Goal: Task Accomplishment & Management: Use online tool/utility

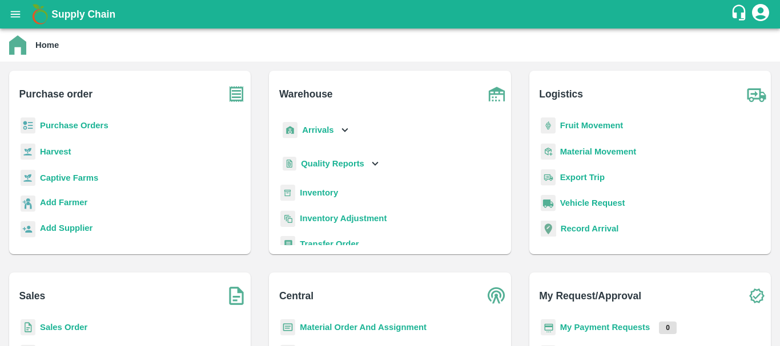
click at [323, 190] on b "Inventory" at bounding box center [319, 192] width 38 height 9
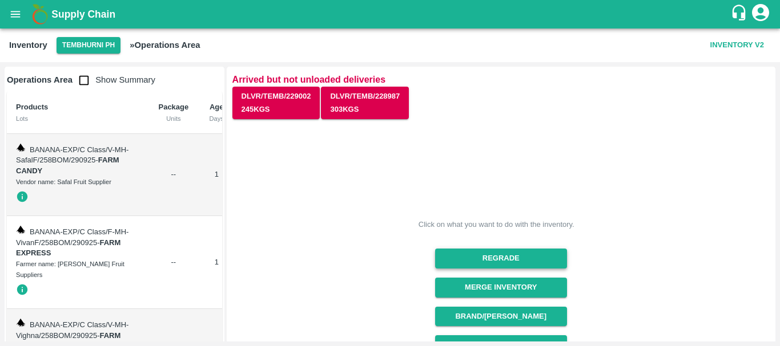
scroll to position [112, 0]
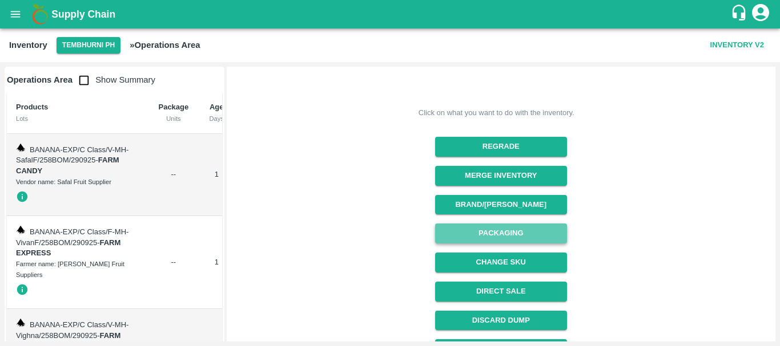
click at [500, 229] on button "Packaging" at bounding box center [501, 234] width 132 height 20
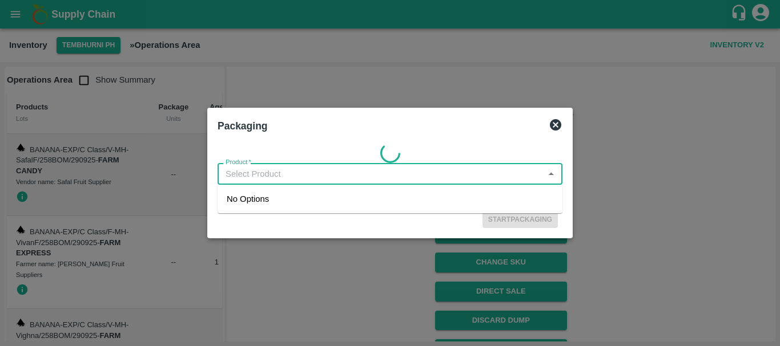
click at [272, 176] on input "Product   *" at bounding box center [380, 174] width 319 height 15
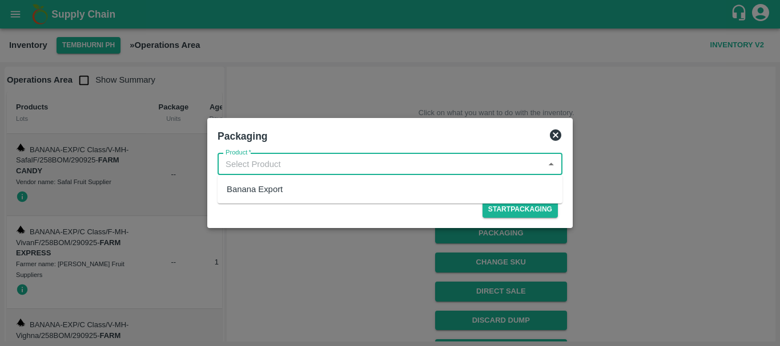
click at [275, 187] on div "Banana Export" at bounding box center [255, 189] width 56 height 13
type input "Banana Export"
click at [518, 207] on button "Start Packaging" at bounding box center [519, 209] width 75 height 17
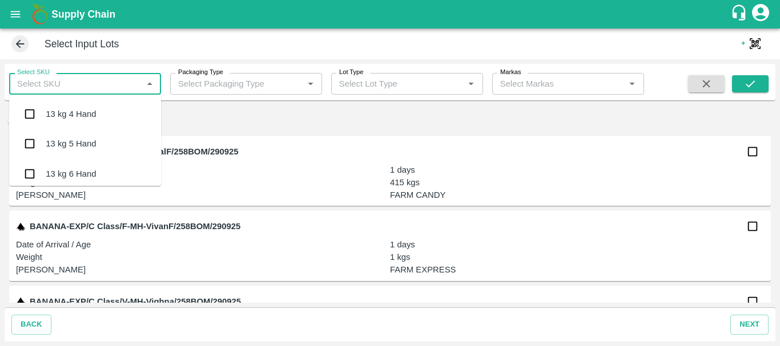
click at [53, 84] on input "Select SKU" at bounding box center [76, 83] width 126 height 15
type input "13 kg m n"
click at [31, 145] on input "checkbox" at bounding box center [29, 145] width 23 height 23
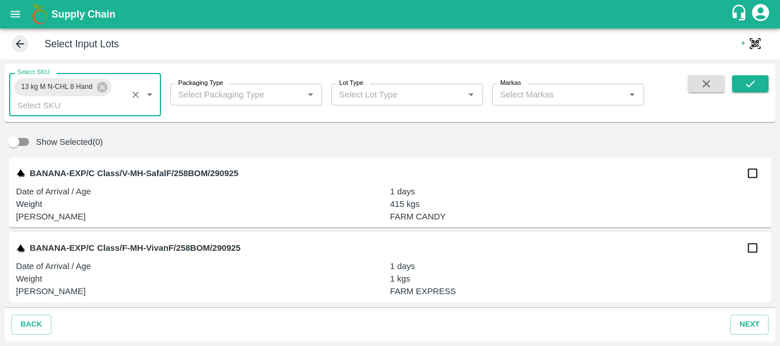
click at [239, 96] on input "Packaging Type" at bounding box center [237, 94] width 126 height 15
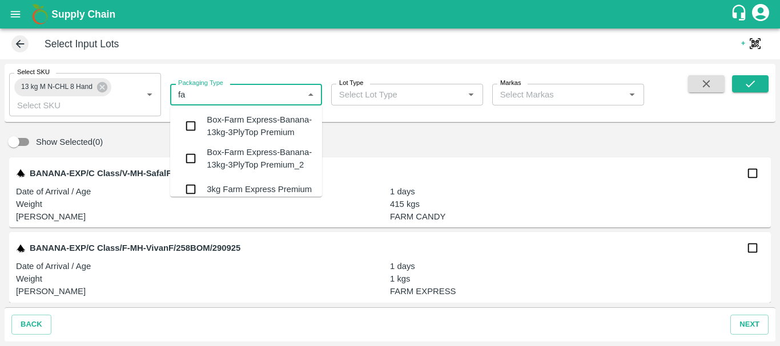
type input "f"
type input "13kg farm ex"
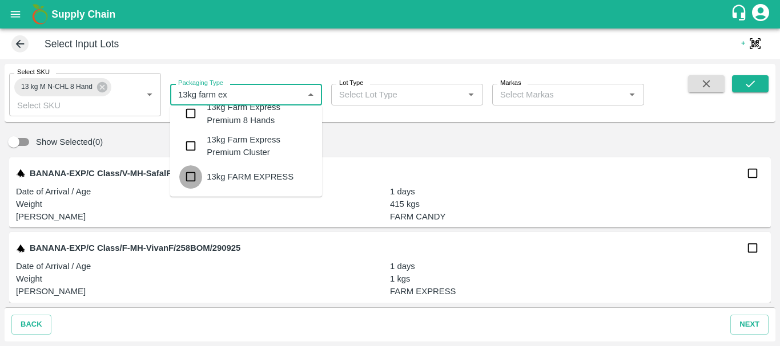
click at [188, 175] on input "checkbox" at bounding box center [190, 177] width 23 height 23
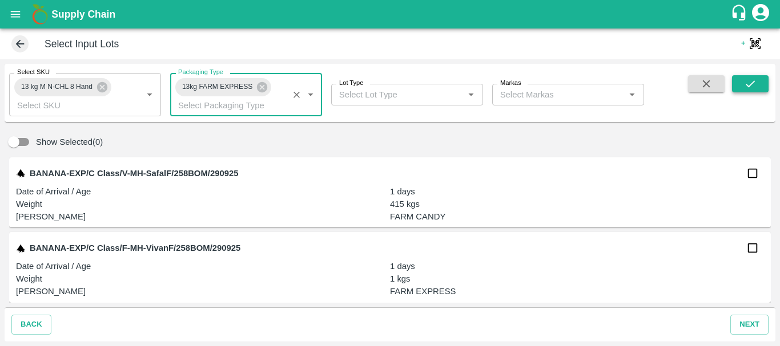
click at [746, 84] on icon "submit" at bounding box center [750, 84] width 13 height 13
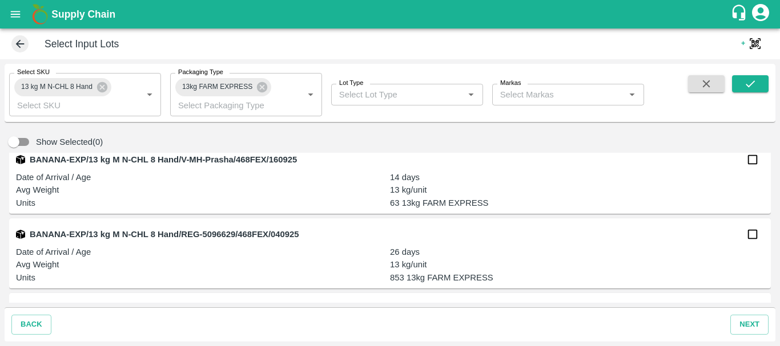
scroll to position [6150, 0]
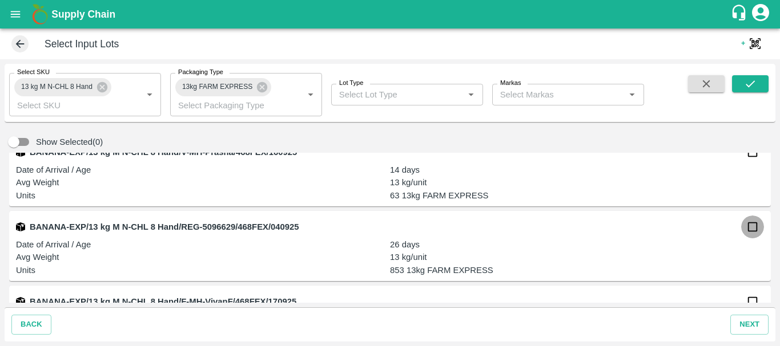
click at [752, 231] on input "checkbox" at bounding box center [752, 227] width 23 height 23
checkbox input "true"
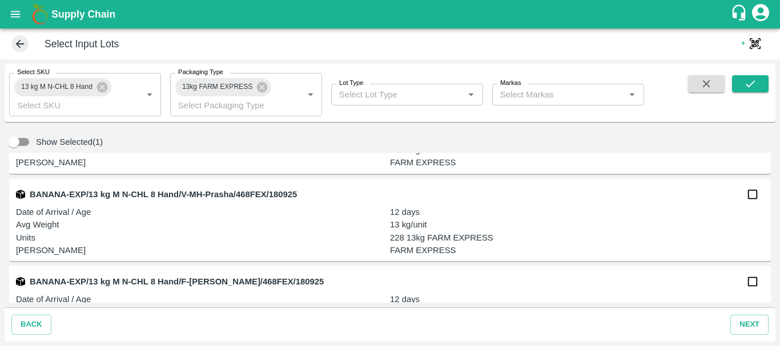
scroll to position [5671, 0]
click at [745, 199] on input "checkbox" at bounding box center [752, 194] width 23 height 23
checkbox input "true"
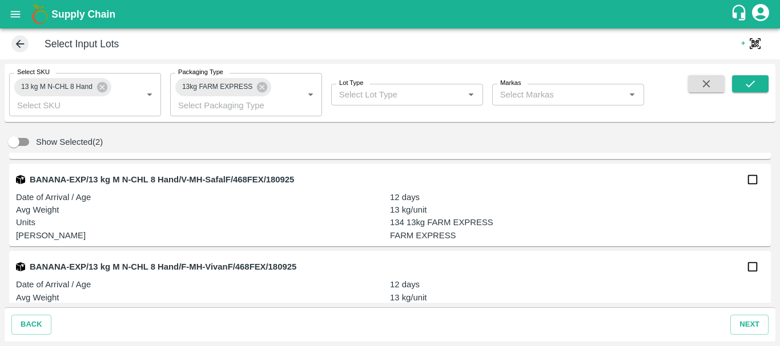
scroll to position [5857, 0]
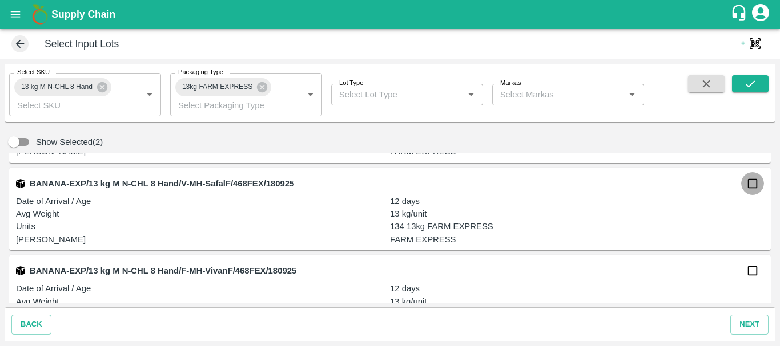
click at [751, 187] on input "checkbox" at bounding box center [752, 183] width 23 height 23
checkbox input "true"
click at [84, 104] on input "Select SKU" at bounding box center [68, 105] width 111 height 15
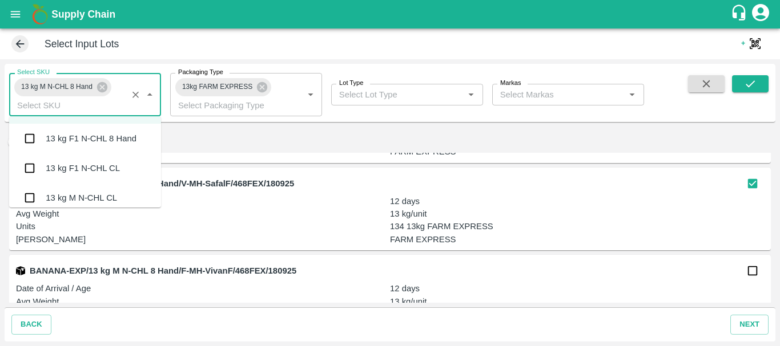
scroll to position [1228, 0]
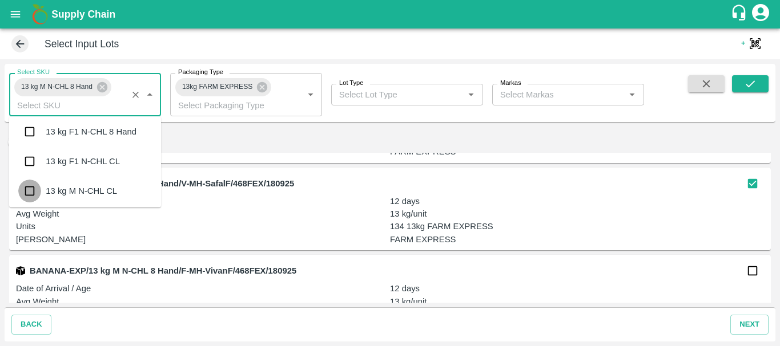
click at [30, 191] on input "checkbox" at bounding box center [29, 191] width 23 height 23
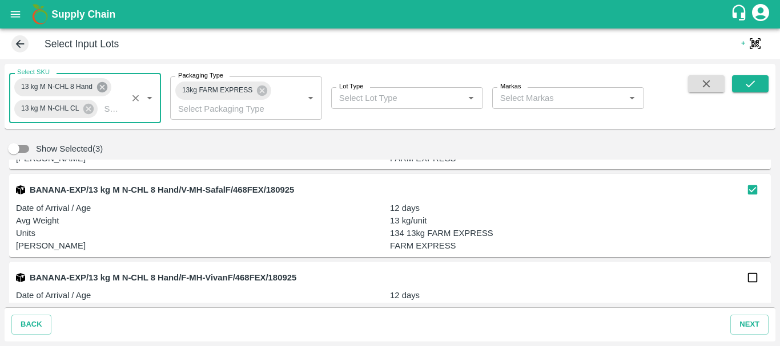
click at [100, 87] on icon at bounding box center [102, 87] width 10 height 10
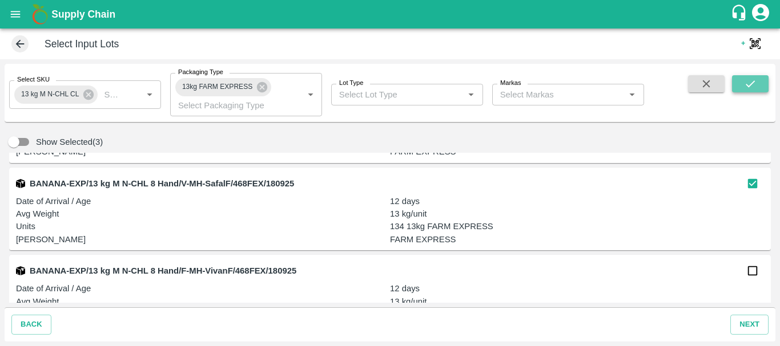
click at [747, 86] on icon "submit" at bounding box center [749, 83] width 9 height 7
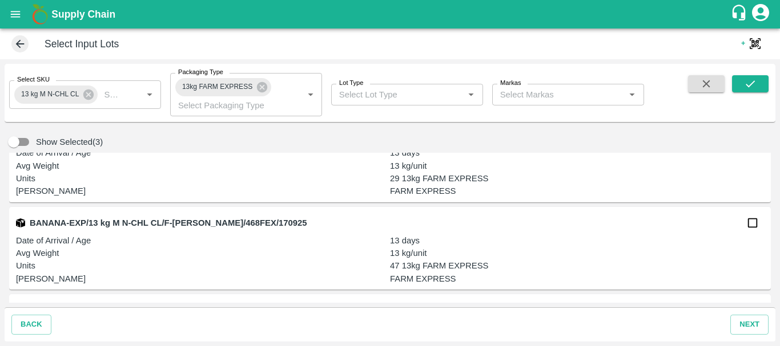
scroll to position [7192, 0]
click at [753, 225] on input "checkbox" at bounding box center [752, 223] width 23 height 23
checkbox input "true"
click at [90, 95] on icon at bounding box center [88, 95] width 10 height 10
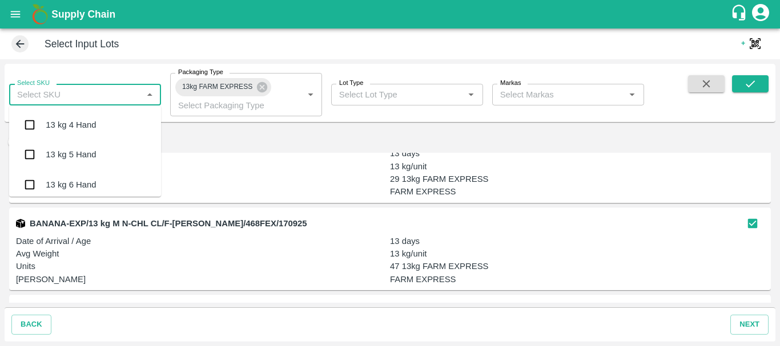
click at [90, 95] on input "Select SKU" at bounding box center [76, 94] width 126 height 15
type input "13 kg m n"
click at [29, 124] on input "checkbox" at bounding box center [29, 125] width 23 height 23
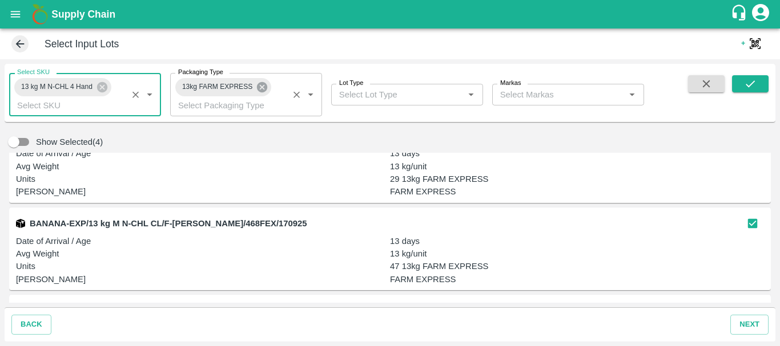
click at [264, 89] on icon at bounding box center [262, 87] width 13 height 13
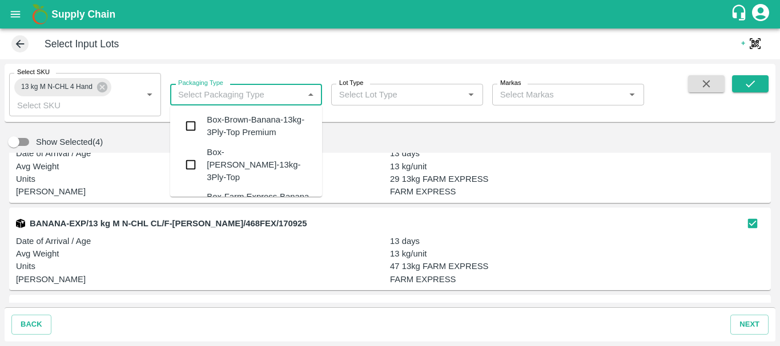
click at [241, 92] on input "Packaging Type" at bounding box center [237, 94] width 126 height 15
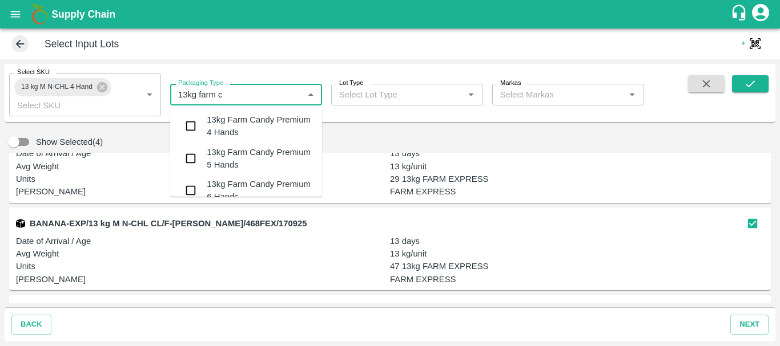
type input "13kg farm ca"
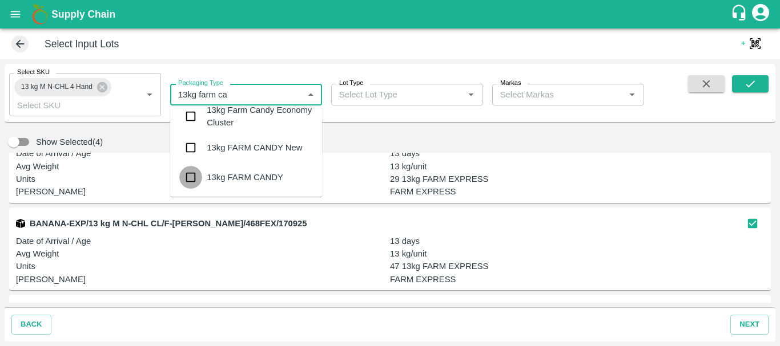
click at [192, 181] on input "checkbox" at bounding box center [190, 177] width 23 height 23
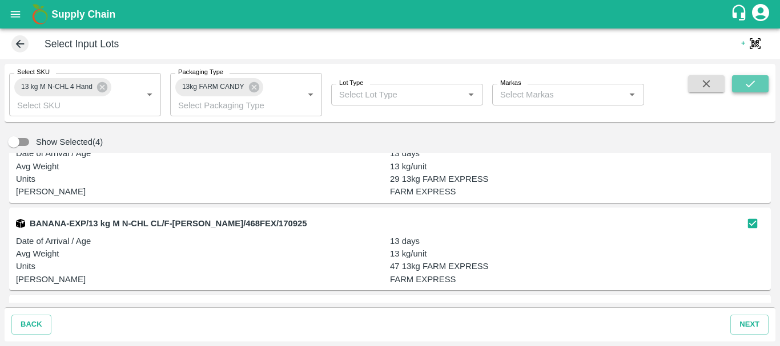
click at [752, 86] on icon "submit" at bounding box center [750, 84] width 13 height 13
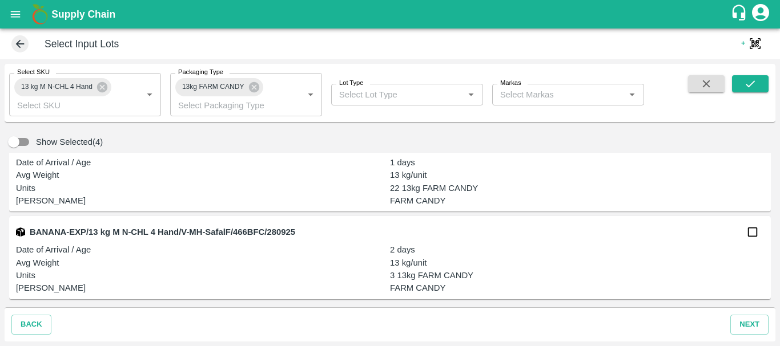
scroll to position [117, 0]
click at [13, 52] on div "Select Input Lots" at bounding box center [370, 43] width 723 height 17
click at [17, 49] on icon at bounding box center [20, 44] width 13 height 13
click at [21, 44] on icon at bounding box center [20, 44] width 9 height 9
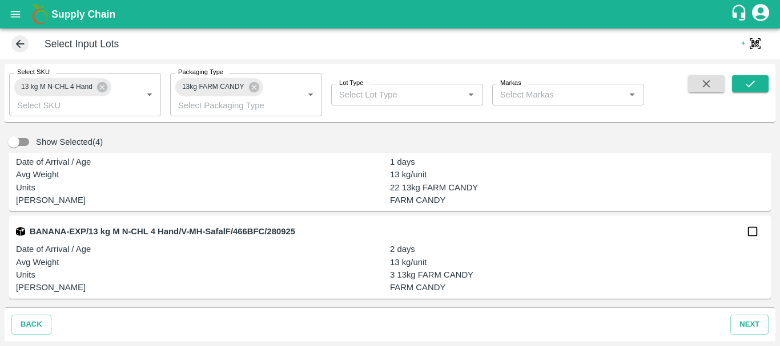
click at [21, 44] on icon at bounding box center [20, 44] width 9 height 9
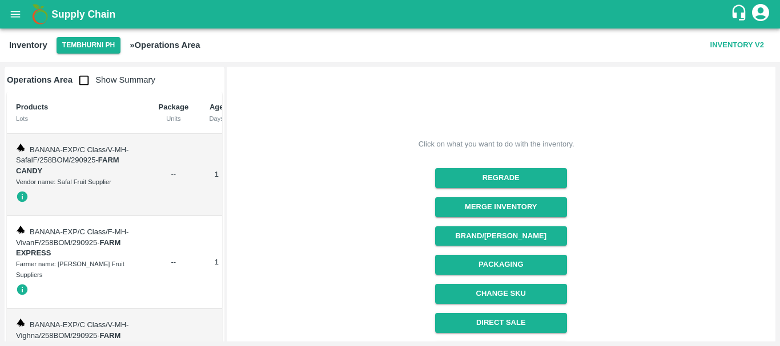
scroll to position [83, 0]
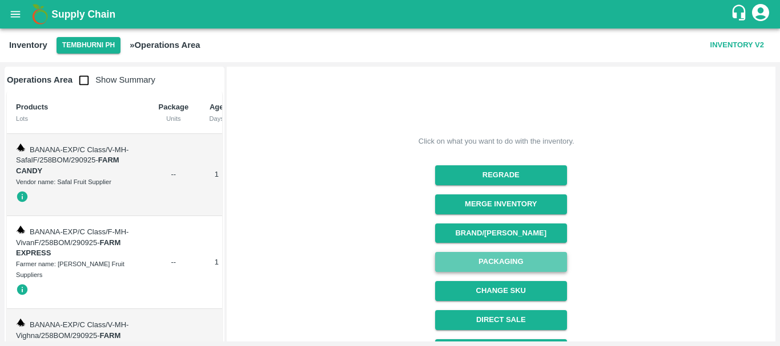
click at [506, 253] on button "Packaging" at bounding box center [501, 262] width 132 height 20
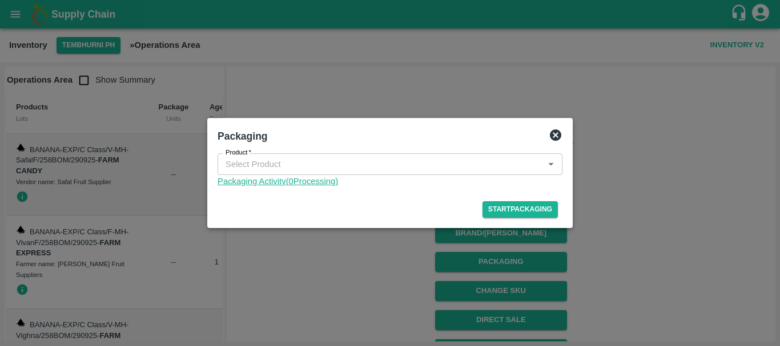
click at [291, 185] on link "Packaging Activity( 0 Processing)" at bounding box center [389, 181] width 345 height 13
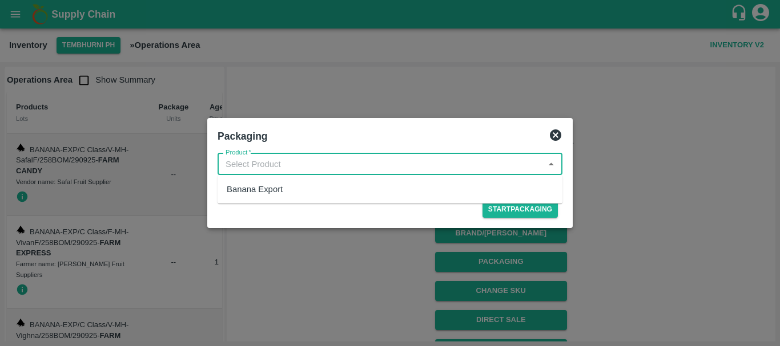
click at [317, 163] on input "Product   *" at bounding box center [380, 164] width 319 height 15
click at [309, 195] on div "Banana Export" at bounding box center [389, 189] width 345 height 19
type input "Banana Export"
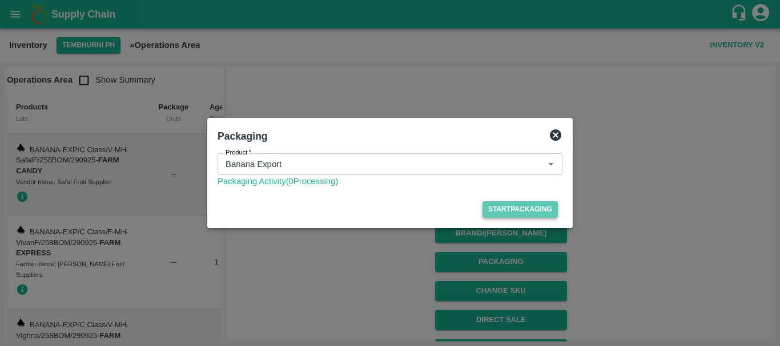
click at [516, 209] on button "Start Packaging" at bounding box center [519, 209] width 75 height 17
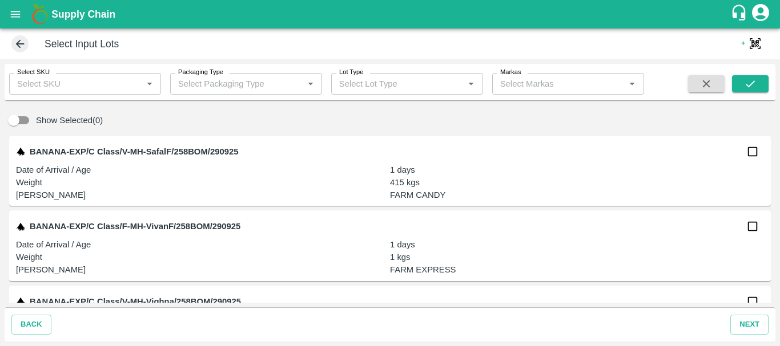
click at [96, 86] on input "Select SKU" at bounding box center [76, 83] width 126 height 15
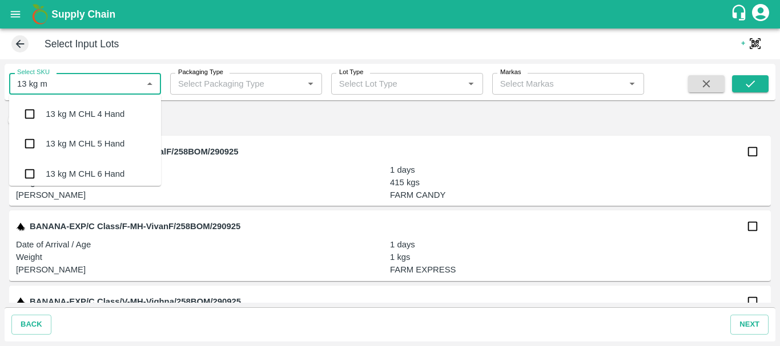
type input "13 kg m n"
click at [87, 107] on div "13 kg M N-CHL 4 Hand" at bounding box center [85, 114] width 152 height 30
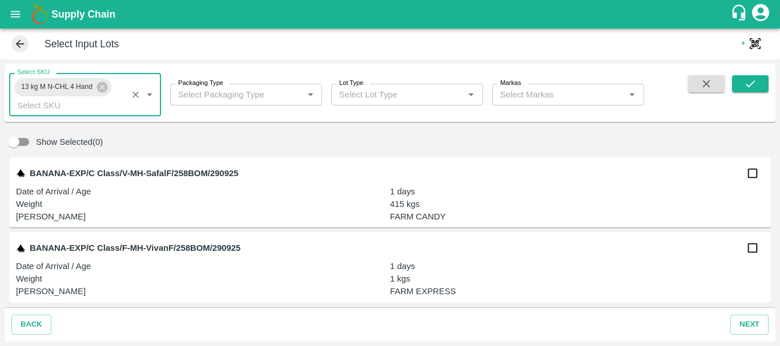
click at [241, 100] on input "Packaging Type" at bounding box center [237, 94] width 126 height 15
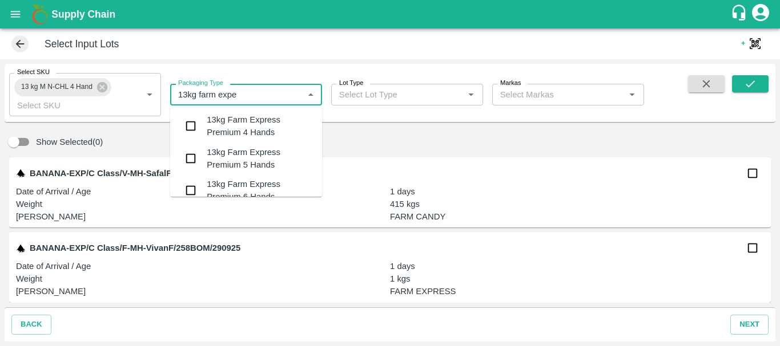
type input "13kg farm exp"
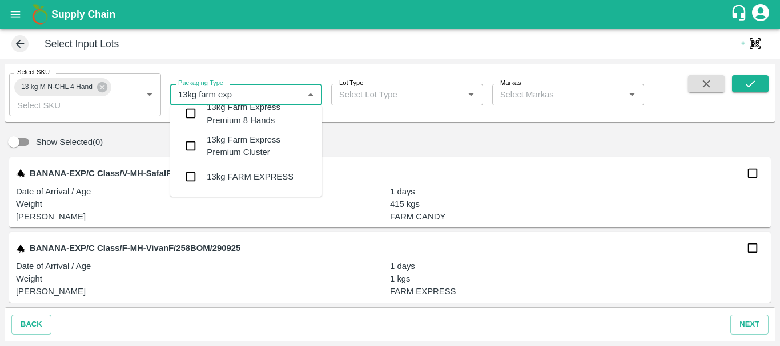
click at [188, 174] on input "checkbox" at bounding box center [190, 177] width 23 height 23
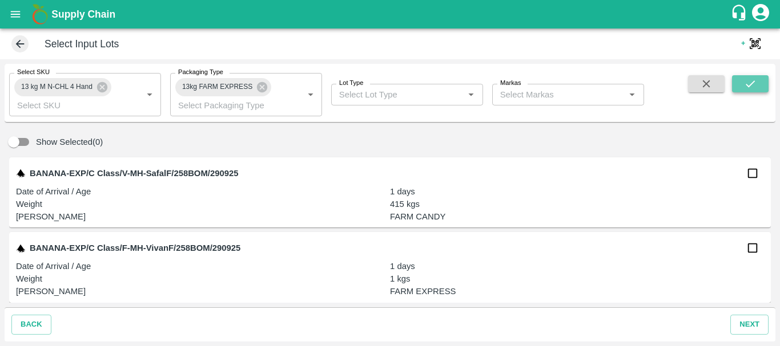
click at [745, 89] on icon "submit" at bounding box center [750, 84] width 13 height 13
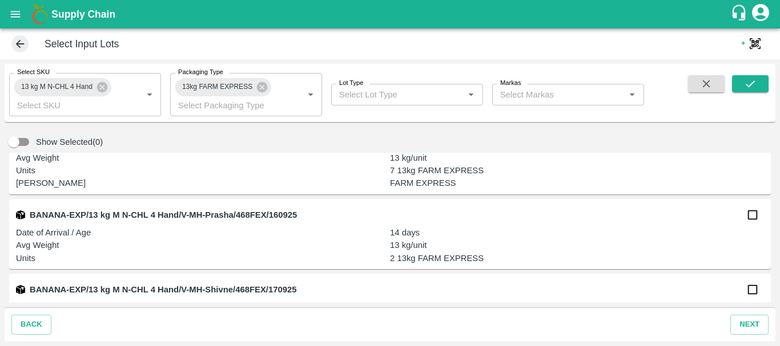
scroll to position [2906, 0]
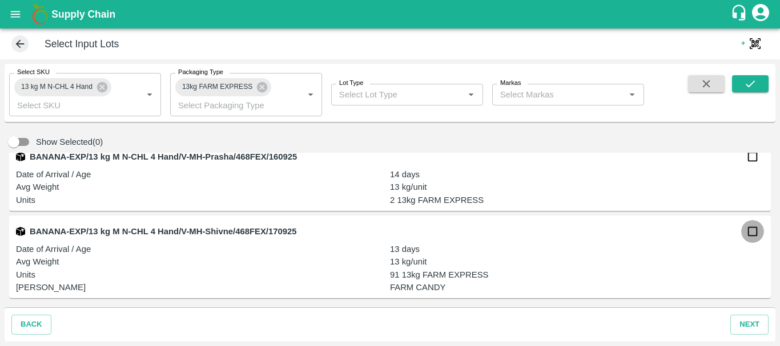
click at [748, 236] on input "checkbox" at bounding box center [752, 231] width 23 height 23
checkbox input "true"
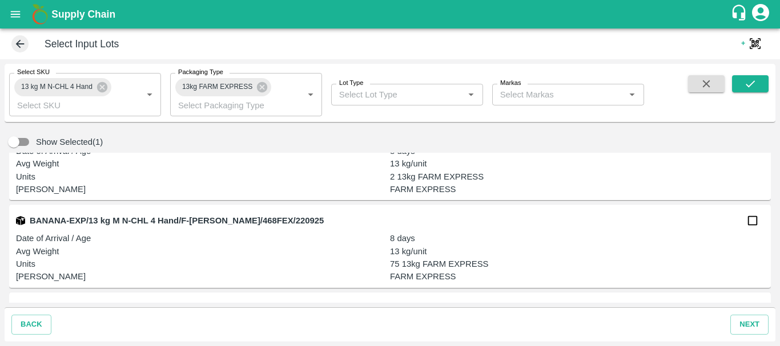
scroll to position [2492, 0]
click at [752, 226] on input "checkbox" at bounding box center [752, 220] width 23 height 23
checkbox input "true"
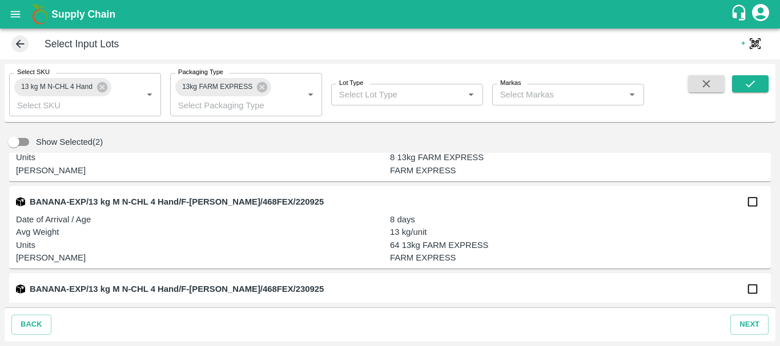
scroll to position [2245, 0]
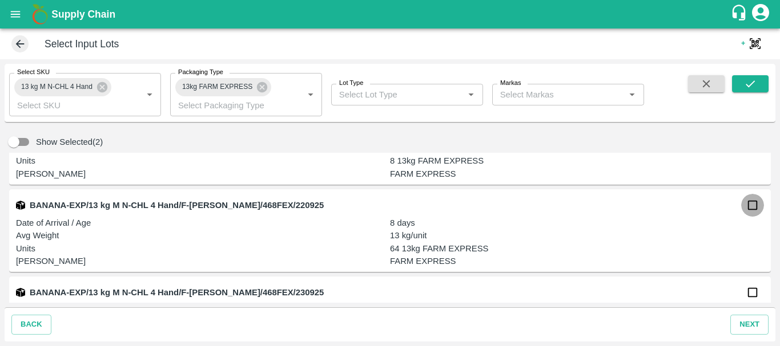
click at [749, 206] on input "checkbox" at bounding box center [752, 205] width 23 height 23
checkbox input "true"
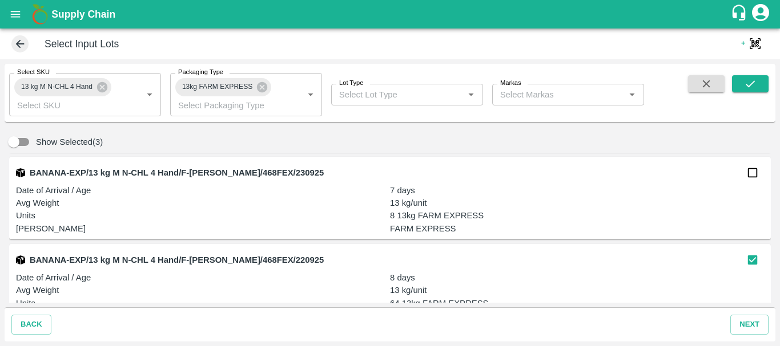
scroll to position [2188, 0]
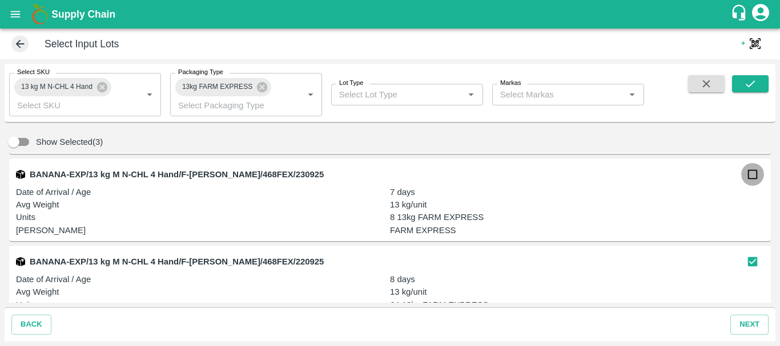
click at [752, 178] on input "checkbox" at bounding box center [752, 174] width 23 height 23
checkbox input "true"
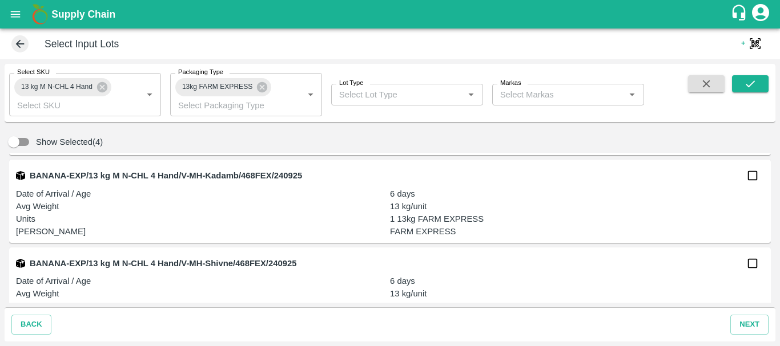
click at [751, 182] on input "checkbox" at bounding box center [752, 175] width 23 height 23
checkbox input "true"
click at [78, 100] on input "Select SKU" at bounding box center [68, 105] width 111 height 15
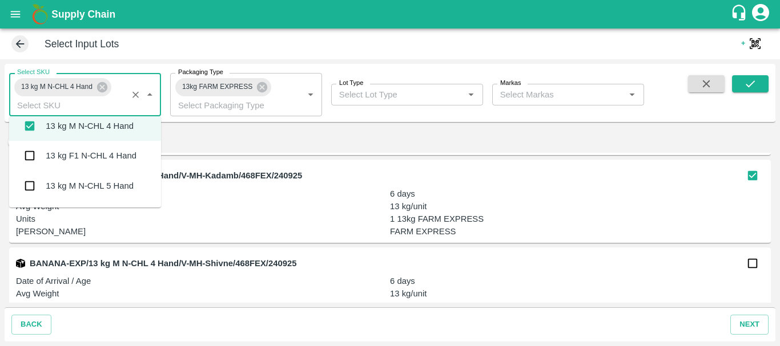
scroll to position [977, 0]
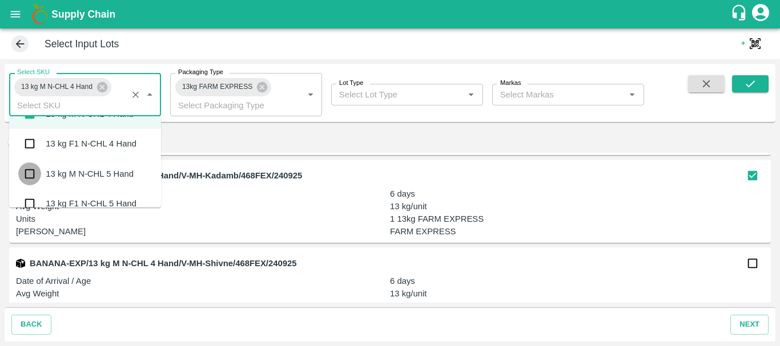
click at [26, 174] on input "checkbox" at bounding box center [29, 174] width 23 height 23
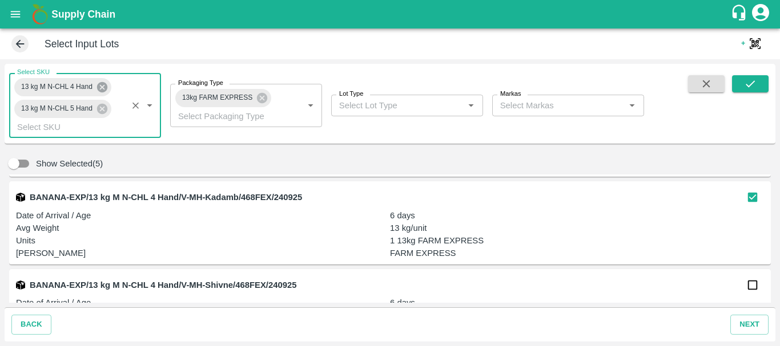
click at [103, 86] on icon at bounding box center [102, 87] width 10 height 10
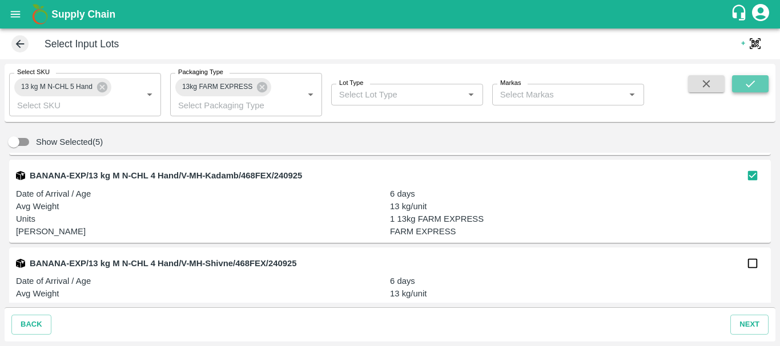
click at [741, 87] on button "submit" at bounding box center [750, 83] width 37 height 17
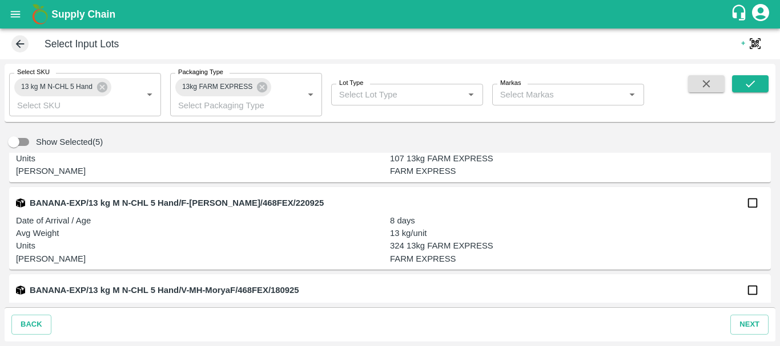
scroll to position [3035, 0]
click at [751, 208] on input "checkbox" at bounding box center [752, 203] width 23 height 23
checkbox input "true"
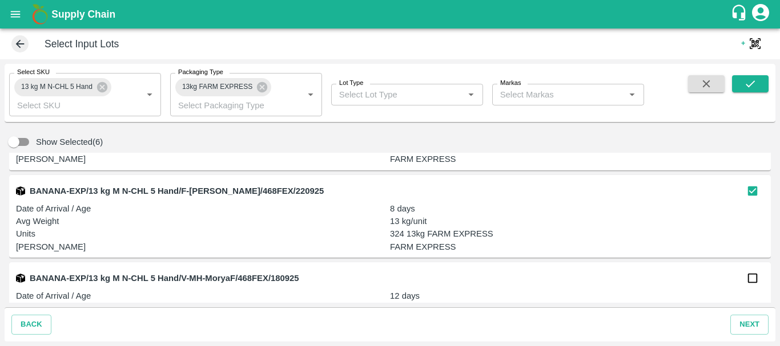
scroll to position [3048, 0]
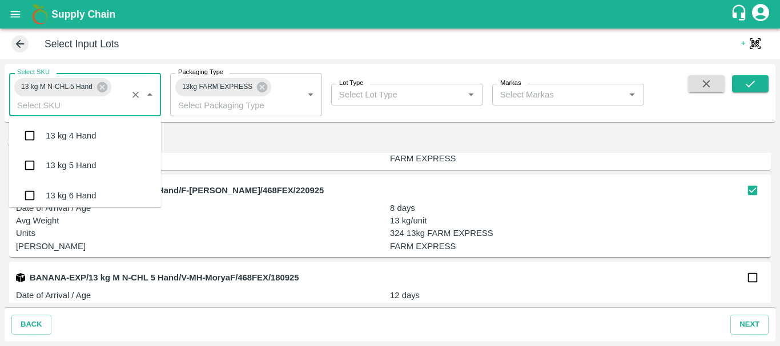
click at [90, 104] on input "Select SKU" at bounding box center [68, 105] width 111 height 15
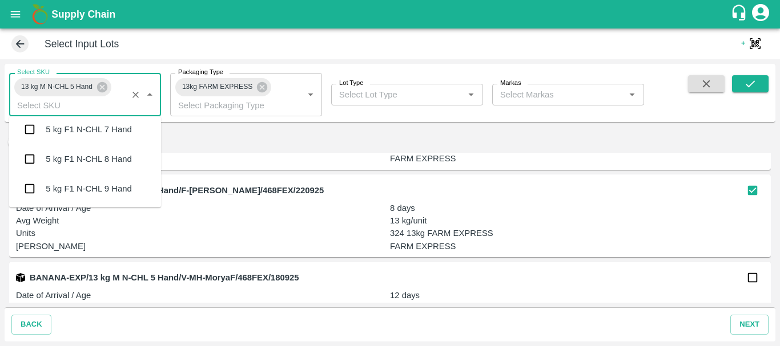
scroll to position [3767, 0]
type input "13"
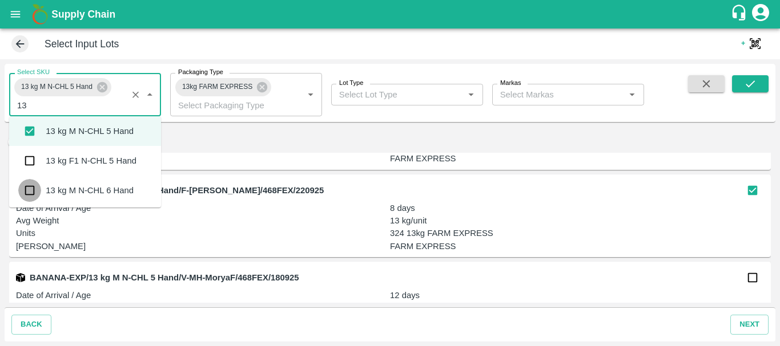
click at [30, 194] on input "checkbox" at bounding box center [29, 190] width 23 height 23
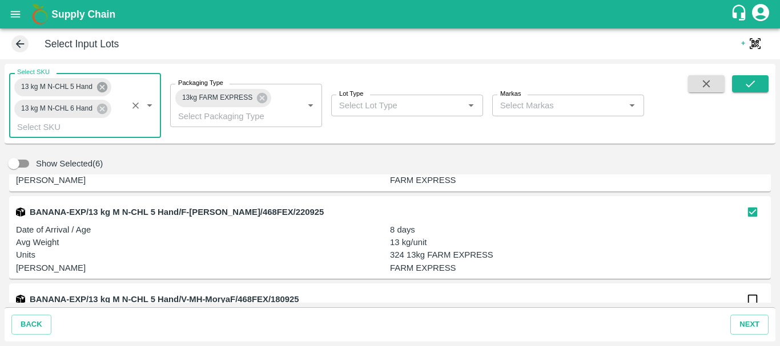
click at [101, 90] on icon at bounding box center [102, 87] width 10 height 10
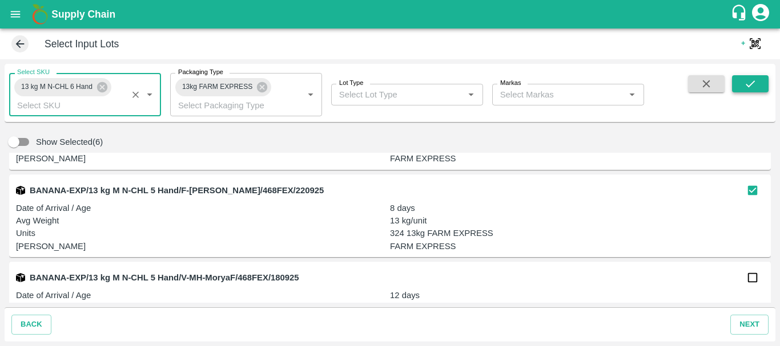
click at [745, 83] on icon "submit" at bounding box center [750, 84] width 13 height 13
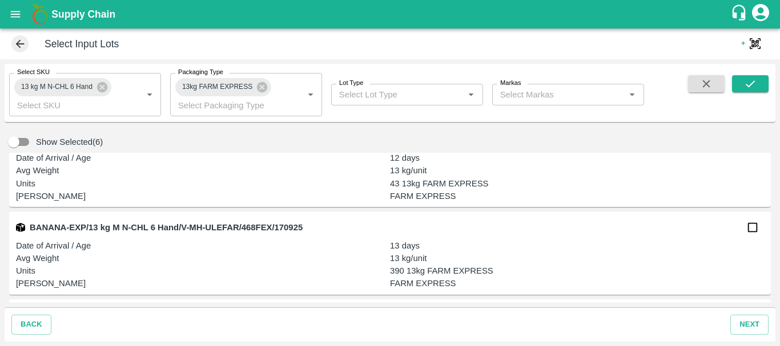
scroll to position [4234, 0]
click at [753, 231] on input "checkbox" at bounding box center [752, 229] width 23 height 23
checkbox input "true"
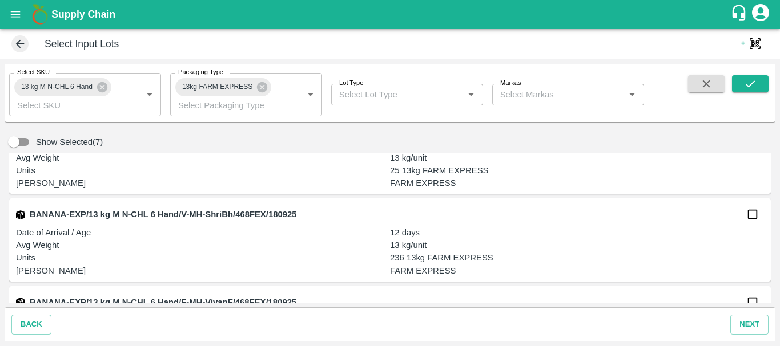
scroll to position [4057, 0]
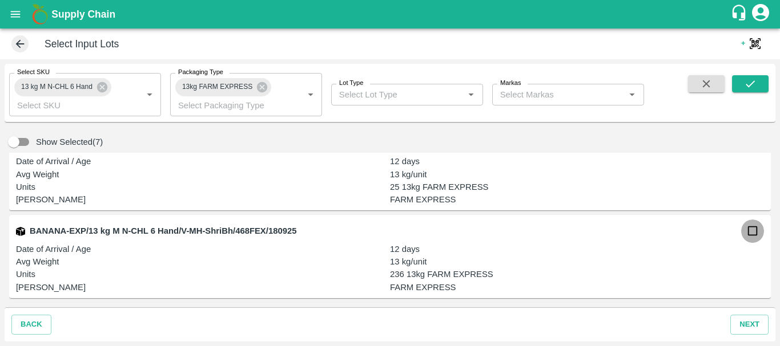
click at [751, 231] on input "checkbox" at bounding box center [752, 231] width 23 height 23
checkbox input "true"
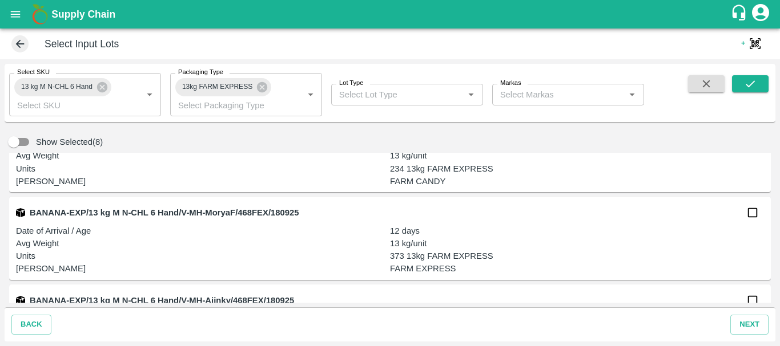
scroll to position [3813, 0]
click at [748, 216] on input "checkbox" at bounding box center [752, 213] width 23 height 23
checkbox input "true"
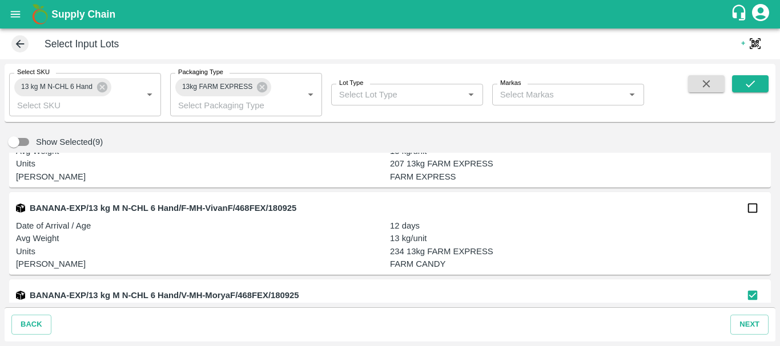
scroll to position [3731, 0]
click at [751, 207] on input "checkbox" at bounding box center [752, 207] width 23 height 23
checkbox input "true"
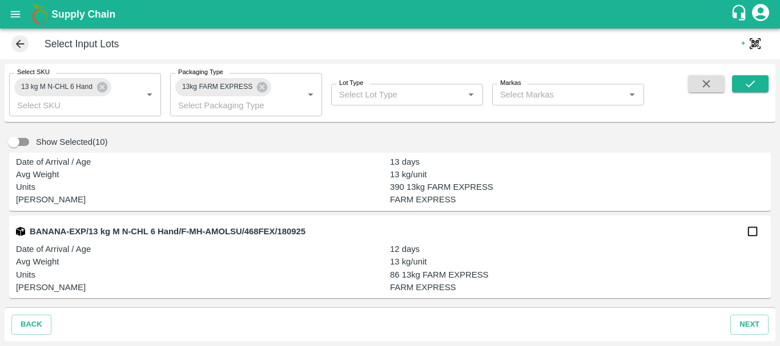
scroll to position [4319, 0]
click at [752, 233] on input "checkbox" at bounding box center [752, 232] width 23 height 23
checkbox input "true"
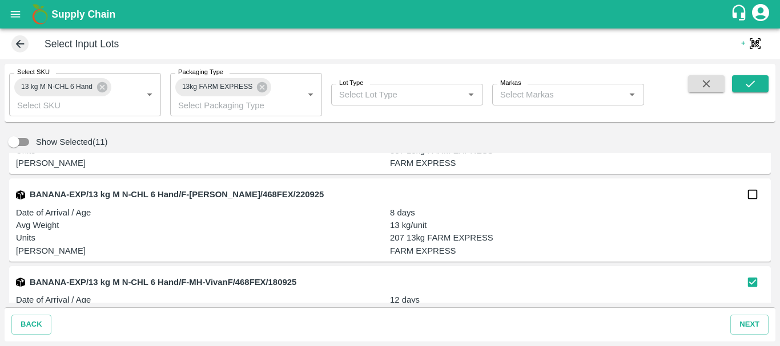
scroll to position [3657, 0]
drag, startPoint x: 750, startPoint y: 195, endPoint x: 671, endPoint y: 217, distance: 82.4
click at [671, 217] on div "BANANA-EXP/13 kg M N-CHL 6 Hand/F-[PERSON_NAME]/468FEX/220925 Date of Arrival /…" at bounding box center [389, 219] width 761 height 83
click at [751, 192] on input "checkbox" at bounding box center [752, 194] width 23 height 23
checkbox input "true"
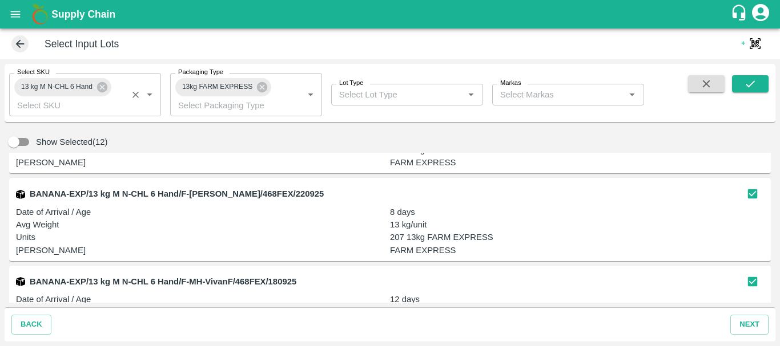
click at [85, 104] on input "Select SKU" at bounding box center [68, 105] width 111 height 15
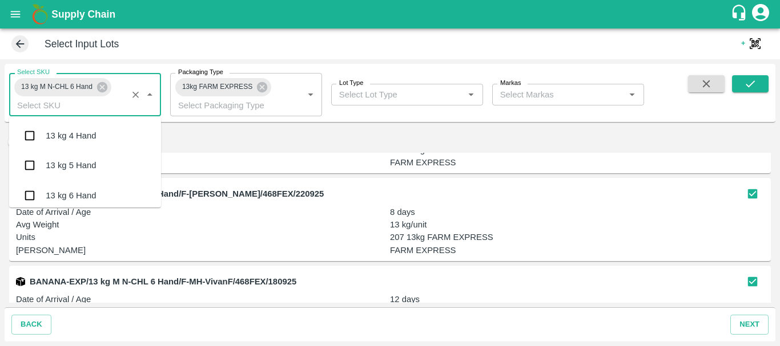
scroll to position [1017, 0]
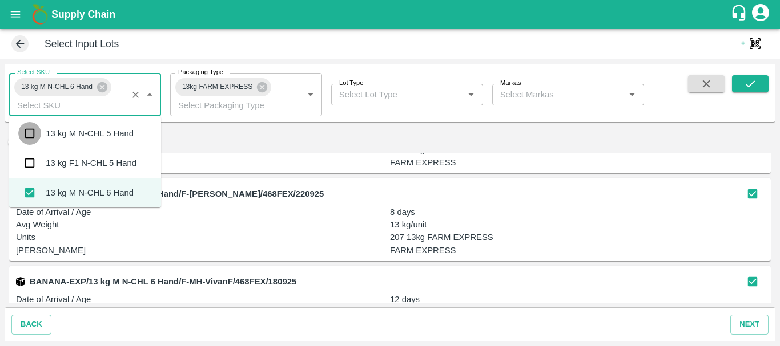
click at [34, 135] on input "checkbox" at bounding box center [29, 133] width 23 height 23
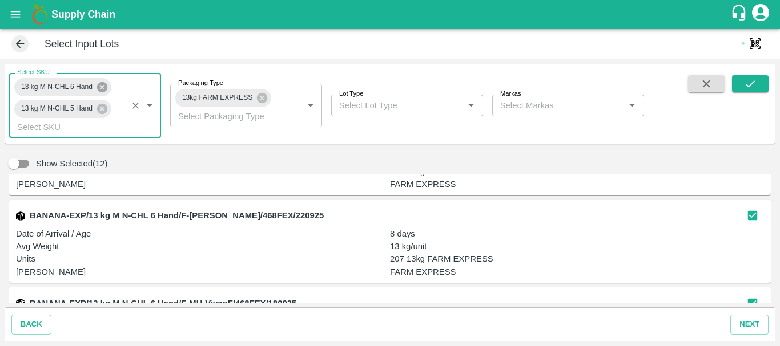
click at [102, 85] on icon at bounding box center [102, 87] width 10 height 10
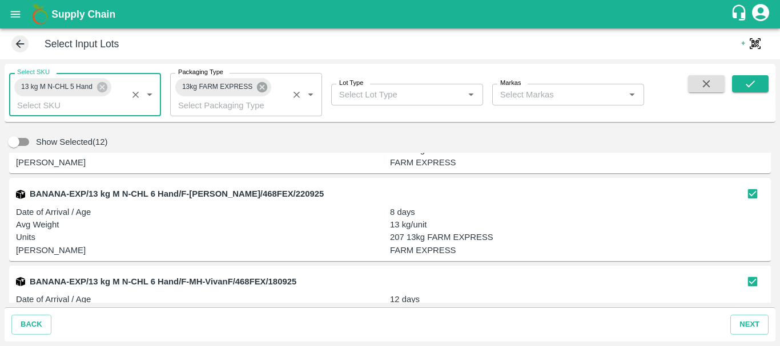
click at [258, 85] on icon at bounding box center [262, 87] width 10 height 10
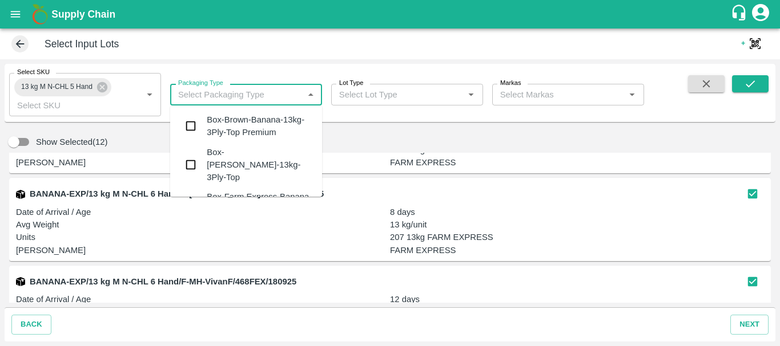
click at [236, 89] on input "Packaging Type" at bounding box center [237, 94] width 126 height 15
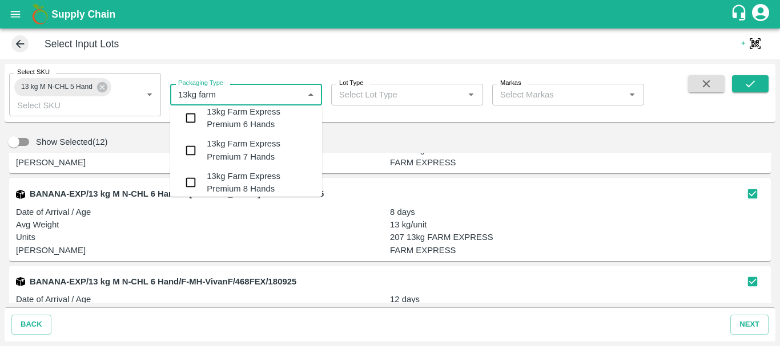
scroll to position [0, 0]
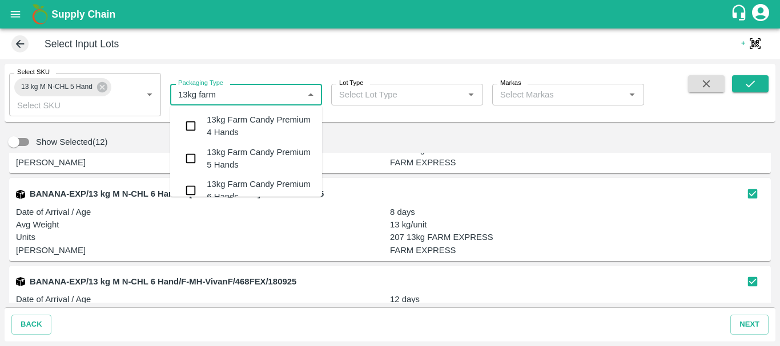
type input "13kg farm c"
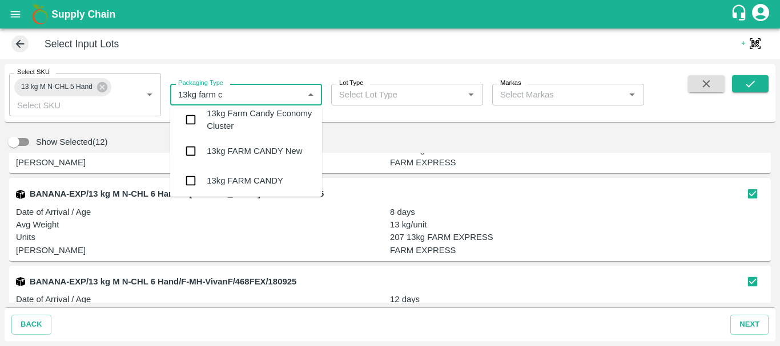
scroll to position [365, 0]
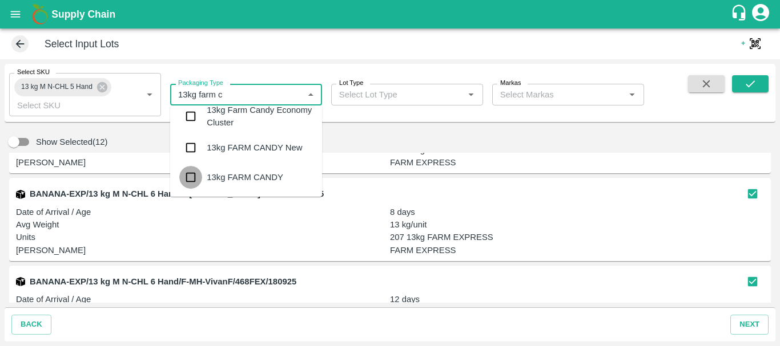
click at [190, 178] on input "checkbox" at bounding box center [190, 177] width 23 height 23
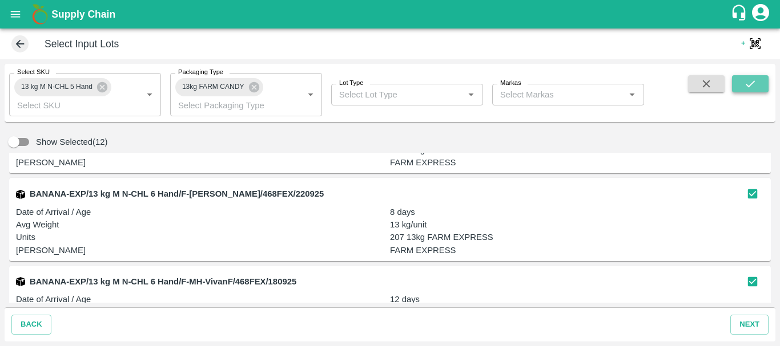
click at [752, 83] on icon "submit" at bounding box center [749, 83] width 9 height 7
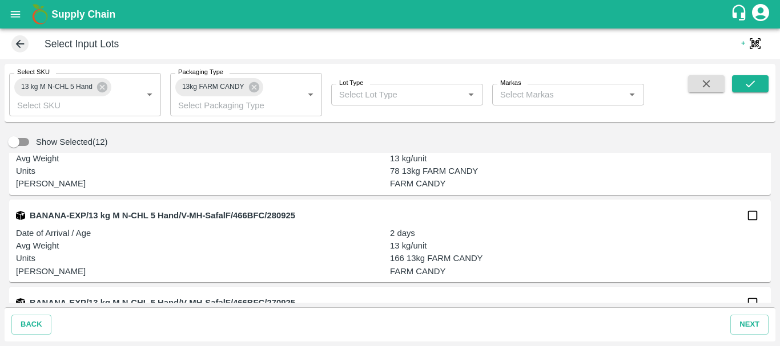
scroll to position [269, 0]
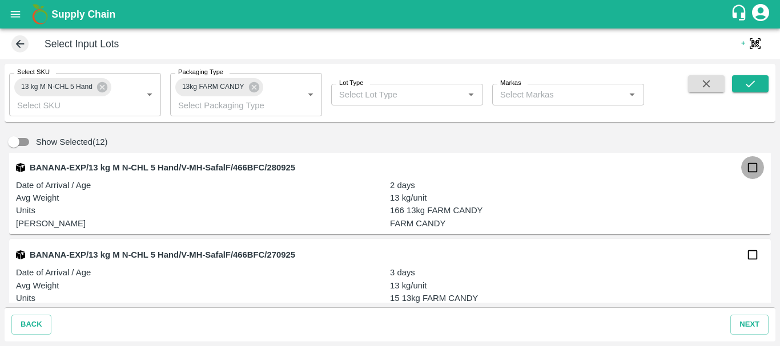
click at [748, 171] on input "checkbox" at bounding box center [752, 167] width 23 height 23
checkbox input "true"
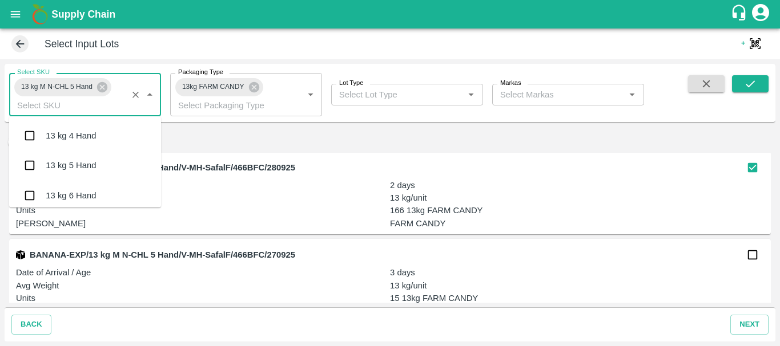
click at [72, 107] on input "Select SKU" at bounding box center [68, 105] width 111 height 15
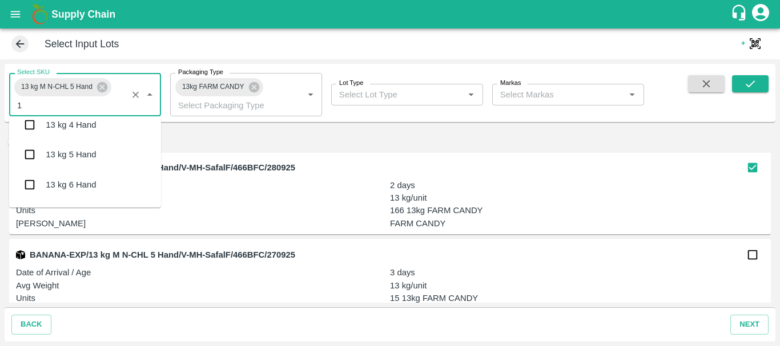
type input "13"
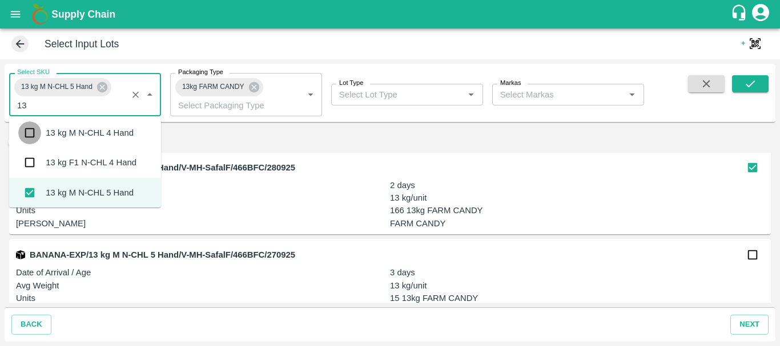
click at [32, 132] on input "checkbox" at bounding box center [29, 133] width 23 height 23
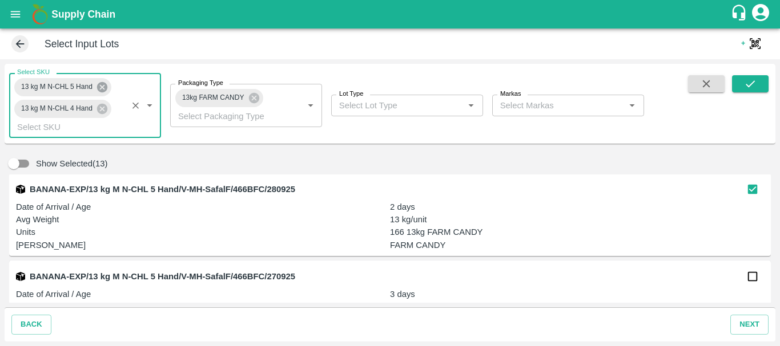
click at [103, 88] on icon at bounding box center [102, 87] width 13 height 13
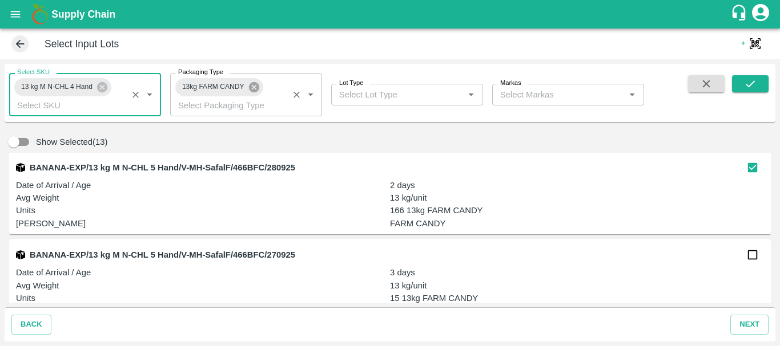
click at [253, 90] on icon at bounding box center [253, 87] width 10 height 10
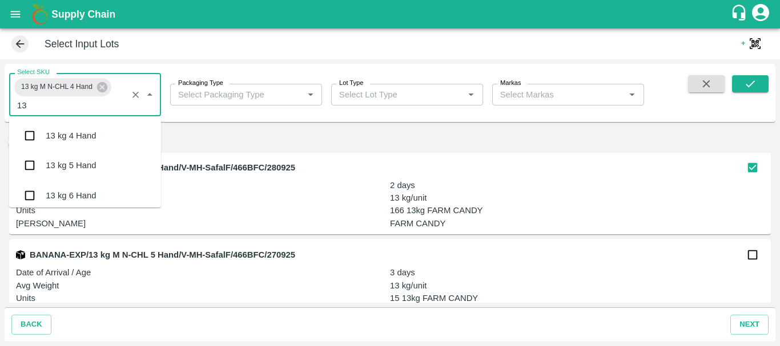
type input "1"
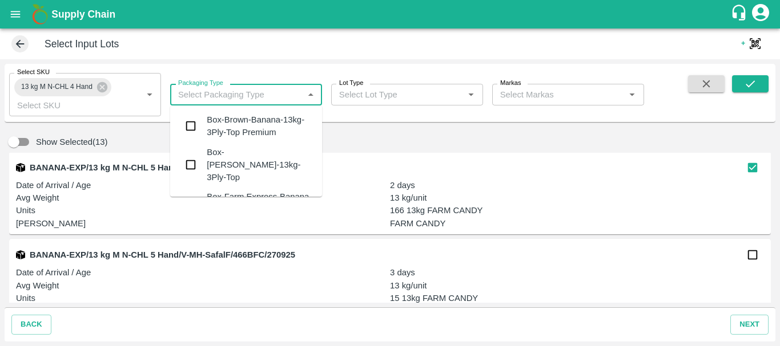
click at [225, 98] on input "Packaging Type" at bounding box center [237, 94] width 126 height 15
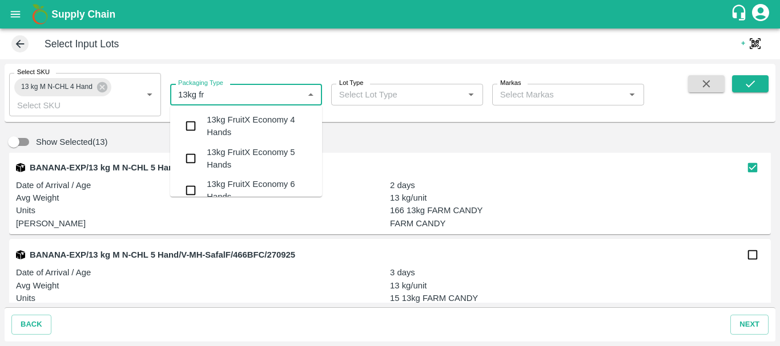
type input "13kg fre"
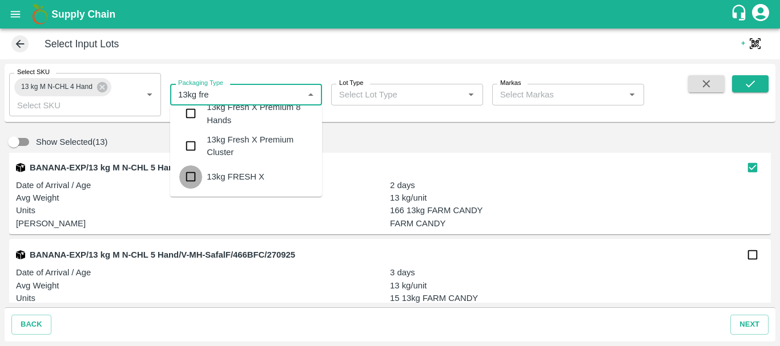
click at [187, 176] on input "checkbox" at bounding box center [190, 177] width 23 height 23
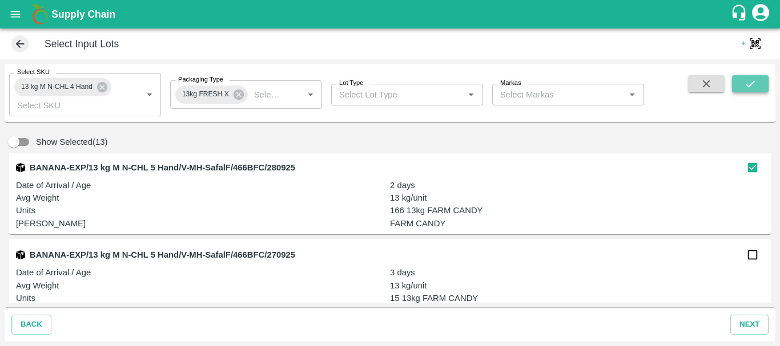
click at [751, 87] on icon "submit" at bounding box center [750, 84] width 13 height 13
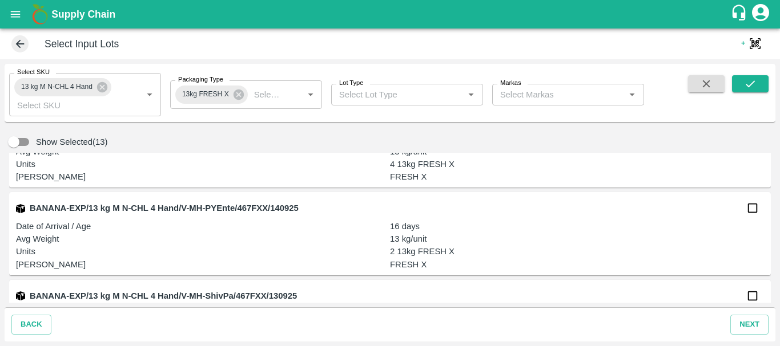
scroll to position [993, 0]
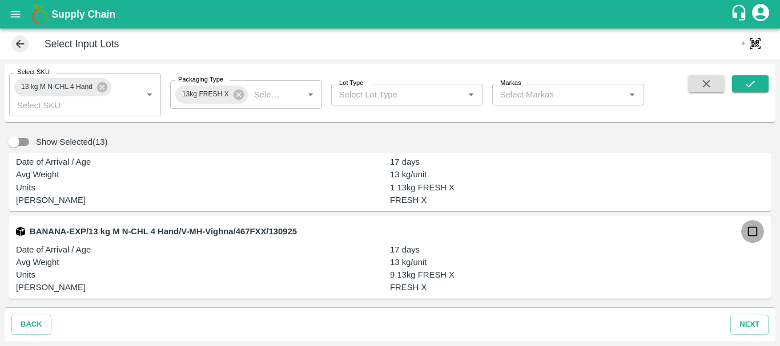
click at [743, 237] on input "checkbox" at bounding box center [752, 231] width 23 height 23
checkbox input "true"
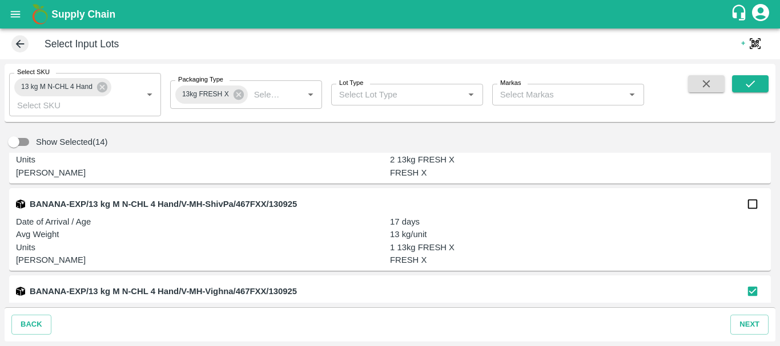
scroll to position [932, 0]
click at [751, 208] on input "checkbox" at bounding box center [752, 204] width 23 height 23
checkbox input "true"
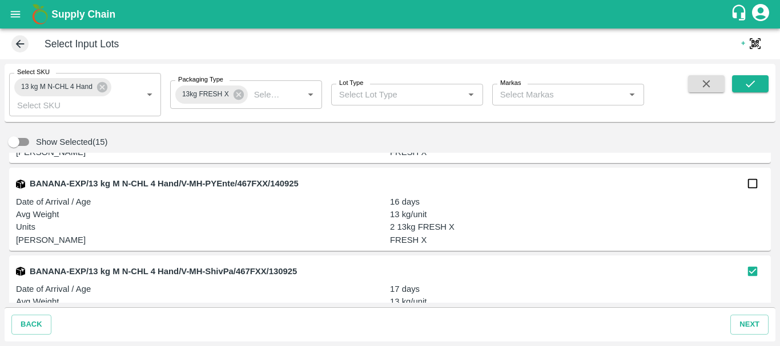
scroll to position [854, 0]
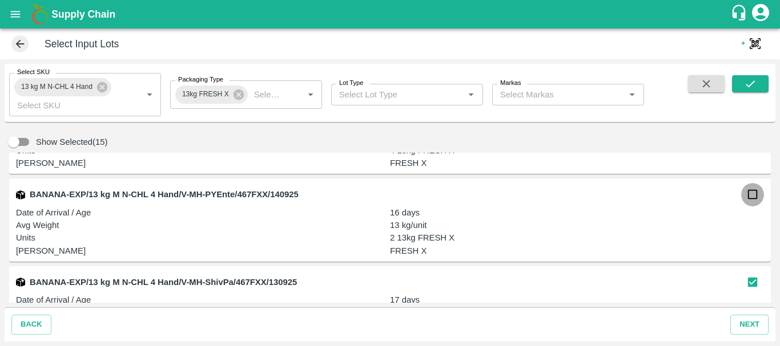
click at [749, 195] on input "checkbox" at bounding box center [752, 194] width 23 height 23
checkbox input "true"
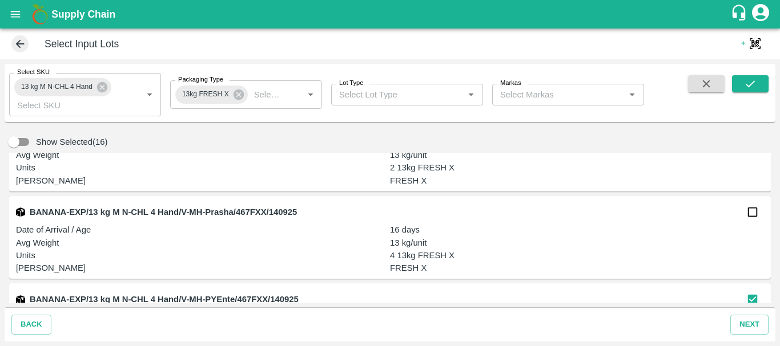
scroll to position [749, 0]
click at [751, 219] on input "checkbox" at bounding box center [752, 212] width 23 height 23
checkbox input "true"
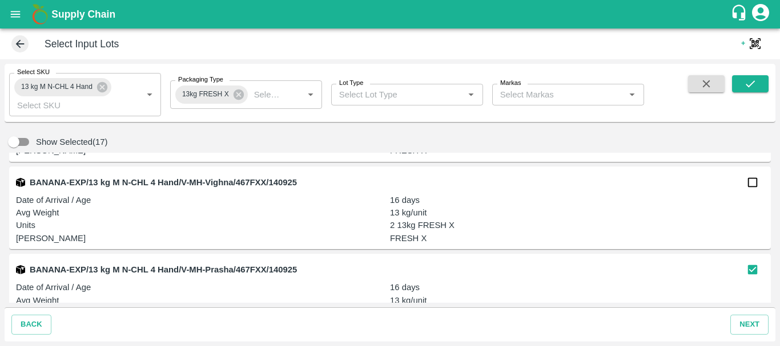
scroll to position [691, 0]
click at [748, 184] on input "checkbox" at bounding box center [752, 183] width 23 height 23
checkbox input "true"
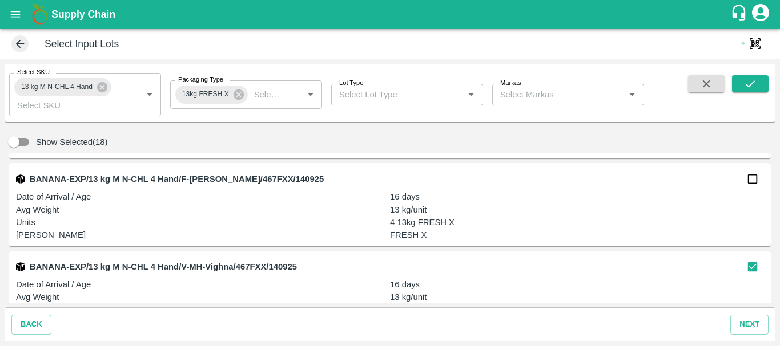
scroll to position [589, 0]
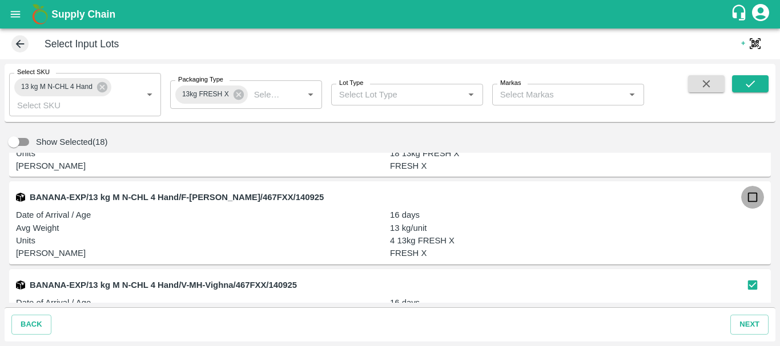
click at [749, 197] on input "checkbox" at bounding box center [752, 197] width 23 height 23
checkbox input "true"
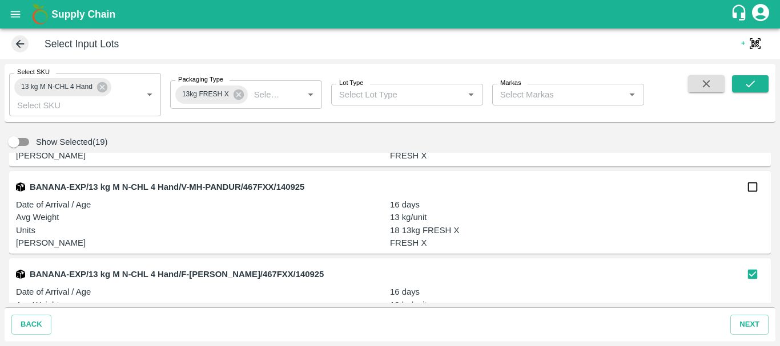
scroll to position [511, 0]
click at [751, 188] on input "checkbox" at bounding box center [752, 187] width 23 height 23
checkbox input "true"
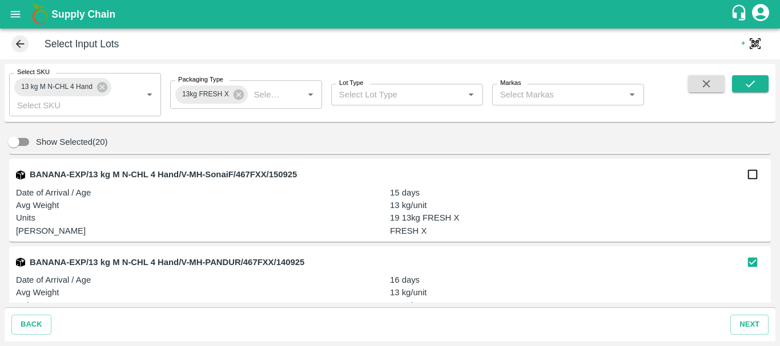
scroll to position [436, 0]
click at [753, 176] on input "checkbox" at bounding box center [752, 175] width 23 height 23
checkbox input "true"
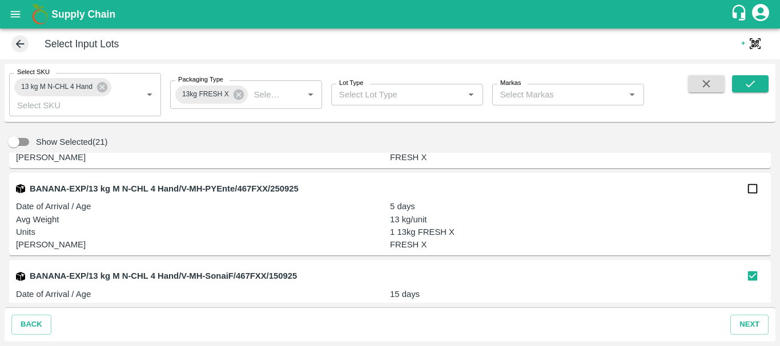
scroll to position [334, 0]
click at [749, 196] on input "checkbox" at bounding box center [752, 189] width 23 height 23
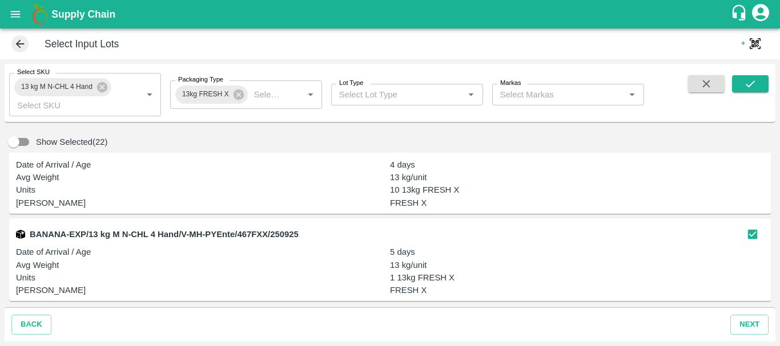
scroll to position [290, 0]
click at [748, 231] on input "checkbox" at bounding box center [752, 234] width 23 height 23
checkbox input "false"
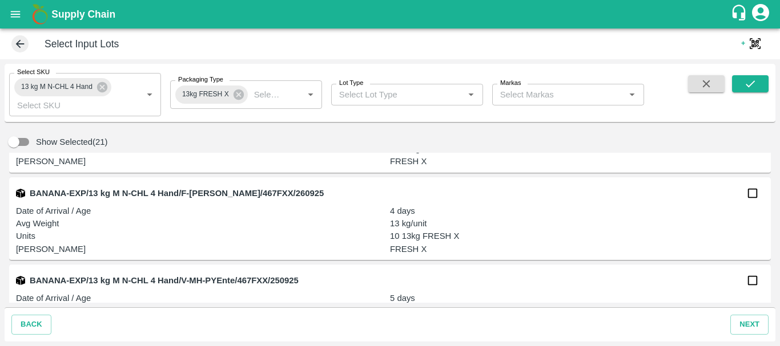
scroll to position [242, 0]
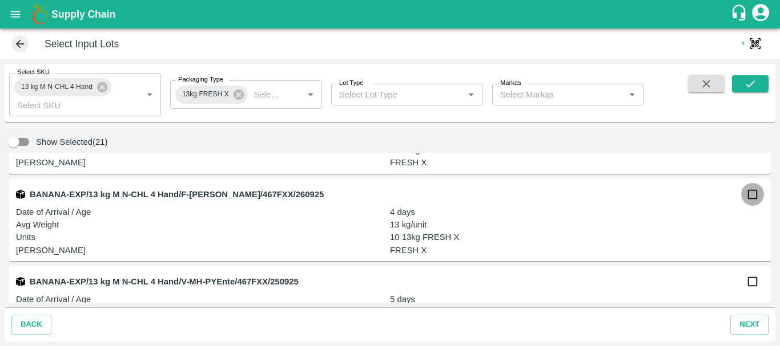
click at [749, 196] on input "checkbox" at bounding box center [752, 194] width 23 height 23
checkbox input "true"
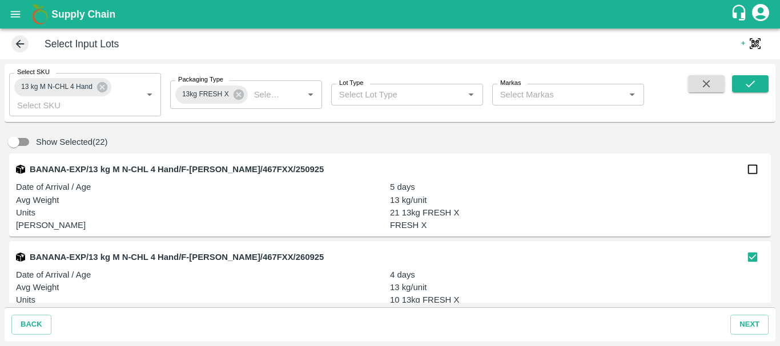
scroll to position [178, 0]
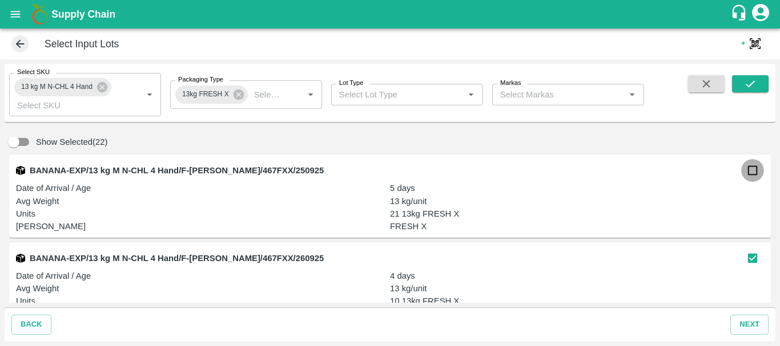
click at [744, 172] on input "checkbox" at bounding box center [752, 170] width 23 height 23
checkbox input "true"
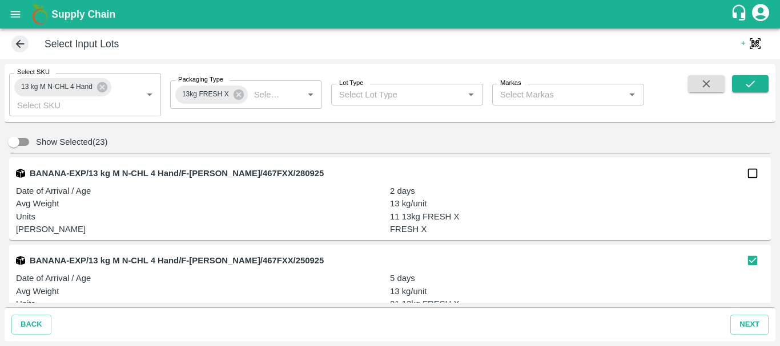
scroll to position [87, 0]
click at [748, 178] on input "checkbox" at bounding box center [752, 174] width 23 height 23
checkbox input "true"
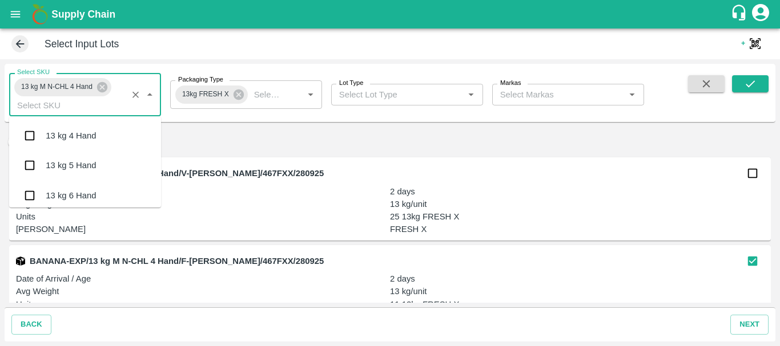
click at [52, 110] on input "Select SKU" at bounding box center [68, 105] width 111 height 15
type input "13"
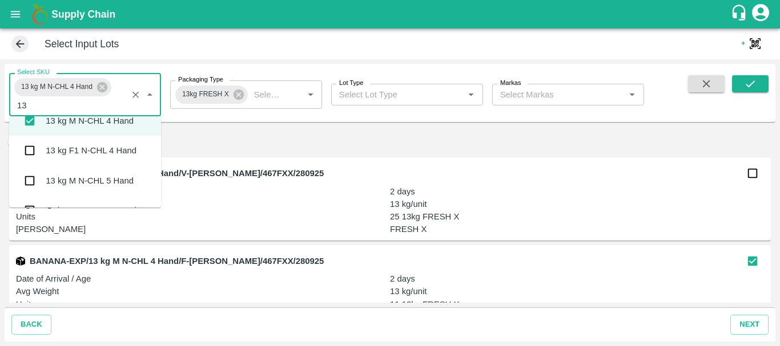
scroll to position [552, 0]
click at [30, 182] on input "checkbox" at bounding box center [29, 180] width 23 height 23
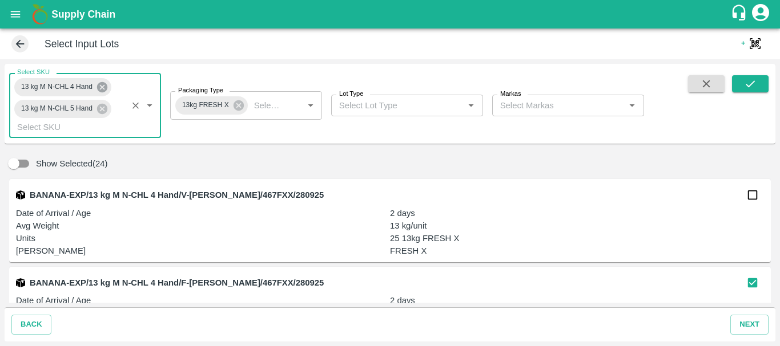
click at [103, 89] on icon at bounding box center [102, 87] width 10 height 10
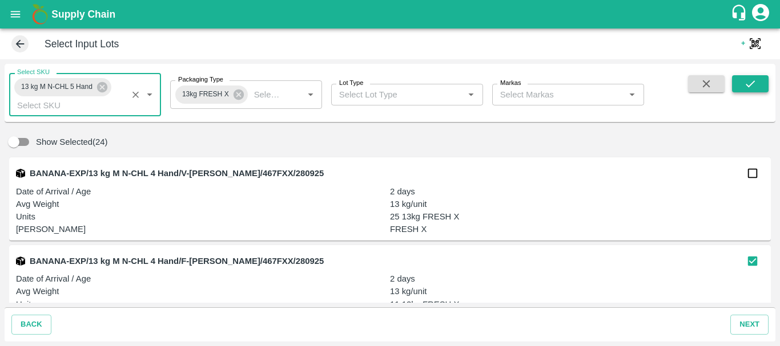
click at [751, 80] on icon "submit" at bounding box center [750, 84] width 13 height 13
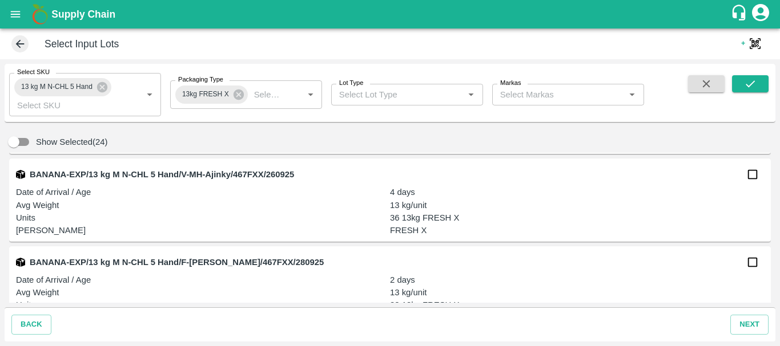
scroll to position [643, 0]
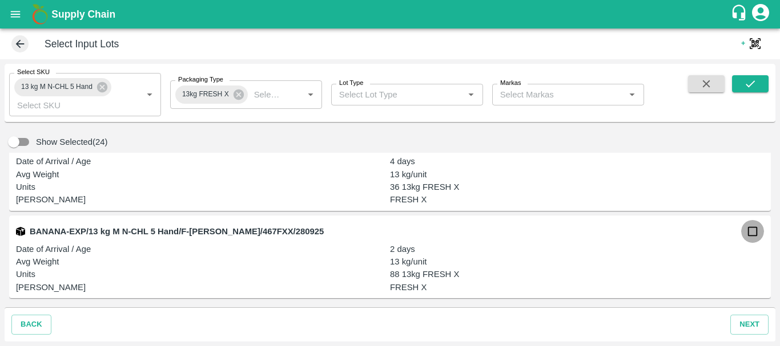
click at [747, 234] on input "checkbox" at bounding box center [752, 231] width 23 height 23
checkbox input "true"
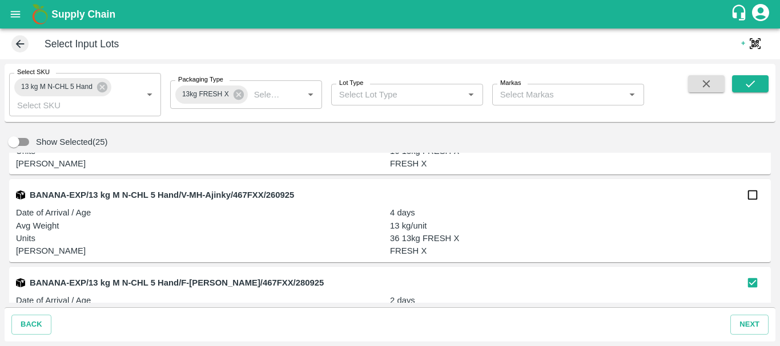
scroll to position [589, 0]
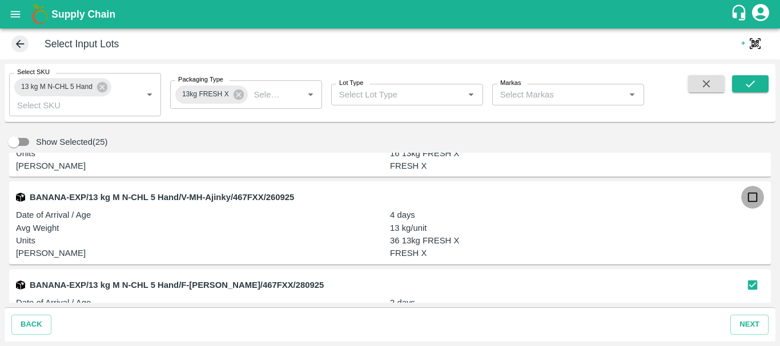
click at [745, 198] on input "checkbox" at bounding box center [752, 197] width 23 height 23
checkbox input "true"
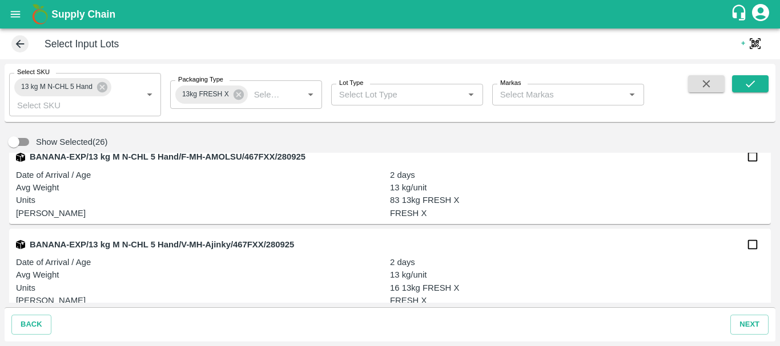
scroll to position [455, 0]
click at [749, 159] on input "checkbox" at bounding box center [752, 156] width 23 height 23
checkbox input "true"
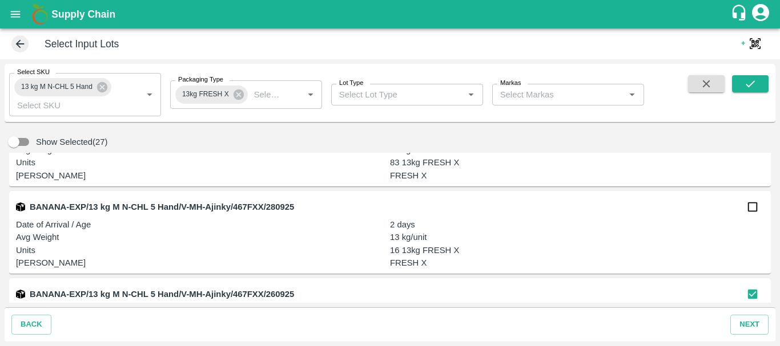
scroll to position [491, 0]
click at [748, 209] on input "checkbox" at bounding box center [752, 207] width 23 height 23
checkbox input "true"
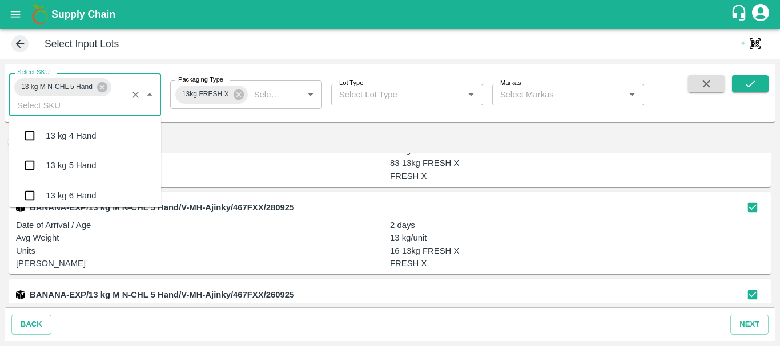
click at [65, 100] on input "Select SKU" at bounding box center [68, 105] width 111 height 15
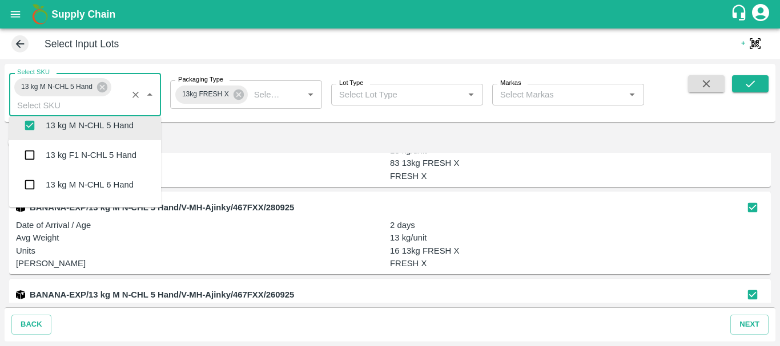
scroll to position [1026, 0]
click at [30, 181] on input "checkbox" at bounding box center [29, 184] width 23 height 23
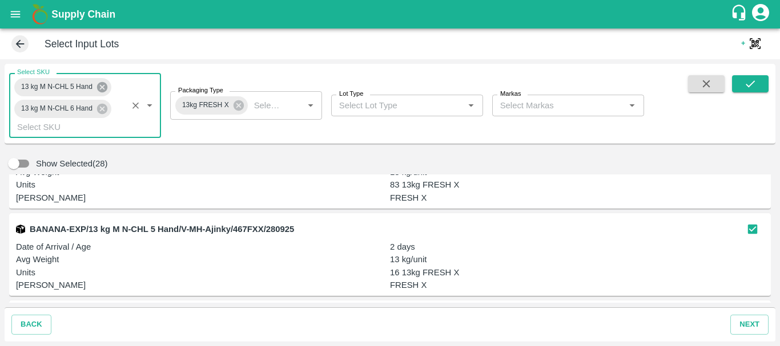
click at [98, 86] on icon at bounding box center [102, 87] width 10 height 10
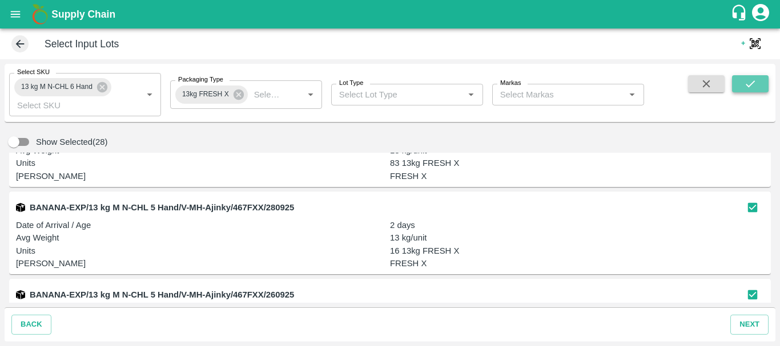
click at [752, 86] on icon "submit" at bounding box center [750, 84] width 13 height 13
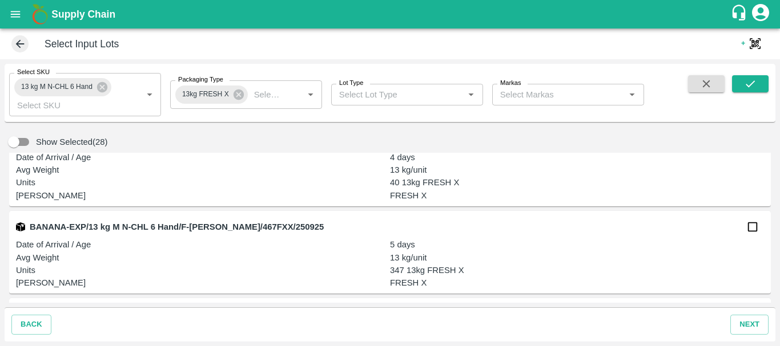
scroll to position [817, 0]
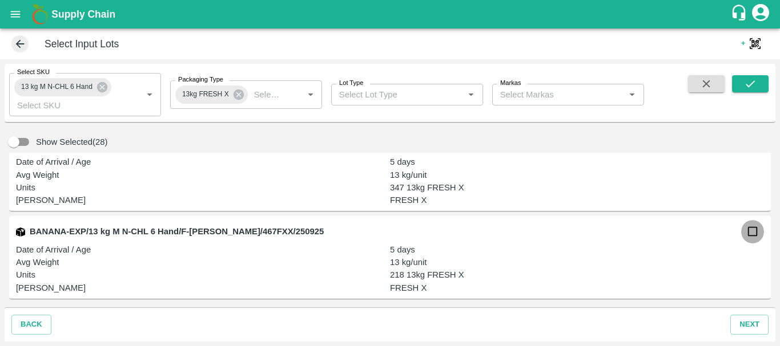
click at [753, 233] on input "checkbox" at bounding box center [752, 231] width 23 height 23
checkbox input "true"
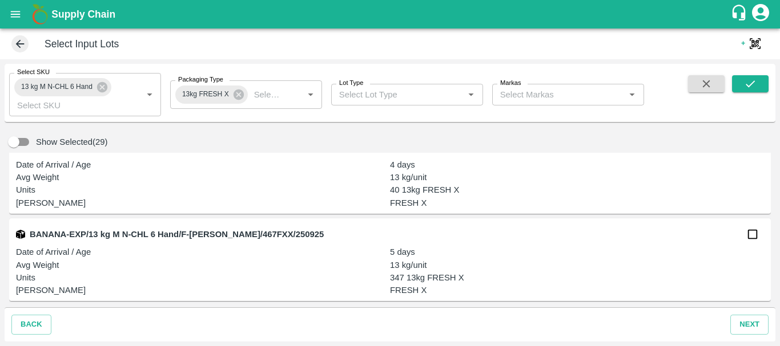
scroll to position [727, 0]
click at [749, 237] on input "checkbox" at bounding box center [752, 235] width 23 height 23
checkbox input "true"
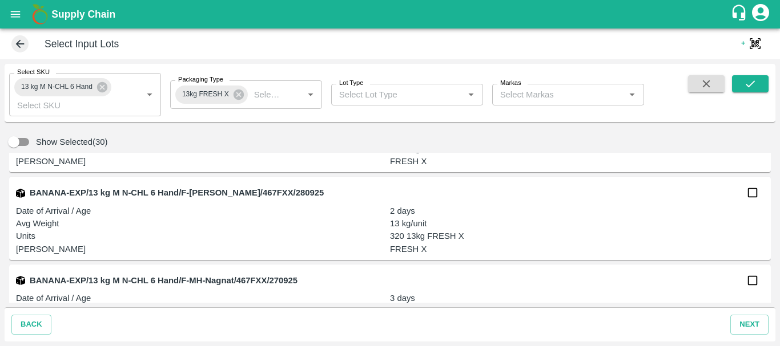
scroll to position [417, 0]
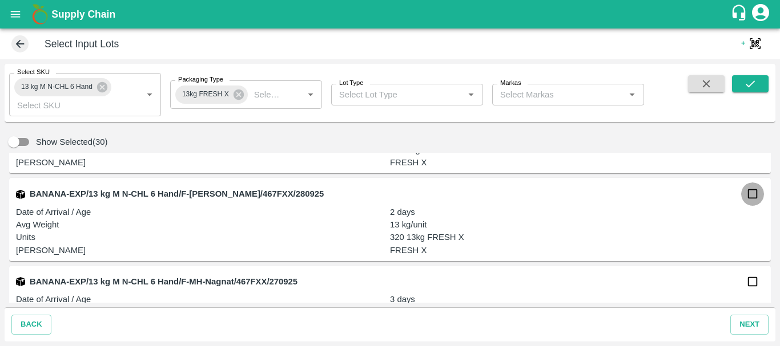
click at [743, 195] on input "checkbox" at bounding box center [752, 194] width 23 height 23
checkbox input "true"
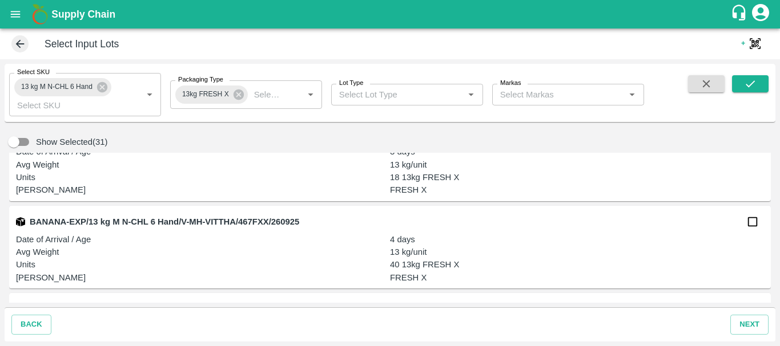
scroll to position [680, 0]
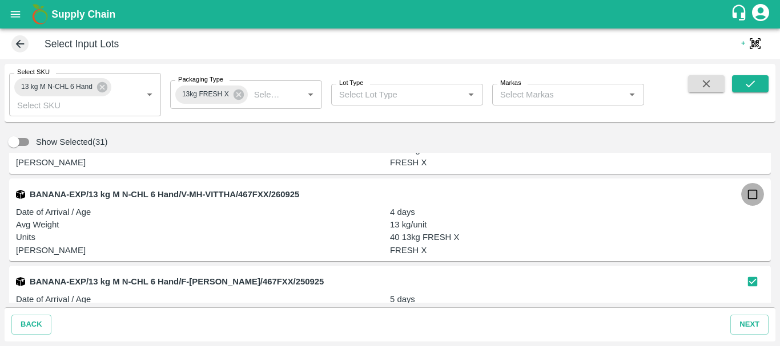
click at [752, 196] on input "checkbox" at bounding box center [752, 194] width 23 height 23
checkbox input "true"
click at [749, 321] on button "next" at bounding box center [749, 325] width 38 height 20
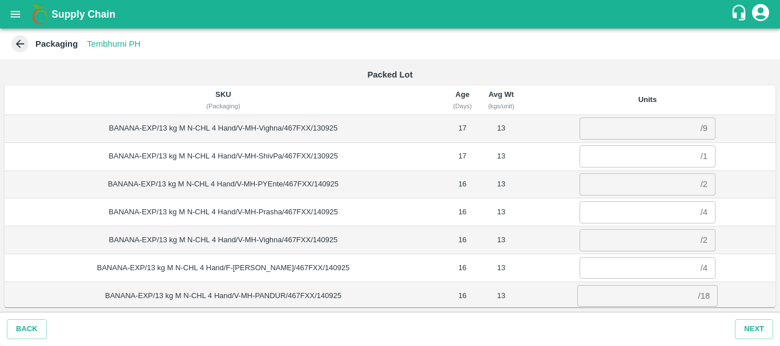
click at [602, 136] on input "number" at bounding box center [637, 129] width 116 height 22
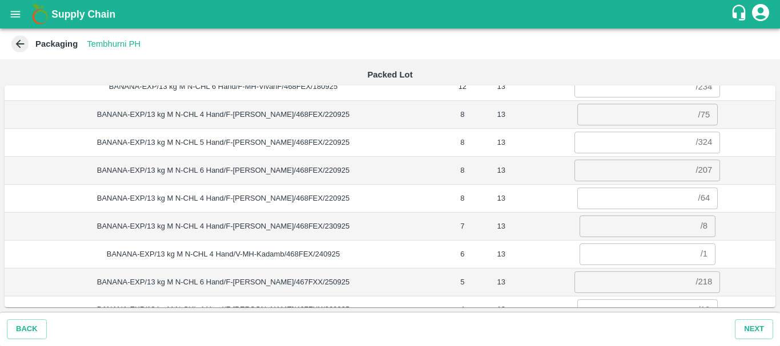
scroll to position [416, 0]
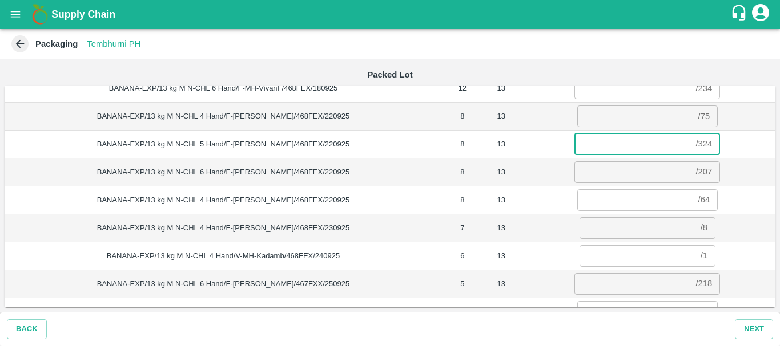
click at [606, 147] on input "number" at bounding box center [632, 145] width 116 height 22
type input "234"
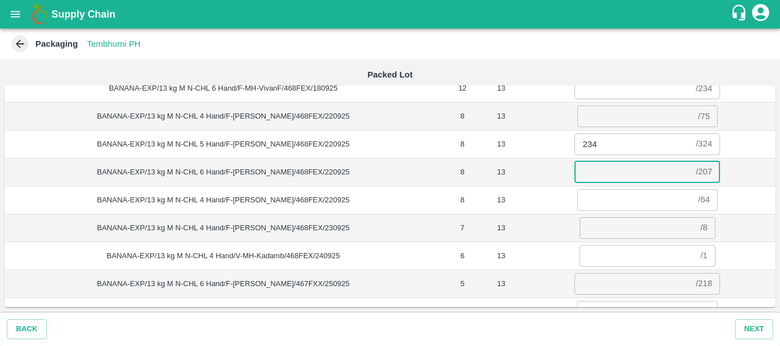
click at [592, 171] on input "number" at bounding box center [632, 173] width 116 height 22
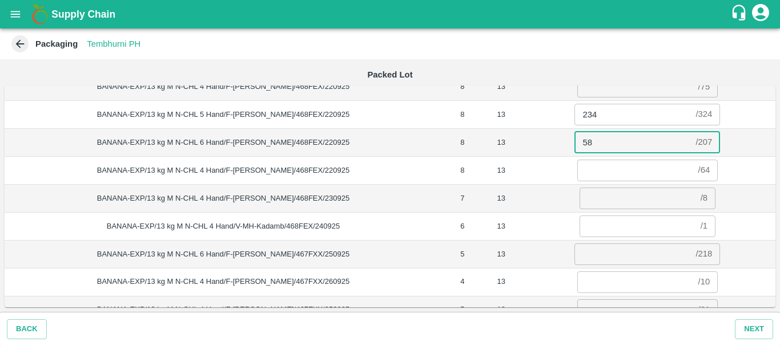
scroll to position [446, 0]
type input "58"
click at [429, 181] on td "BANANA-EXP/13 kg M N-CHL 4 Hand/F-[PERSON_NAME]/468FEX/220925" at bounding box center [223, 170] width 437 height 28
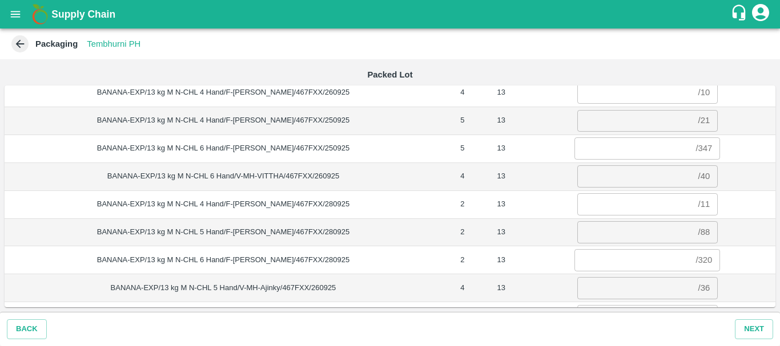
scroll to position [720, 0]
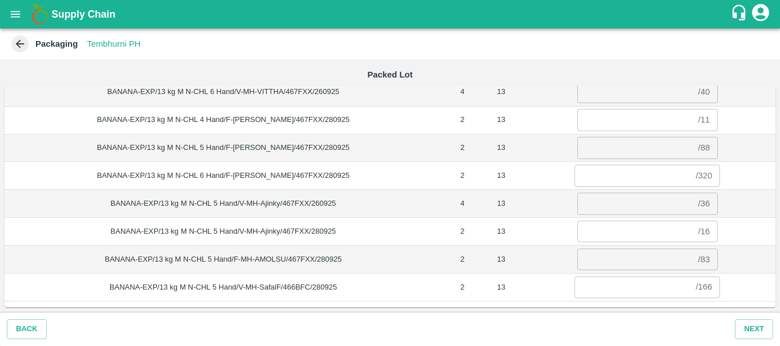
click at [595, 287] on input "number" at bounding box center [632, 288] width 116 height 22
type input "124"
click at [597, 236] on input "number" at bounding box center [635, 232] width 116 height 22
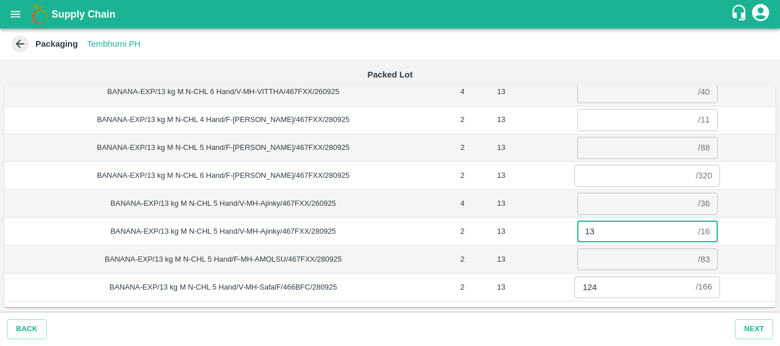
type input "13"
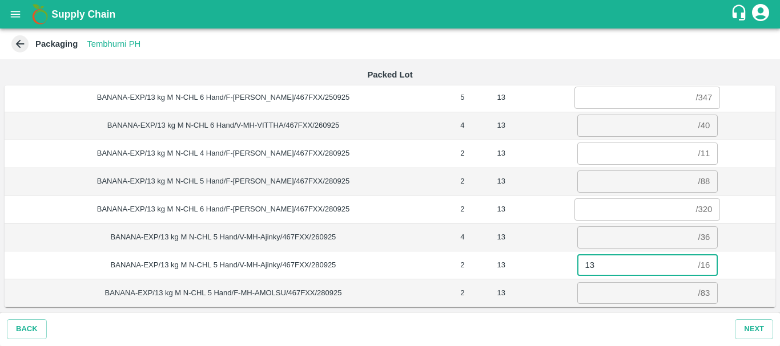
scroll to position [685, 0]
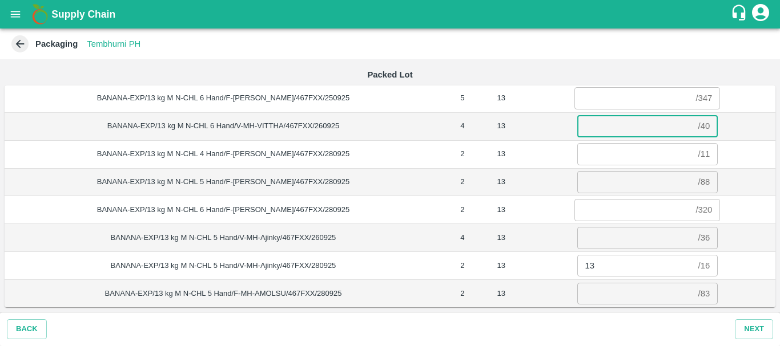
click at [596, 128] on input "number" at bounding box center [635, 126] width 116 height 22
type input "28"
click at [494, 168] on td "13" at bounding box center [501, 182] width 37 height 28
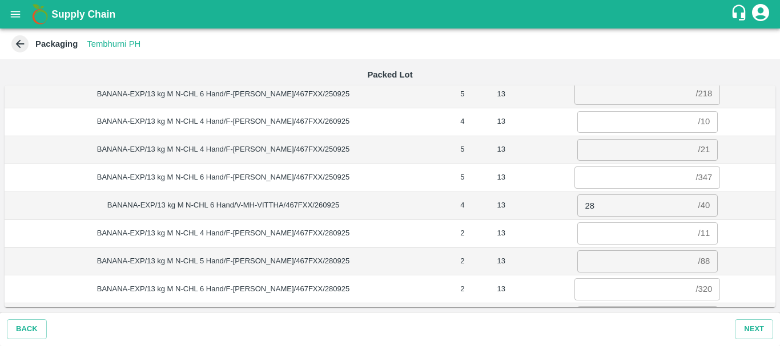
scroll to position [720, 0]
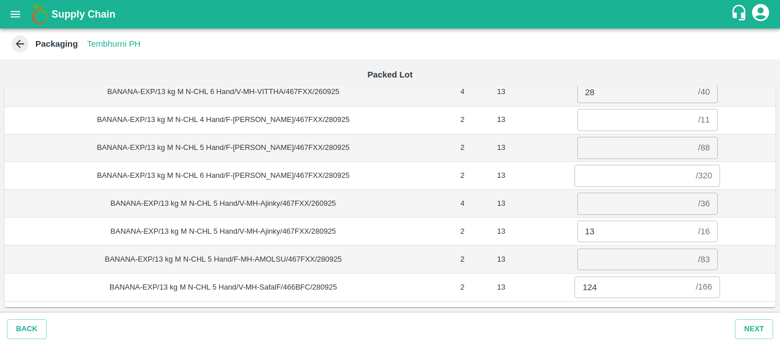
click at [401, 198] on td "BANANA-EXP/13 kg M N-CHL 5 Hand/V-MH-Ajinky/467FXX/260925" at bounding box center [223, 204] width 437 height 28
click at [600, 257] on input "number" at bounding box center [635, 260] width 116 height 22
type input "83"
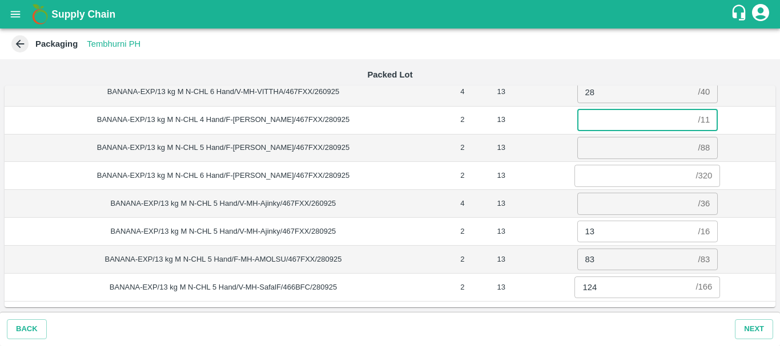
click at [588, 122] on input "number" at bounding box center [635, 120] width 116 height 22
type input "11"
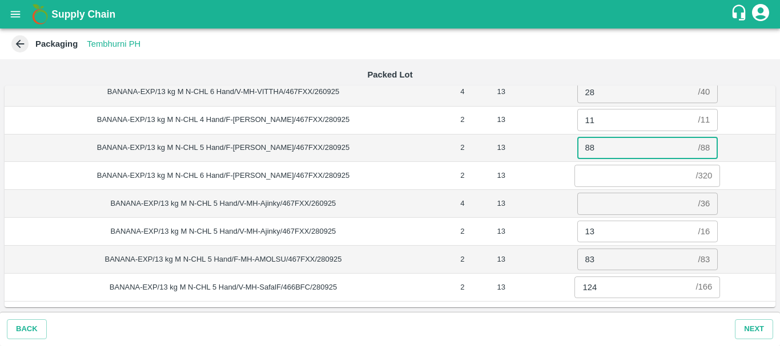
type input "88"
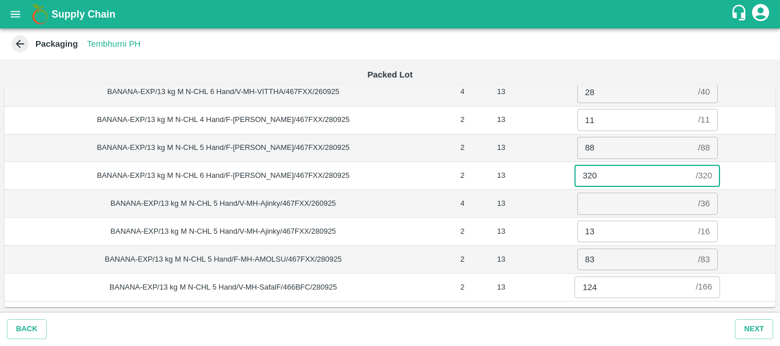
type input "320"
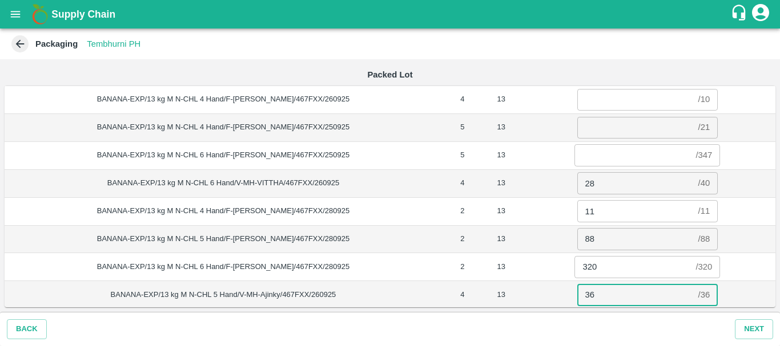
scroll to position [628, 0]
type input "36"
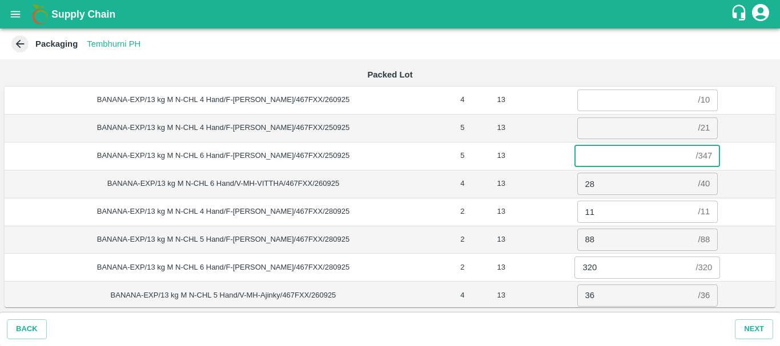
click at [589, 159] on input "number" at bounding box center [632, 156] width 116 height 22
type input "347"
click at [504, 162] on td "13" at bounding box center [501, 156] width 37 height 28
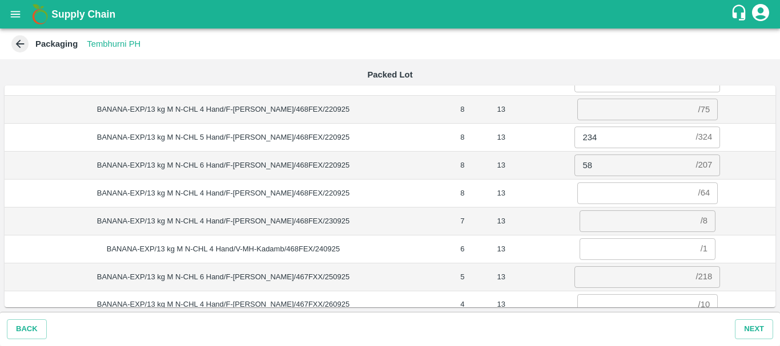
scroll to position [422, 0]
click at [598, 196] on input "number" at bounding box center [635, 194] width 116 height 22
type input "64"
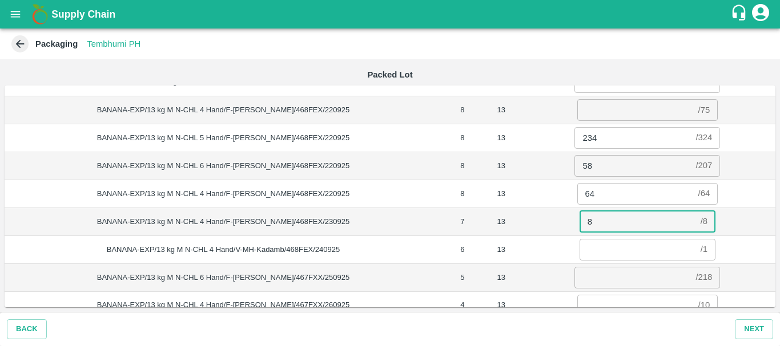
type input "8"
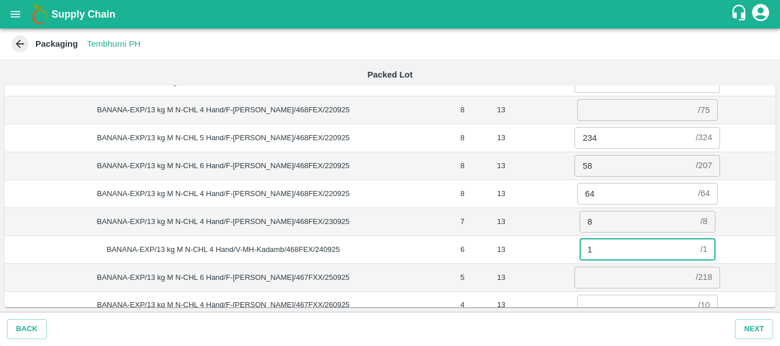
type input "1"
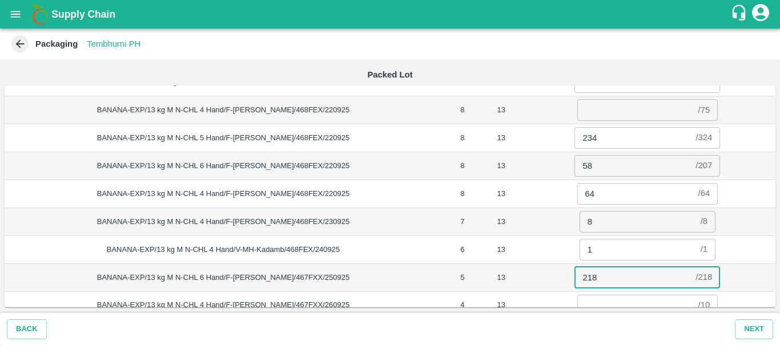
type input "218"
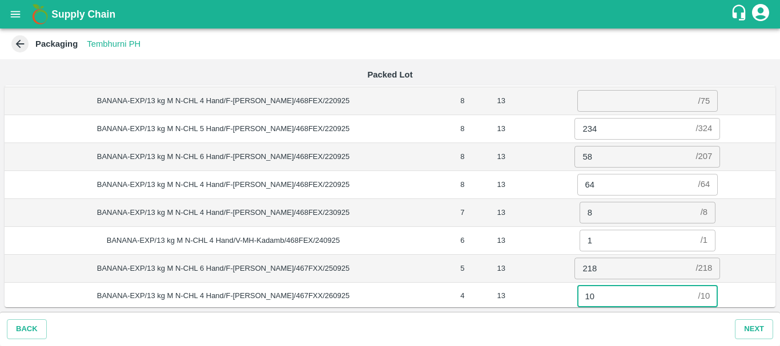
type input "10"
click at [522, 246] on td "1 / 1 ​" at bounding box center [647, 241] width 256 height 28
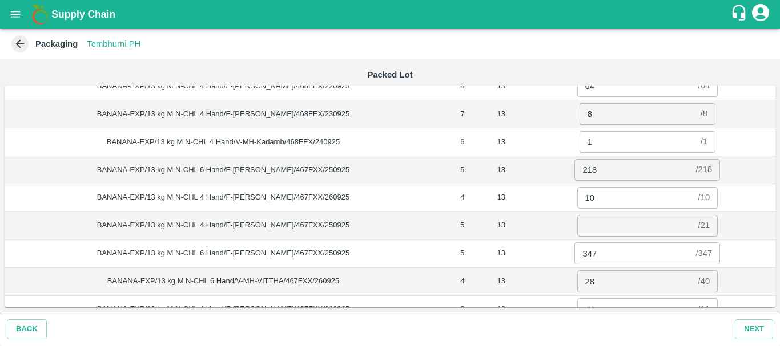
scroll to position [531, 0]
click at [592, 225] on input "number" at bounding box center [635, 226] width 116 height 22
type input "21"
click at [485, 215] on td "13" at bounding box center [501, 225] width 37 height 28
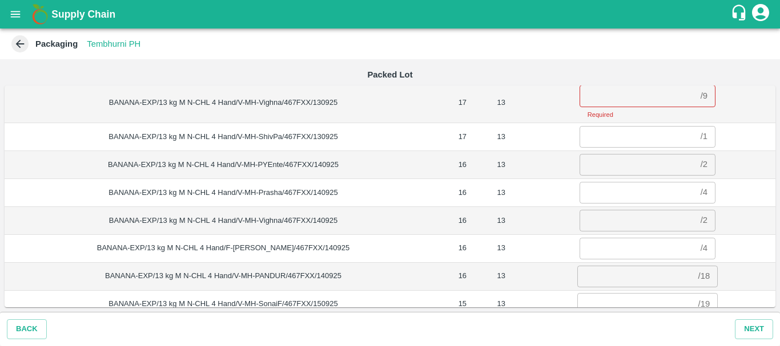
scroll to position [15, 0]
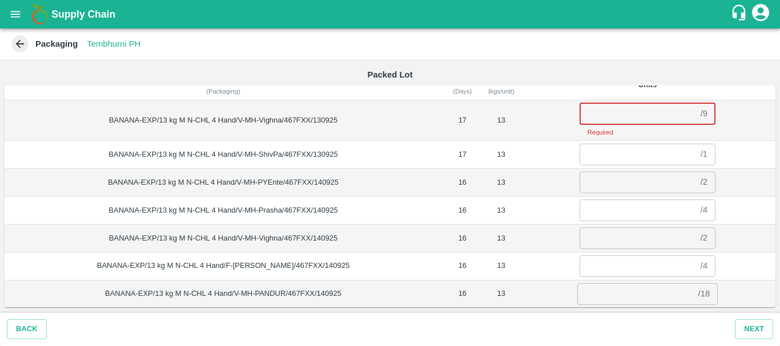
click at [596, 113] on input "number" at bounding box center [637, 114] width 116 height 22
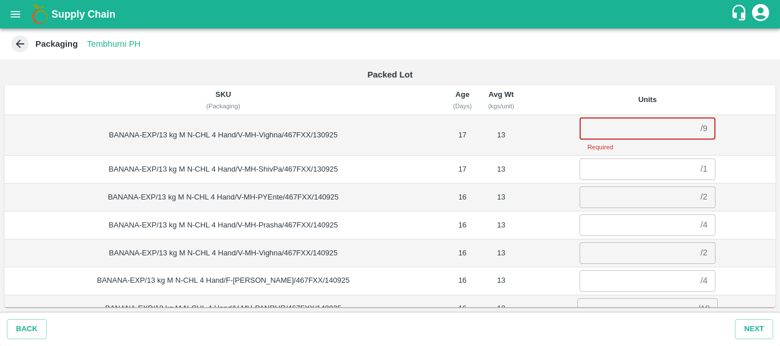
scroll to position [0, 0]
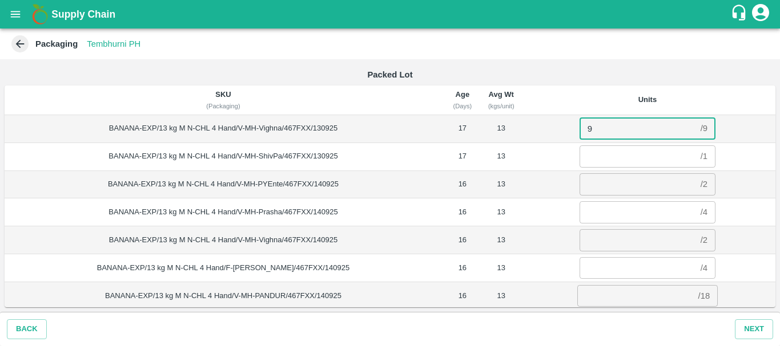
type input "9"
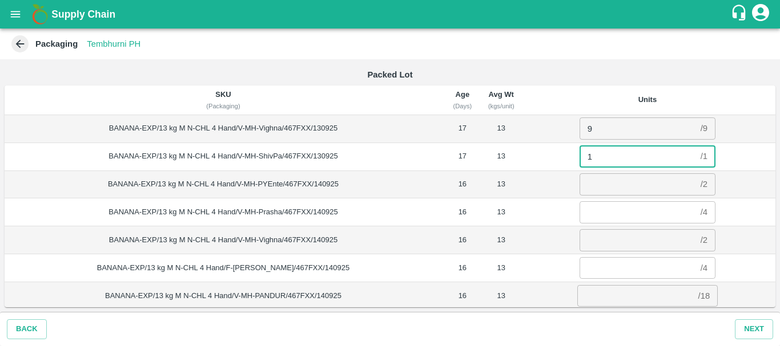
type input "1"
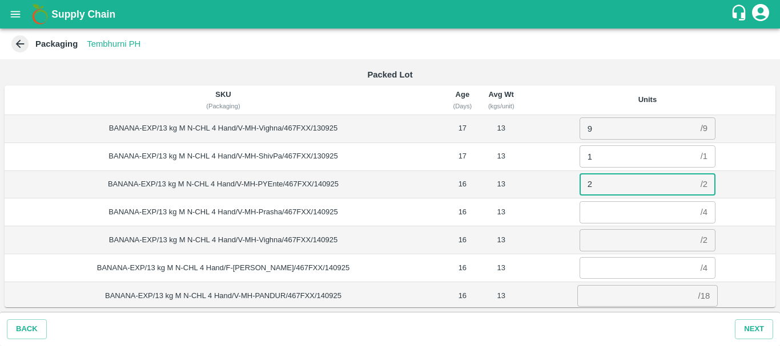
type input "2"
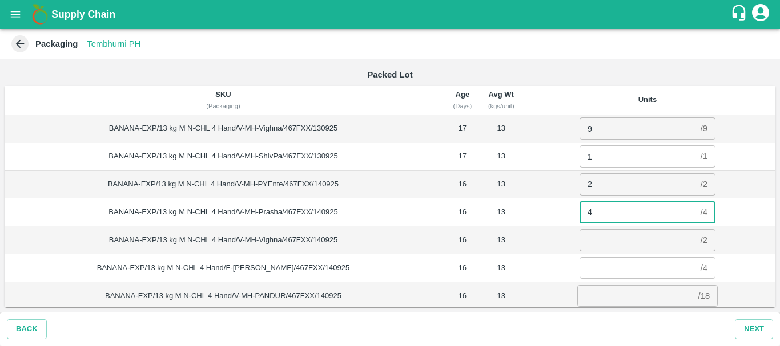
type input "4"
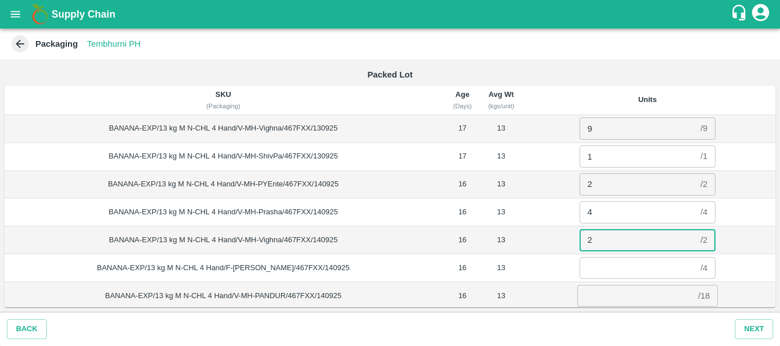
type input "2"
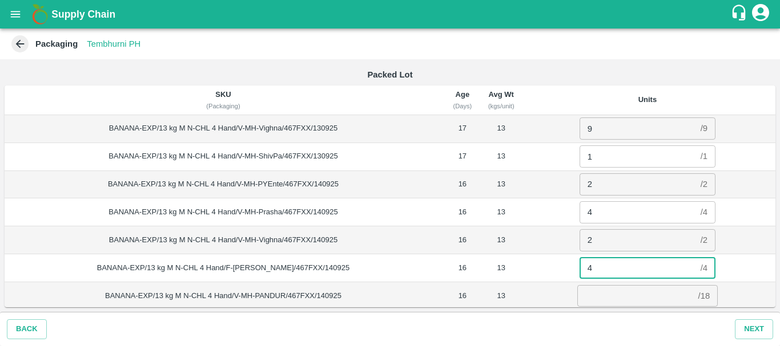
type input "4"
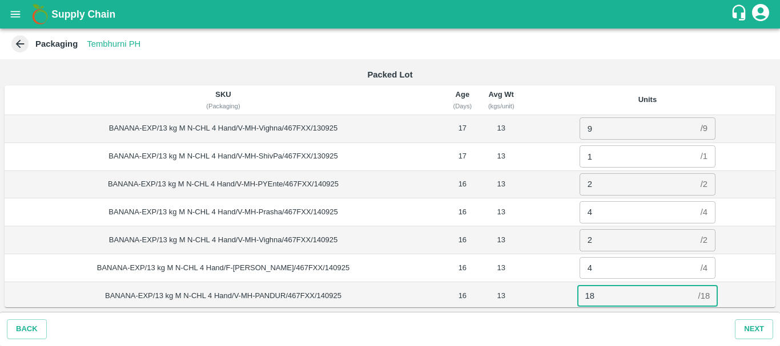
scroll to position [2, 0]
type input "18"
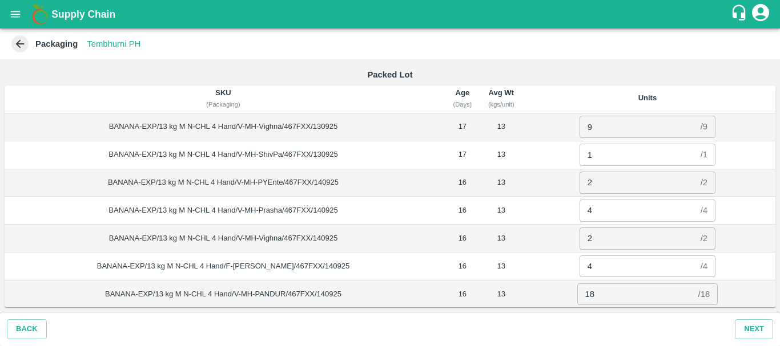
click at [533, 162] on td "1 / 1 ​" at bounding box center [647, 155] width 256 height 28
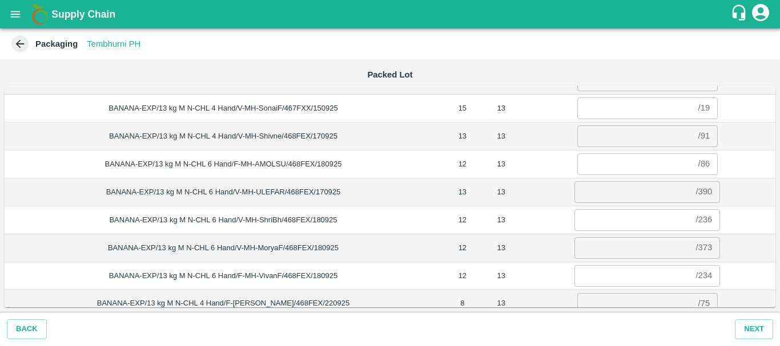
scroll to position [216, 0]
click at [611, 112] on input "number" at bounding box center [635, 108] width 116 height 22
type input "19"
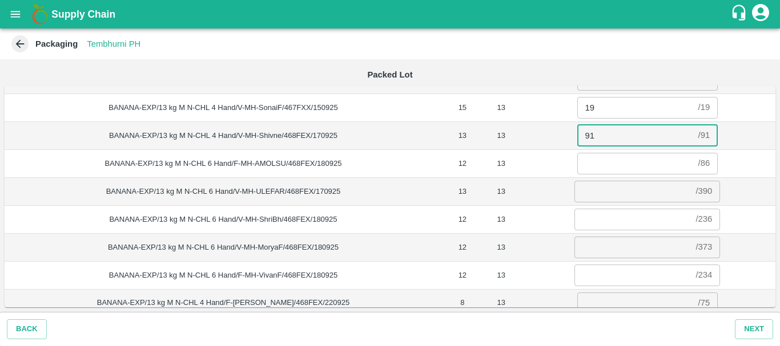
type input "91"
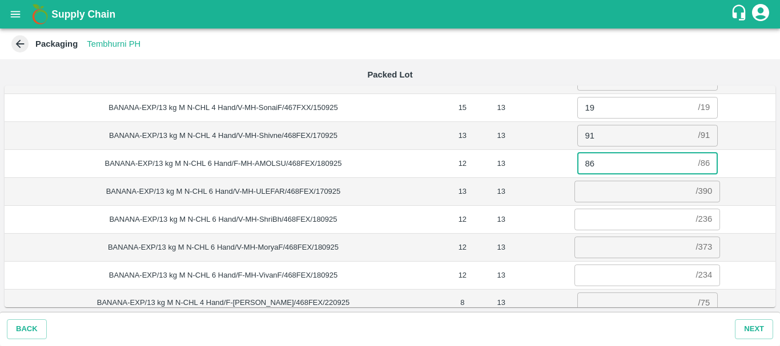
type input "86"
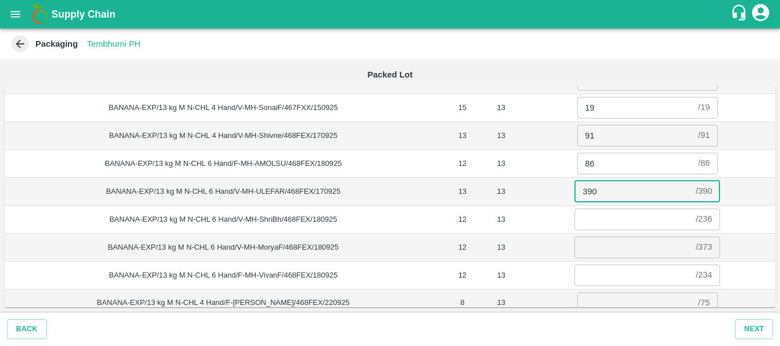
type input "390"
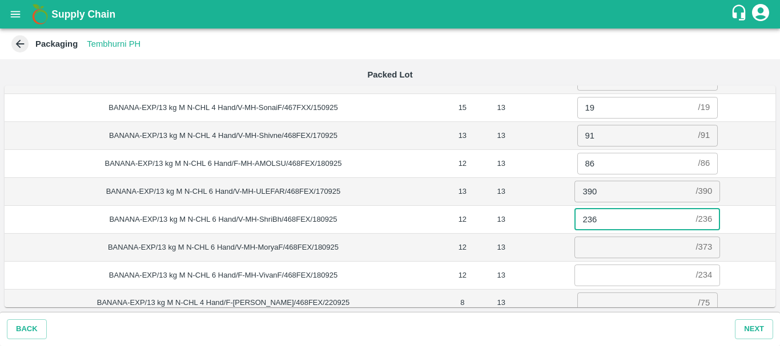
type input "236"
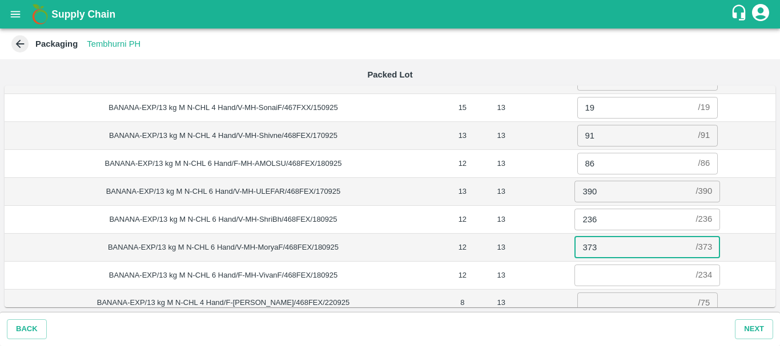
type input "373"
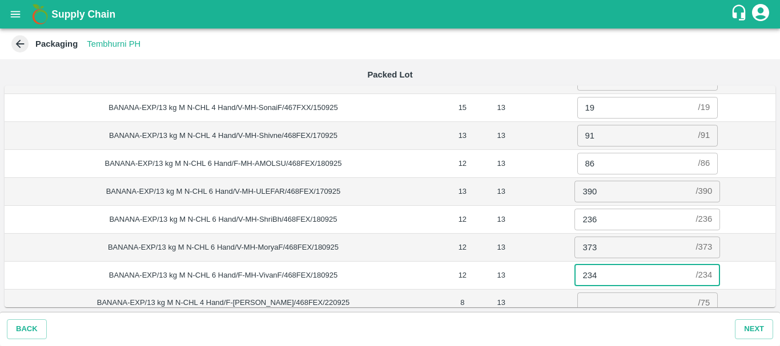
type input "234"
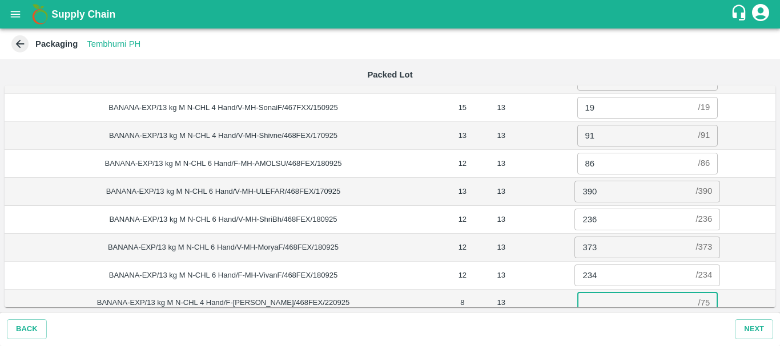
scroll to position [223, 0]
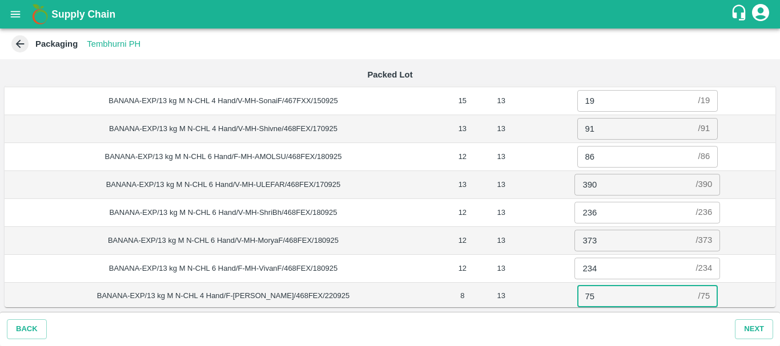
type input "75"
click at [493, 207] on td "13" at bounding box center [501, 213] width 37 height 28
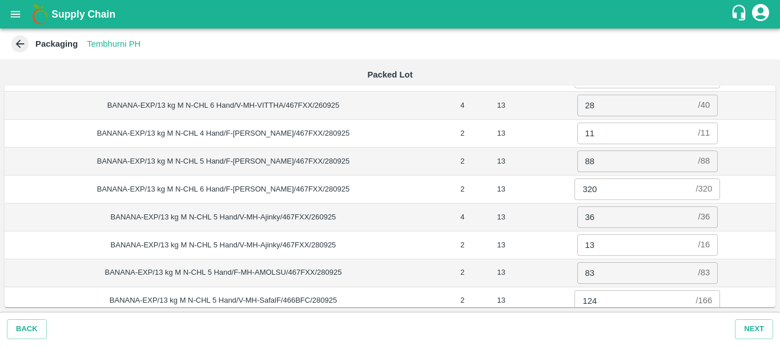
scroll to position [707, 0]
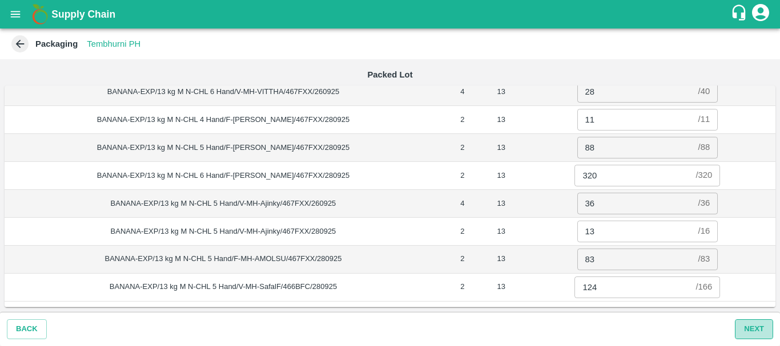
click at [755, 325] on button "Next" at bounding box center [754, 330] width 38 height 20
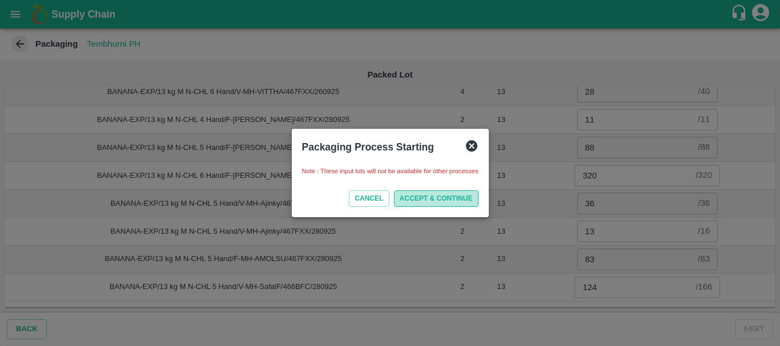
click at [430, 200] on button "ACCEPT & CONTINUE" at bounding box center [436, 199] width 84 height 17
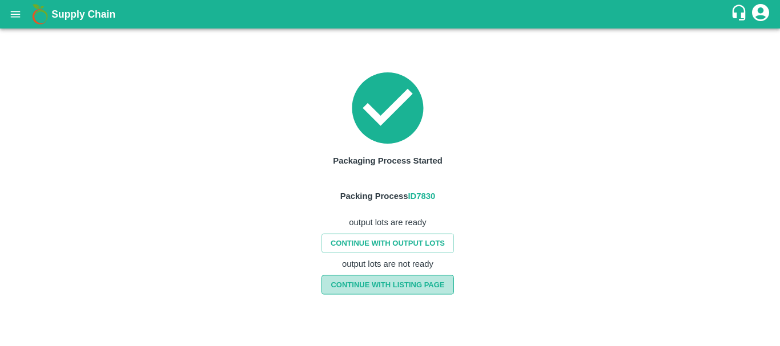
click at [365, 281] on link "CONTINUE WITH LISTING PAGE" at bounding box center [387, 285] width 132 height 20
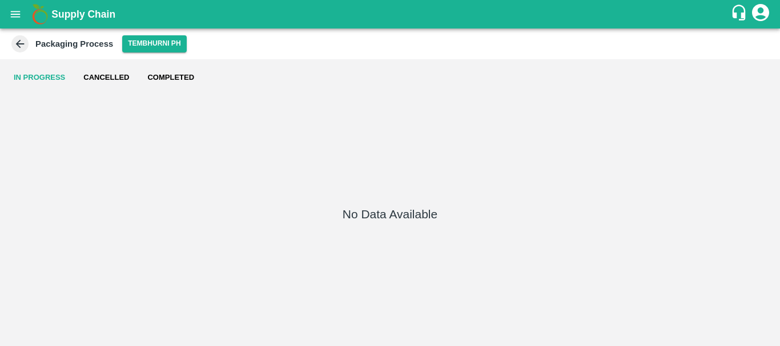
click at [21, 47] on icon at bounding box center [20, 44] width 13 height 13
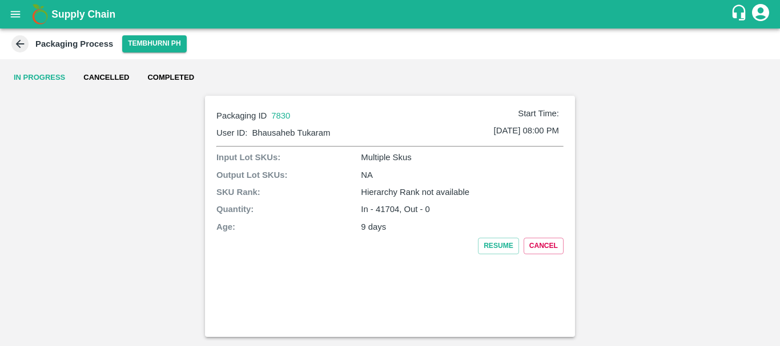
click at [365, 281] on div "Packaging ID 7830 Start Time: User ID: [PERSON_NAME] [DATE] 08:00 PM Input Lot …" at bounding box center [390, 216] width 370 height 241
click at [487, 241] on button "Resume" at bounding box center [498, 246] width 41 height 17
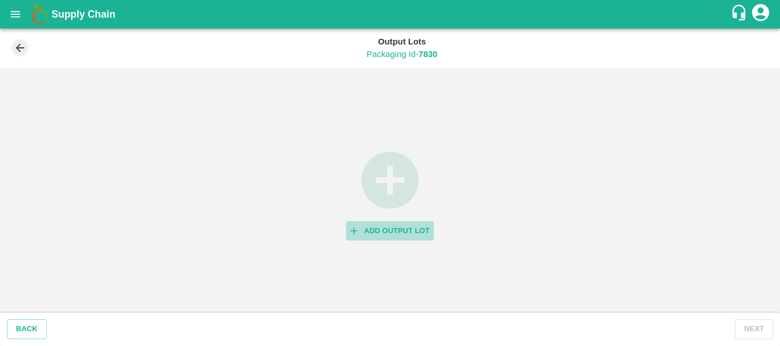
click at [372, 227] on button "Add Output Lot" at bounding box center [390, 231] width 88 height 20
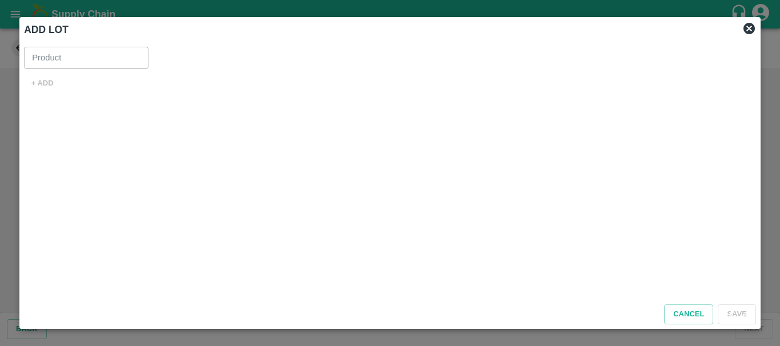
type input "Banana Export"
click at [42, 81] on button "+ ADD" at bounding box center [42, 84] width 37 height 20
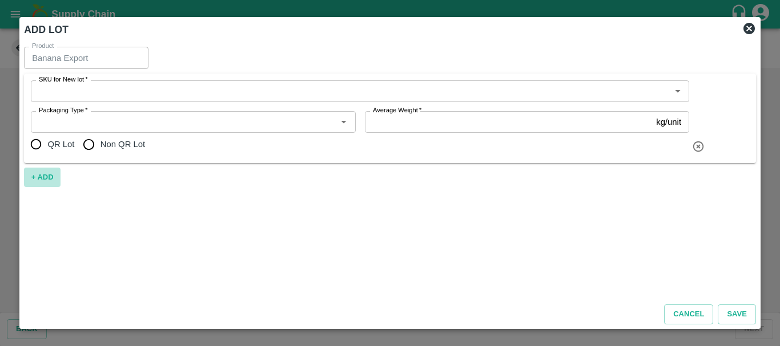
click at [46, 172] on button "+ ADD" at bounding box center [42, 178] width 37 height 20
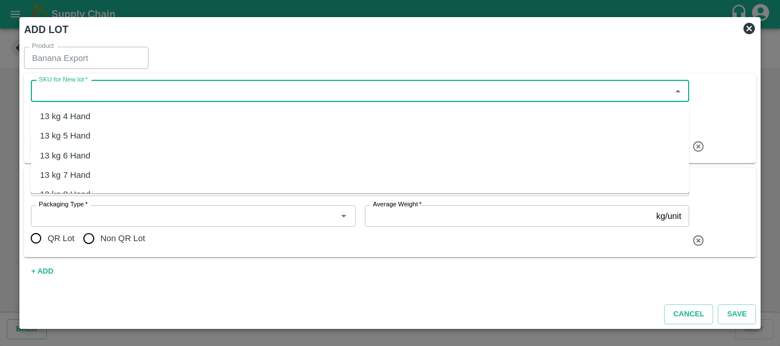
click at [150, 93] on input "SKU for New lot   *" at bounding box center [350, 91] width 632 height 15
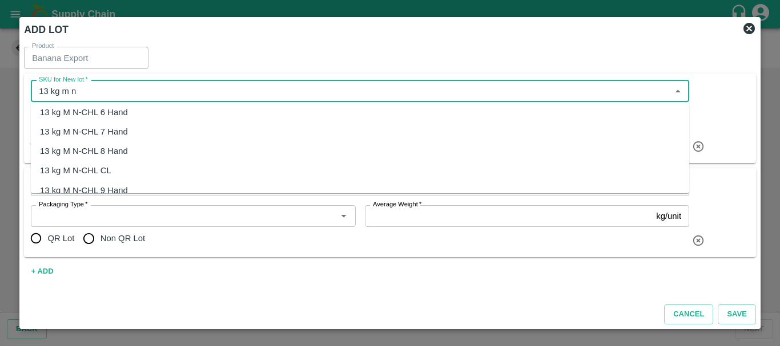
scroll to position [44, 0]
click at [111, 152] on div "13 kg M N-CHL 8 Hand" at bounding box center [84, 150] width 88 height 13
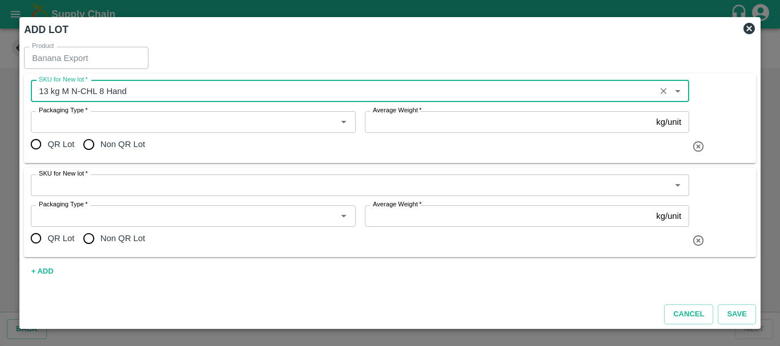
type input "13 kg M N-CHL 8 Hand"
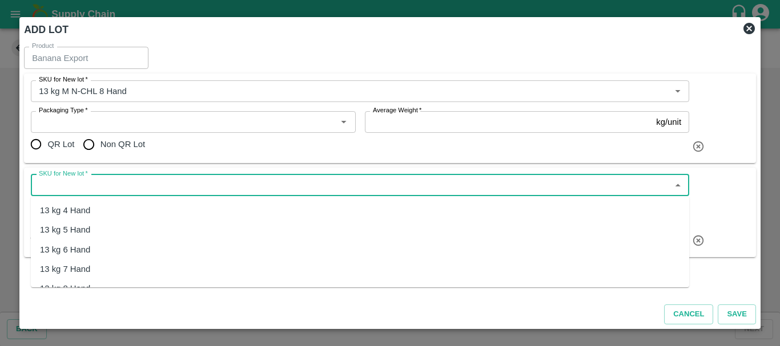
click at [111, 188] on input "SKU for New lot   *" at bounding box center [350, 185] width 632 height 15
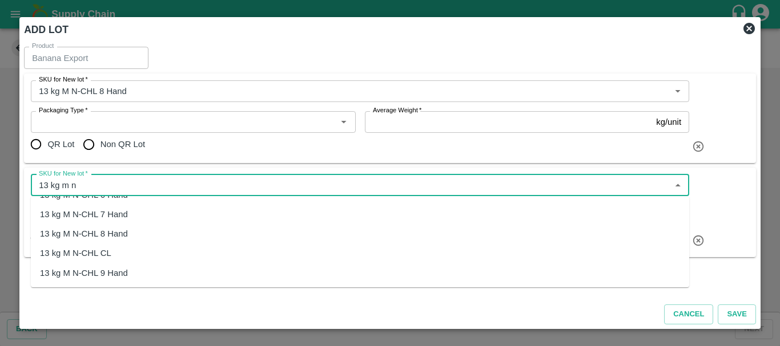
click at [94, 257] on div "13 kg M N-CHL CL" at bounding box center [75, 253] width 71 height 13
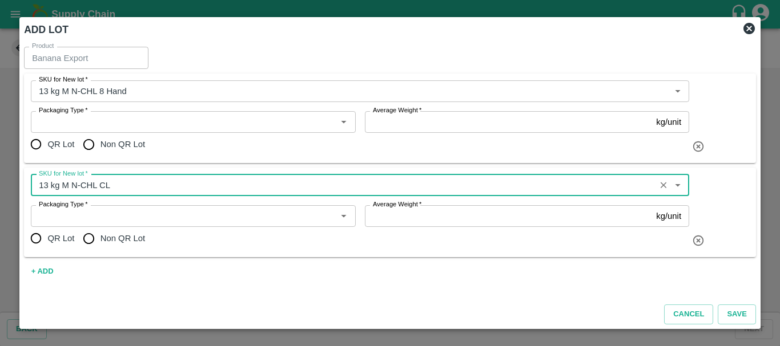
type input "13 kg M N-CHL CL"
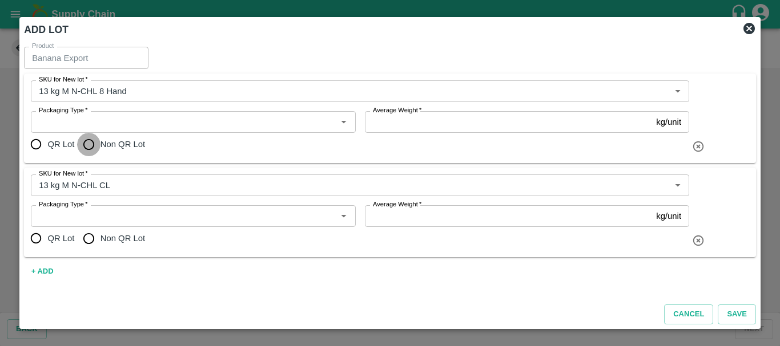
click at [86, 145] on input "Non QR Lot" at bounding box center [88, 144] width 23 height 23
radio input "true"
click at [88, 243] on input "Non QR Lot" at bounding box center [88, 238] width 23 height 23
radio input "true"
click at [116, 114] on div "Packaging Type   *" at bounding box center [193, 122] width 324 height 22
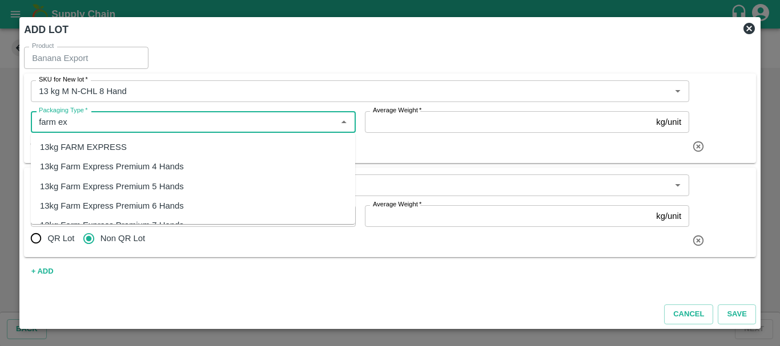
click at [107, 144] on div "13kg FARM EXPRESS" at bounding box center [83, 147] width 87 height 13
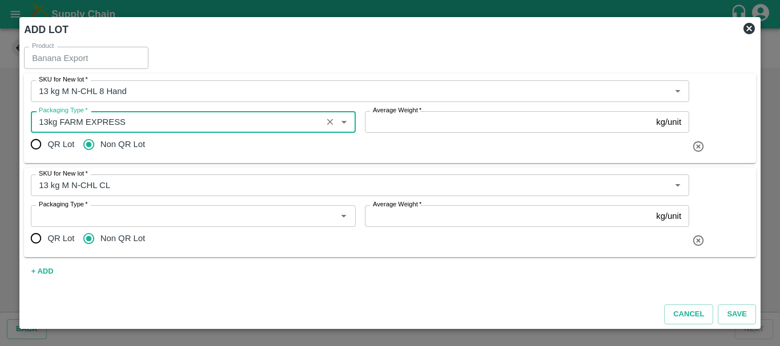
type input "13kg FARM EXPRESS"
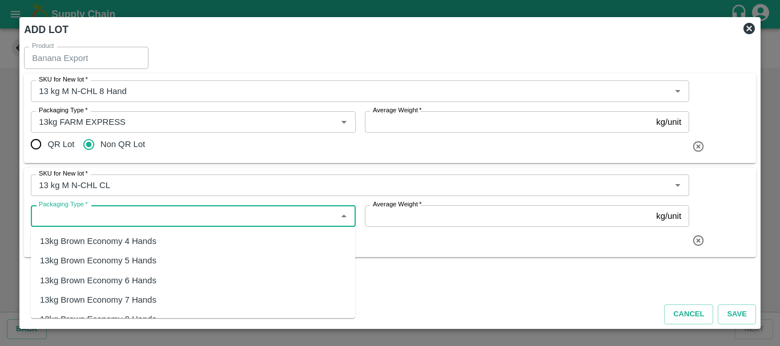
click at [98, 215] on input "Packaging Type   *" at bounding box center [183, 216] width 299 height 15
click at [102, 241] on div "13kg FARM EXPRESS" at bounding box center [83, 241] width 87 height 13
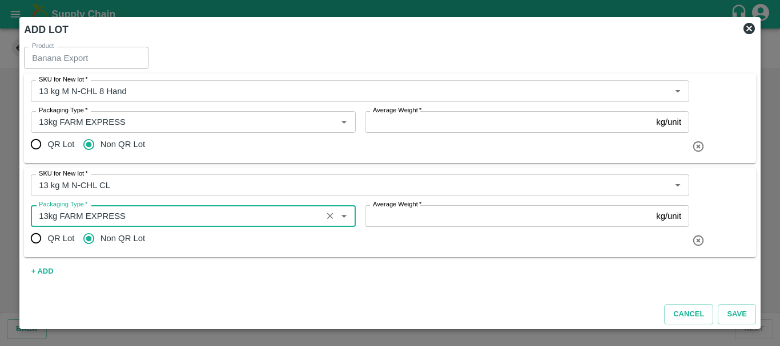
type input "13kg FARM EXPRESS"
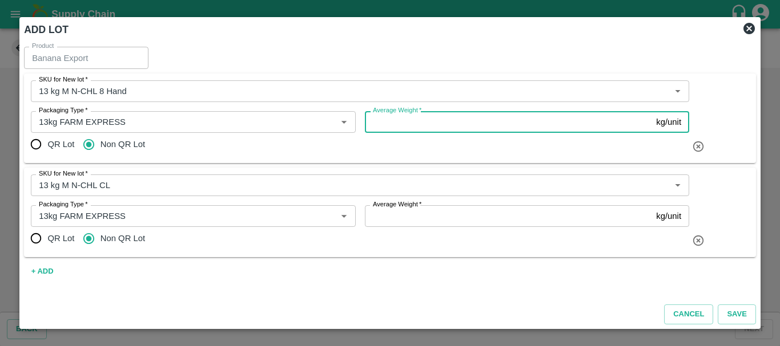
click at [416, 124] on input "Average Weight   *" at bounding box center [508, 122] width 287 height 22
type input "13"
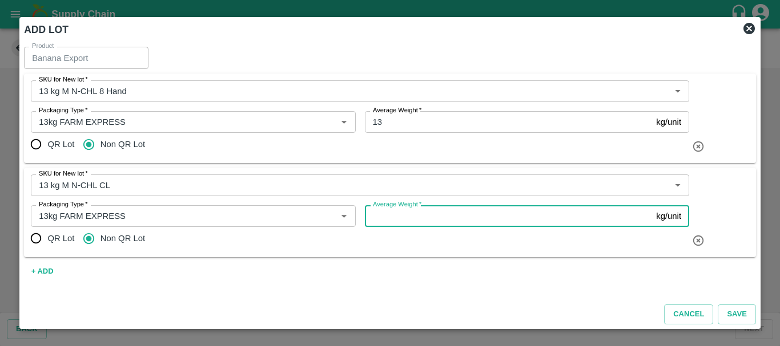
click at [404, 220] on input "Average Weight   *" at bounding box center [508, 216] width 287 height 22
type input "13"
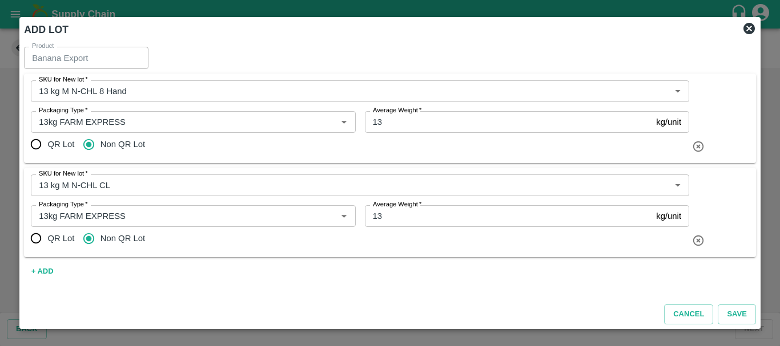
click at [373, 259] on div "Product Banana Export Product SKU for New lot   * SKU for New lot   * Packaging…" at bounding box center [389, 168] width 741 height 253
click at [47, 268] on button "+ ADD" at bounding box center [42, 272] width 37 height 20
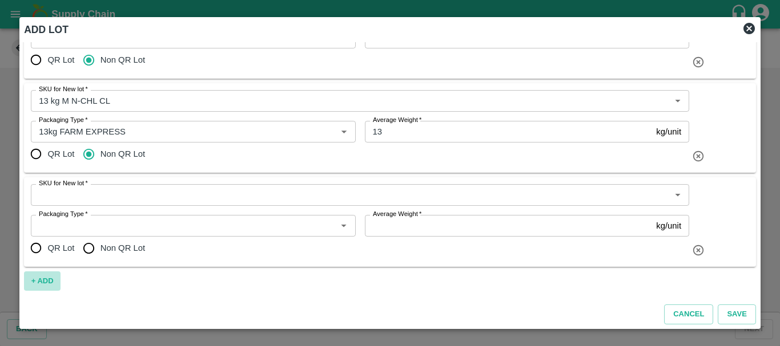
click at [41, 280] on button "+ ADD" at bounding box center [42, 282] width 37 height 20
click at [46, 280] on button "+ ADD" at bounding box center [42, 282] width 37 height 20
click at [40, 284] on button "+ ADD" at bounding box center [42, 282] width 37 height 20
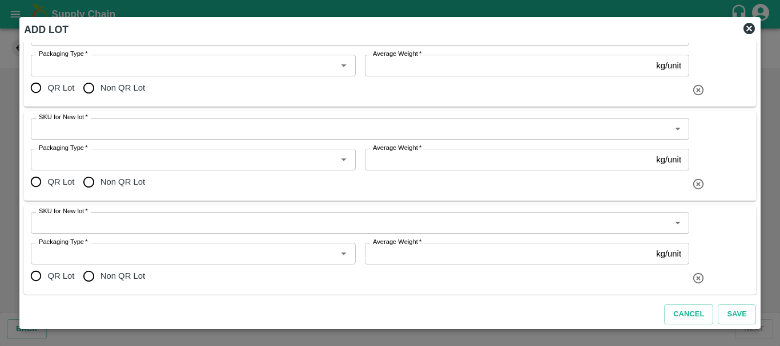
scroll to position [243, 0]
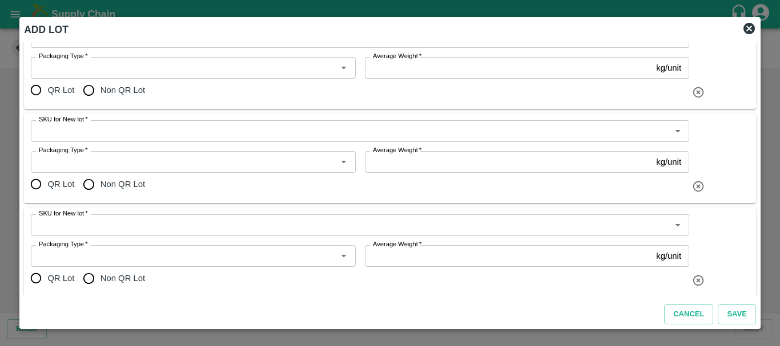
drag, startPoint x: 87, startPoint y: 279, endPoint x: 89, endPoint y: 185, distance: 93.0
click at [89, 185] on div "Product Banana Export Product SKU for New lot   * SKU for New lot   * Packaging…" at bounding box center [389, 168] width 741 height 253
click at [89, 185] on input "Non QR Lot" at bounding box center [88, 184] width 23 height 23
radio input "true"
click at [88, 91] on input "Non QR Lot" at bounding box center [88, 90] width 23 height 23
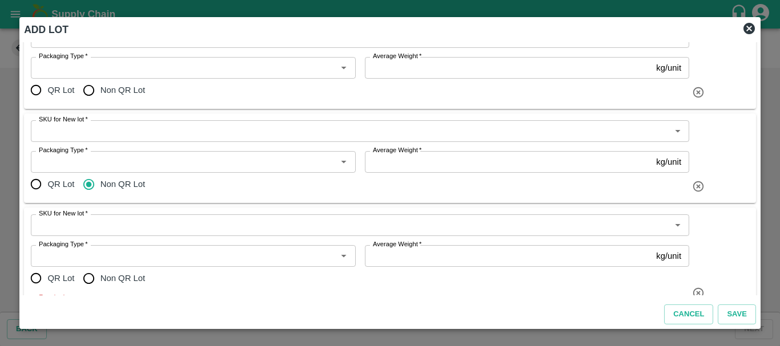
radio input "true"
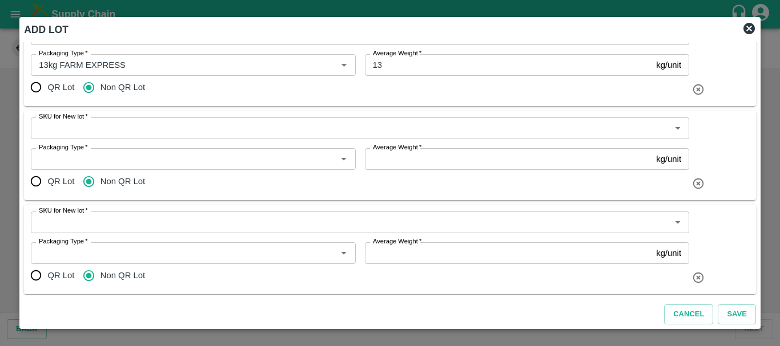
scroll to position [151, 0]
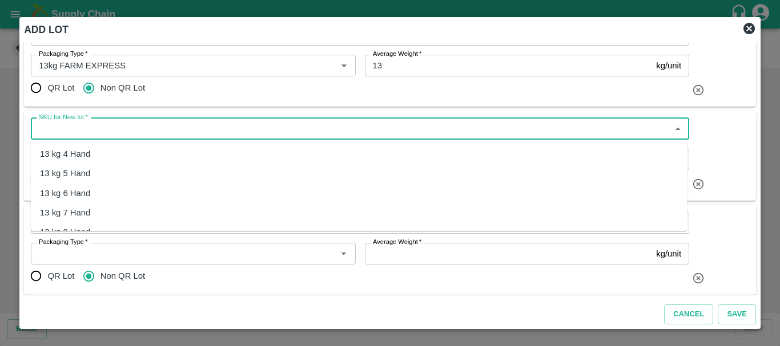
click at [148, 134] on input "SKU for New lot   *" at bounding box center [350, 129] width 632 height 15
click at [138, 152] on div "13 kg M N-CHL 4 Hand" at bounding box center [359, 153] width 656 height 19
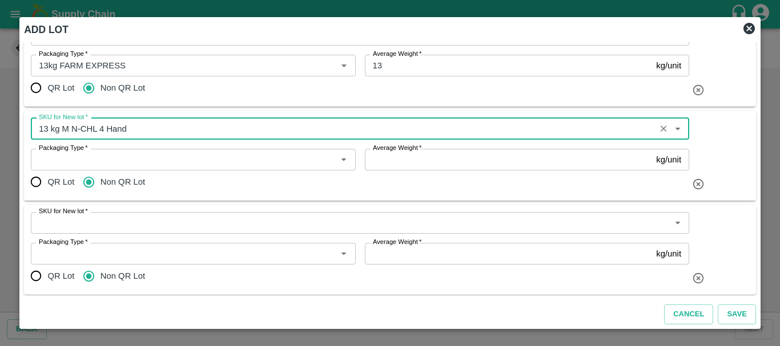
type input "13 kg M N-CHL 4 Hand"
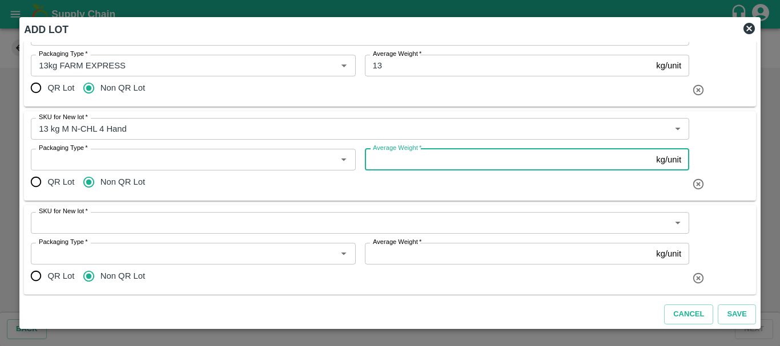
click at [383, 163] on input "Average Weight   *" at bounding box center [508, 160] width 287 height 22
type input "13"
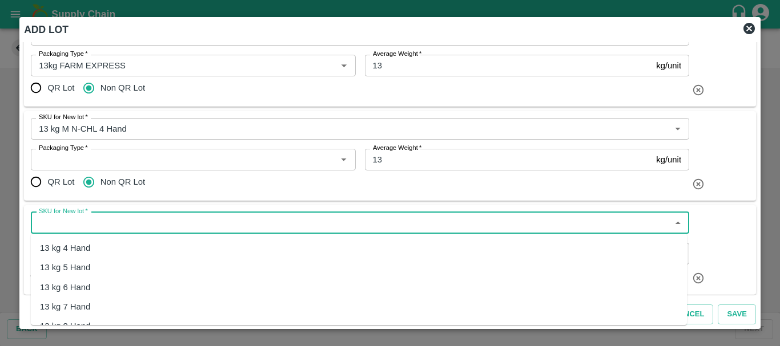
click at [114, 221] on input "SKU for New lot   *" at bounding box center [350, 223] width 632 height 15
click at [101, 286] on div "13 kg M N-CHL 6 Hand" at bounding box center [84, 287] width 88 height 13
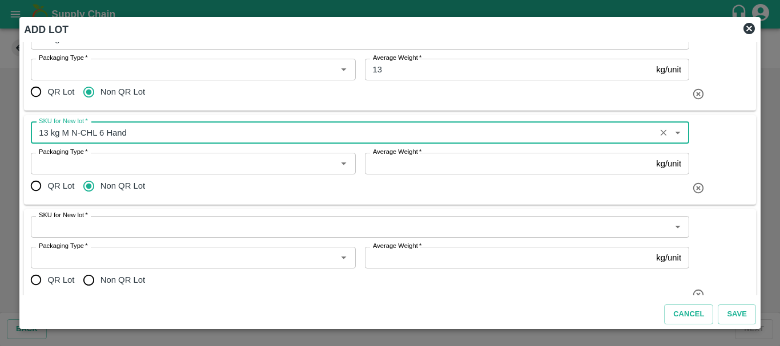
scroll to position [241, 0]
type input "13 kg M N-CHL 6 Hand"
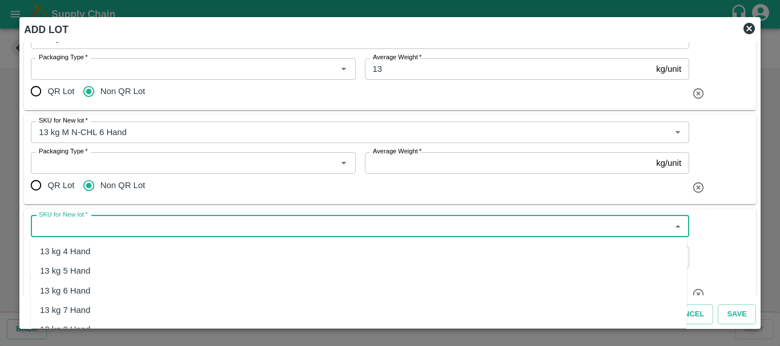
click at [132, 225] on input "SKU for New lot   *" at bounding box center [350, 226] width 632 height 15
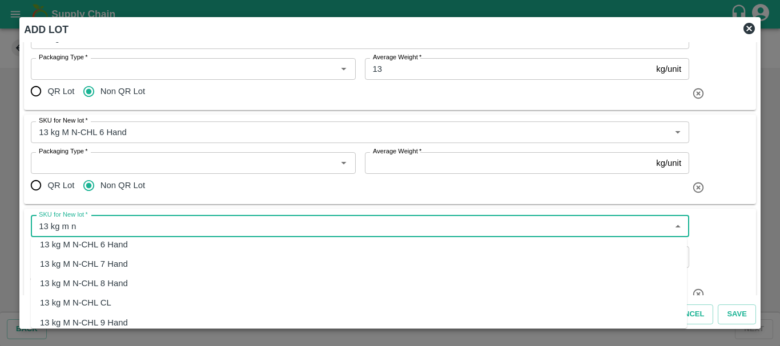
scroll to position [47, 0]
click at [121, 285] on div "13 kg M N-CHL 8 Hand" at bounding box center [84, 283] width 88 height 13
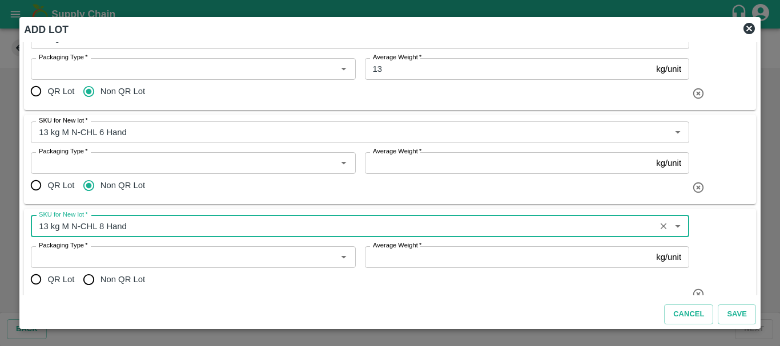
type input "13 kg M N-CHL 8 Hand"
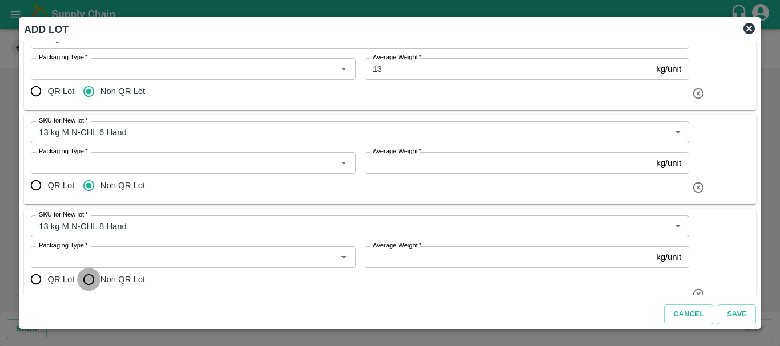
click at [87, 279] on input "Non QR Lot" at bounding box center [88, 279] width 23 height 23
radio input "true"
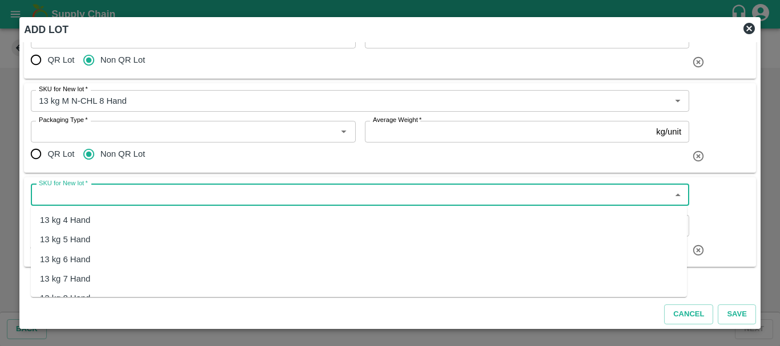
click at [123, 199] on input "SKU for New lot   *" at bounding box center [350, 195] width 632 height 15
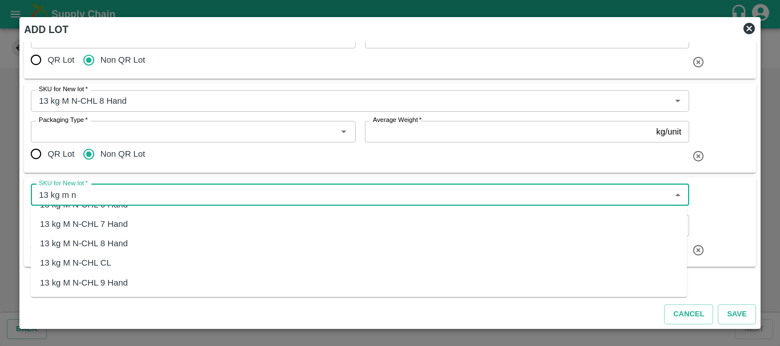
click at [90, 265] on div "13 kg M N-CHL CL" at bounding box center [75, 263] width 71 height 13
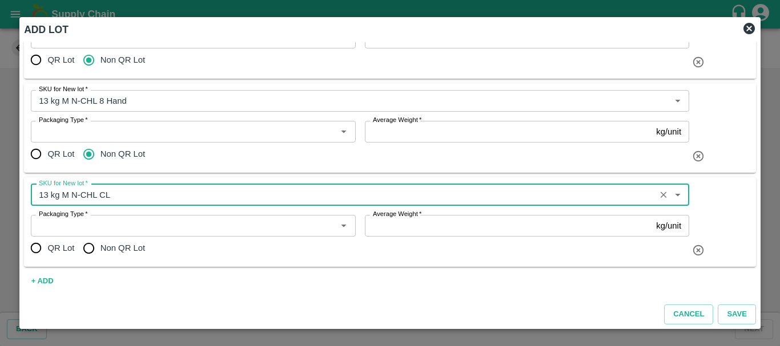
type input "13 kg M N-CHL CL"
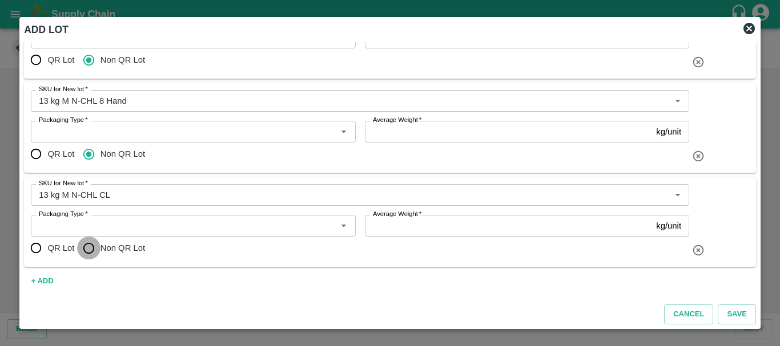
click at [86, 248] on input "Non QR Lot" at bounding box center [88, 248] width 23 height 23
radio input "true"
click at [394, 227] on input "Average Weight   *" at bounding box center [508, 226] width 287 height 22
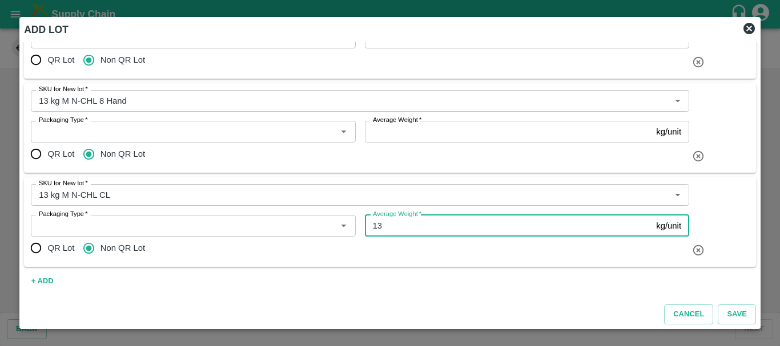
type input "13"
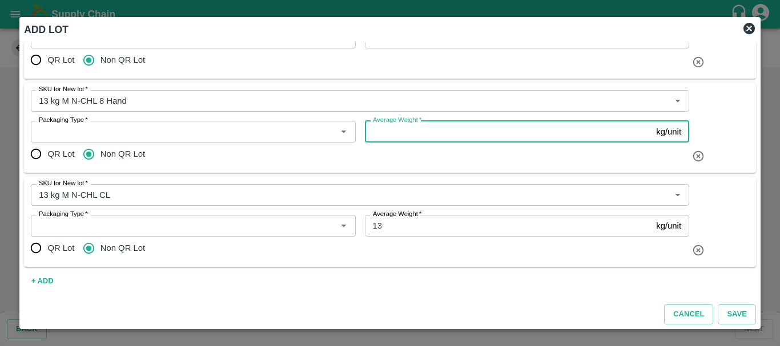
click at [391, 138] on input "Average Weight   *" at bounding box center [508, 132] width 287 height 22
paste input "13"
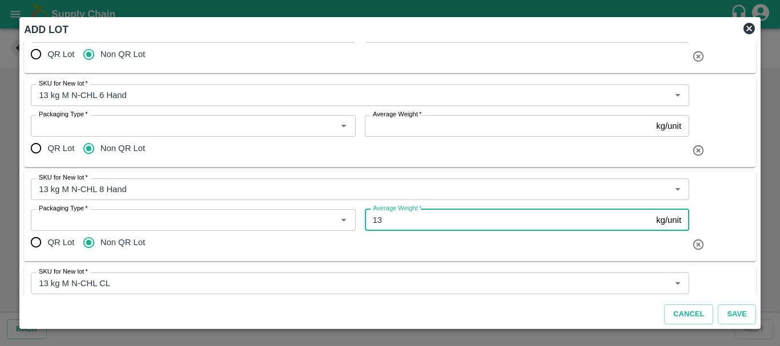
scroll to position [278, 0]
type input "13"
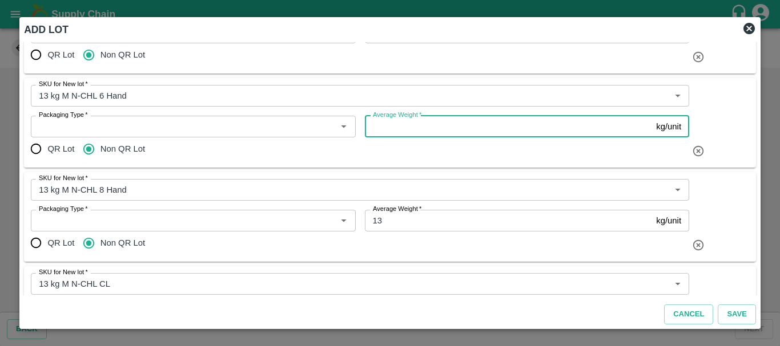
click at [390, 122] on input "Average Weight   *" at bounding box center [508, 127] width 287 height 22
paste input "13"
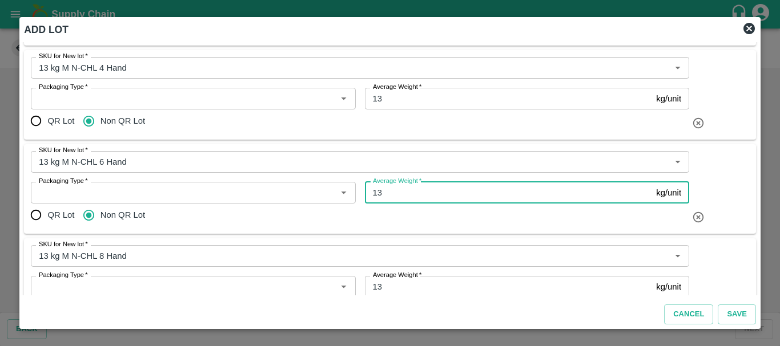
scroll to position [212, 0]
type input "13"
click at [228, 115] on div "QR Lot Non QR Lot" at bounding box center [360, 121] width 658 height 23
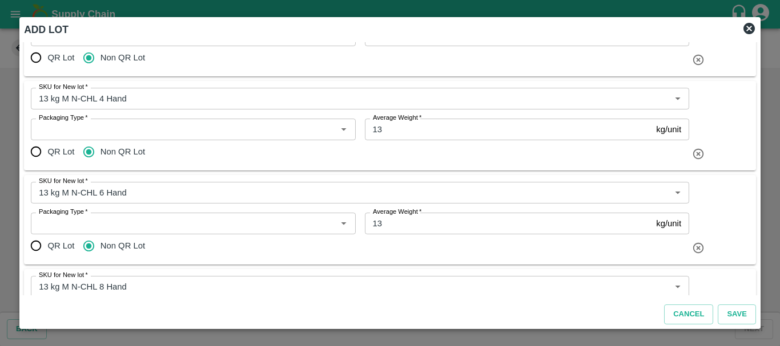
scroll to position [183, 0]
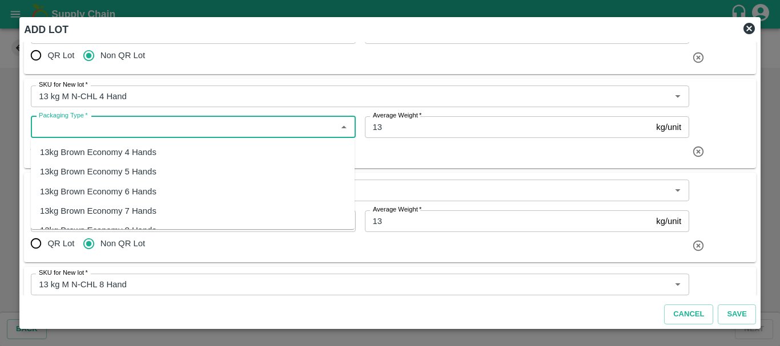
click at [194, 128] on input "Packaging Type   *" at bounding box center [183, 127] width 299 height 15
click at [150, 152] on div "13kg FARM CANDY" at bounding box center [193, 152] width 324 height 19
click at [46, 126] on input "Packaging Type   *" at bounding box center [176, 127] width 284 height 15
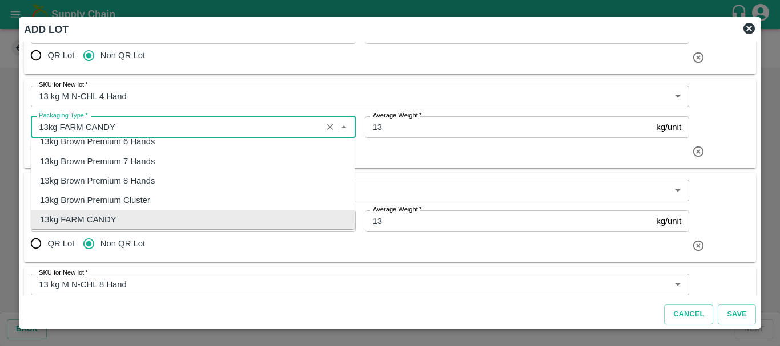
click at [46, 126] on input "Packaging Type   *" at bounding box center [176, 127] width 284 height 15
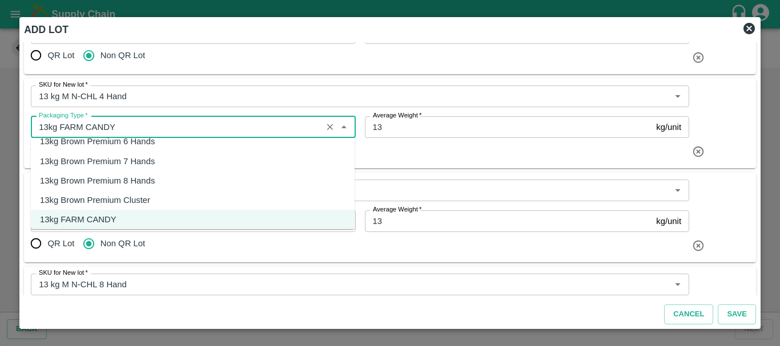
type input "13kg FARM CANDY"
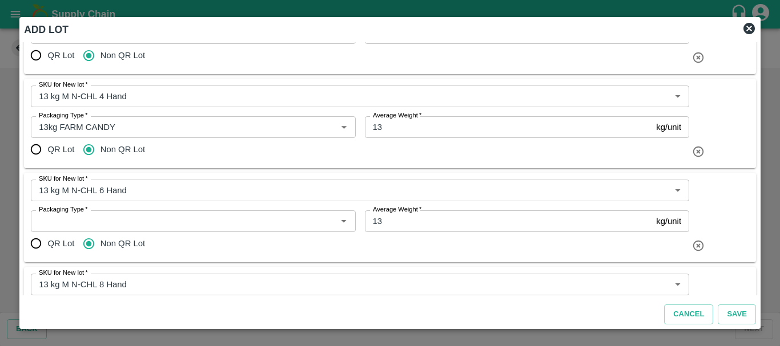
click at [379, 150] on div "QR Lot Non QR Lot" at bounding box center [360, 149] width 658 height 23
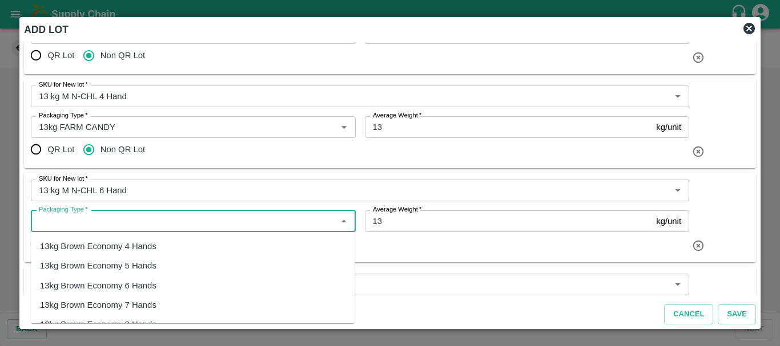
click at [139, 222] on input "Packaging Type   *" at bounding box center [183, 221] width 299 height 15
paste input "13kg FARM CANDY"
click at [123, 241] on div "13kg FARM CANDY" at bounding box center [193, 246] width 324 height 19
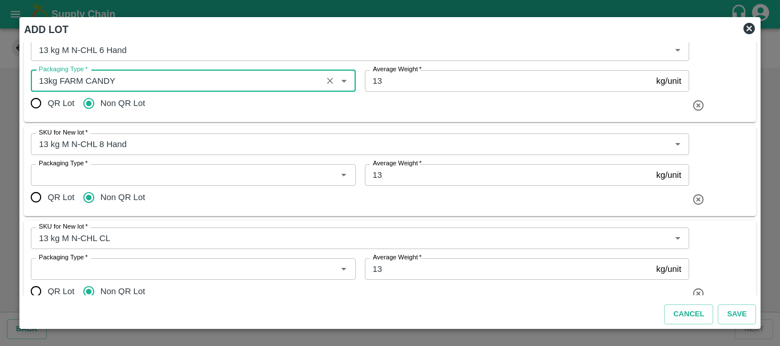
scroll to position [325, 0]
type input "13kg FARM CANDY"
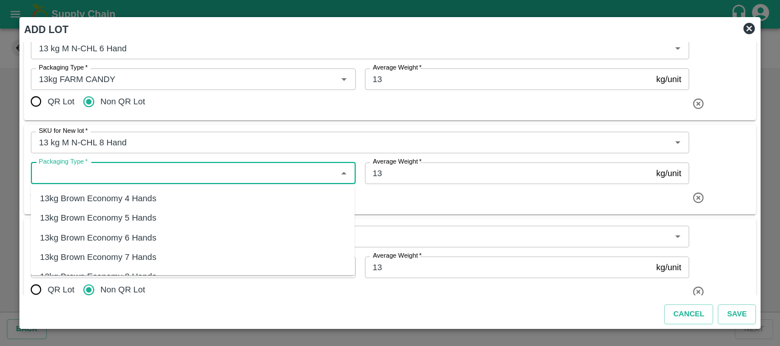
click at [110, 176] on input "Packaging Type   *" at bounding box center [183, 173] width 299 height 15
paste input "13kg FARM CANDY"
click at [112, 200] on div "13kg FARM CANDY" at bounding box center [78, 198] width 76 height 13
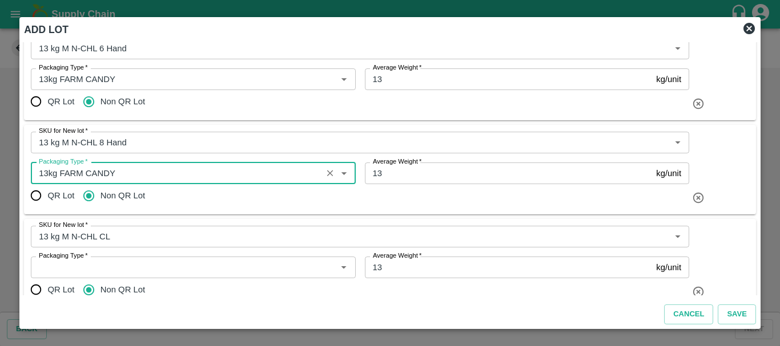
scroll to position [367, 0]
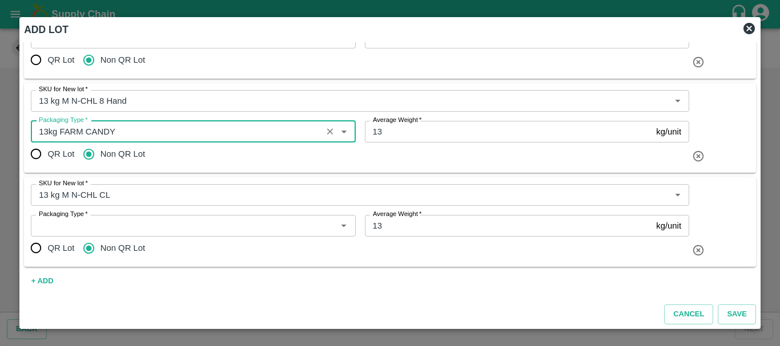
type input "13kg FARM CANDY"
click at [78, 227] on input "Packaging Type   *" at bounding box center [183, 226] width 299 height 15
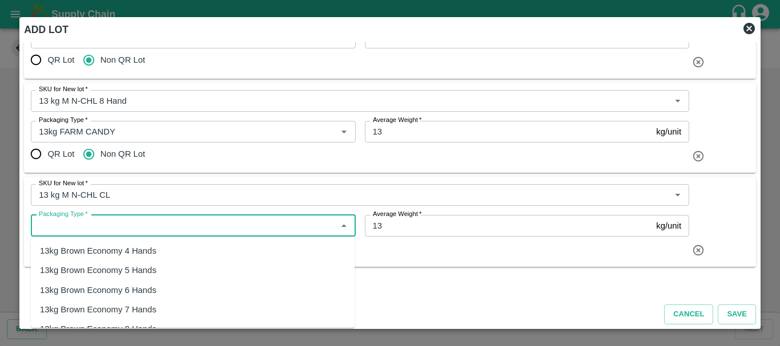
paste input "13kg FARM CANDY"
click at [95, 250] on div "13kg FARM CANDY" at bounding box center [78, 251] width 76 height 13
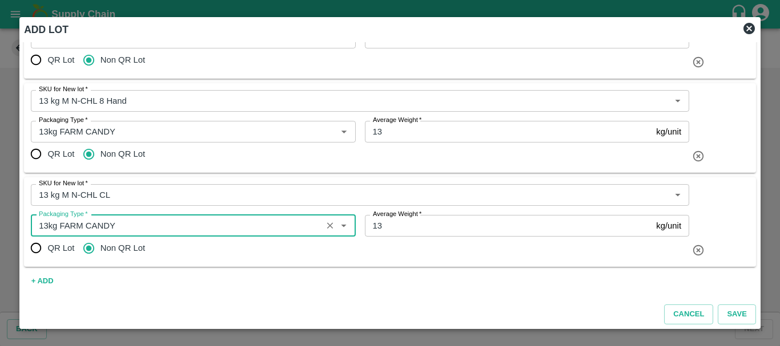
type input "13kg FARM CANDY"
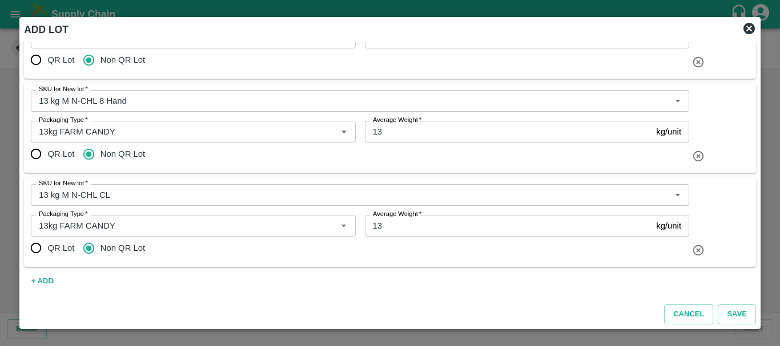
click at [305, 261] on div "SKU for New lot   * SKU for New lot   * Packaging Type   * Packaging Type   * A…" at bounding box center [390, 223] width 732 height 90
click at [41, 273] on button "+ ADD" at bounding box center [42, 282] width 37 height 20
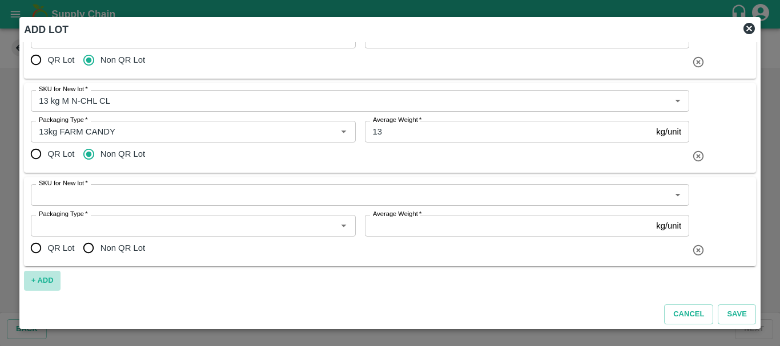
click at [41, 281] on button "+ ADD" at bounding box center [42, 281] width 37 height 20
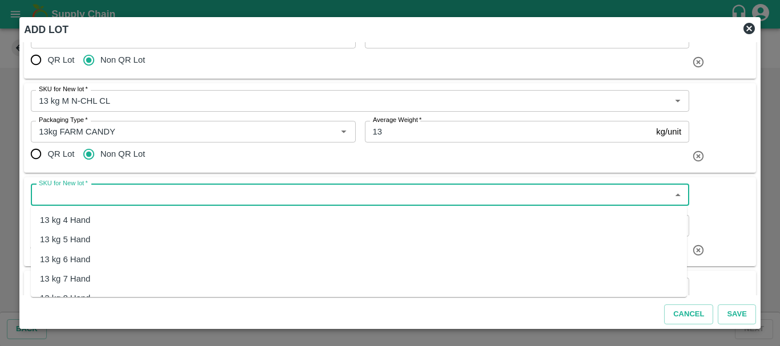
click at [146, 189] on input "SKU for New lot   *" at bounding box center [350, 195] width 632 height 15
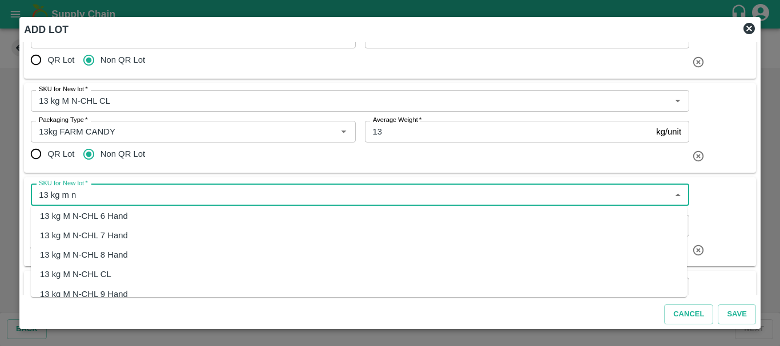
click at [124, 256] on div "13 kg M N-CHL 8 Hand" at bounding box center [84, 255] width 88 height 13
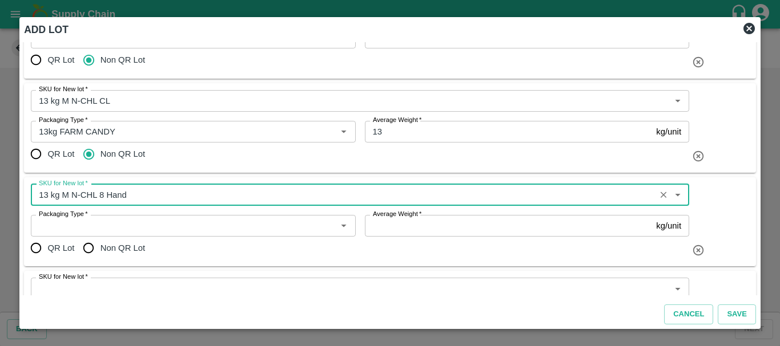
type input "13 kg M N-CHL 8 Hand"
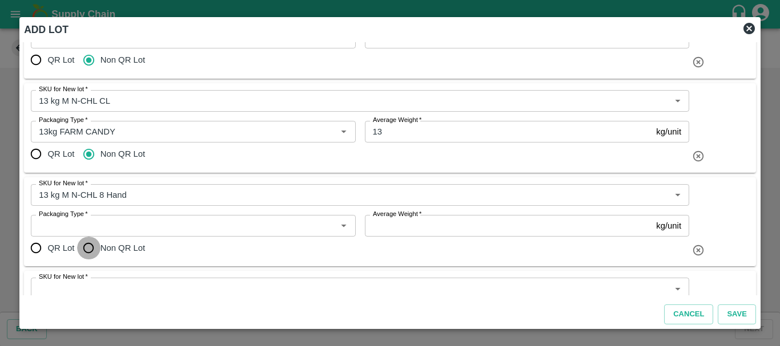
click at [92, 248] on input "Non QR Lot" at bounding box center [88, 248] width 23 height 23
radio input "true"
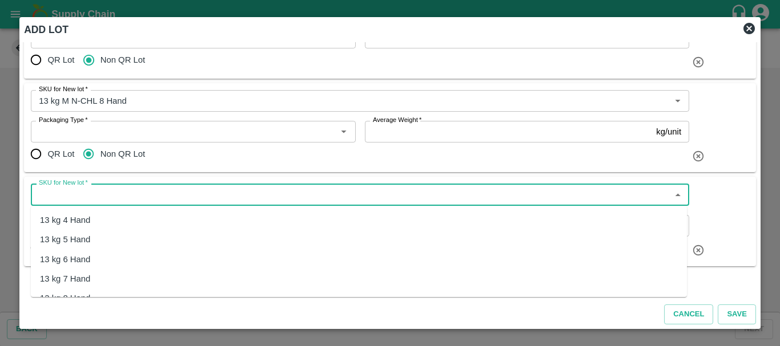
click at [110, 200] on input "SKU for New lot   *" at bounding box center [350, 194] width 632 height 15
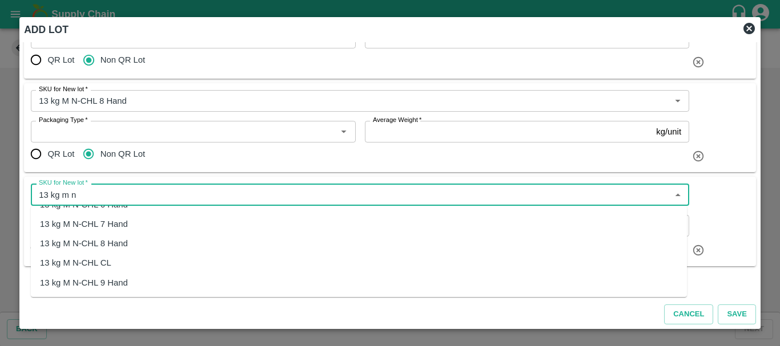
click at [104, 261] on div "13 kg M N-CHL CL" at bounding box center [75, 263] width 71 height 13
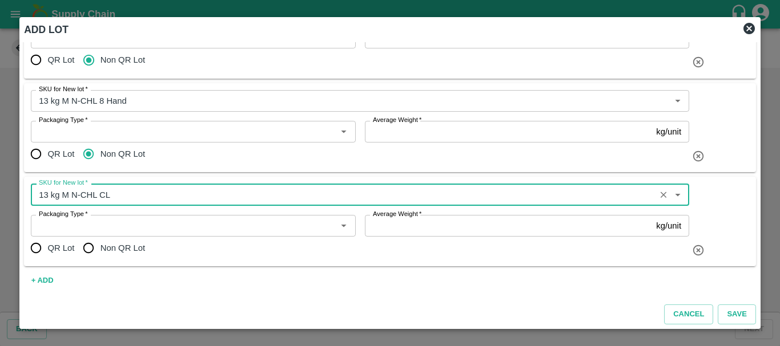
type input "13 kg M N-CHL CL"
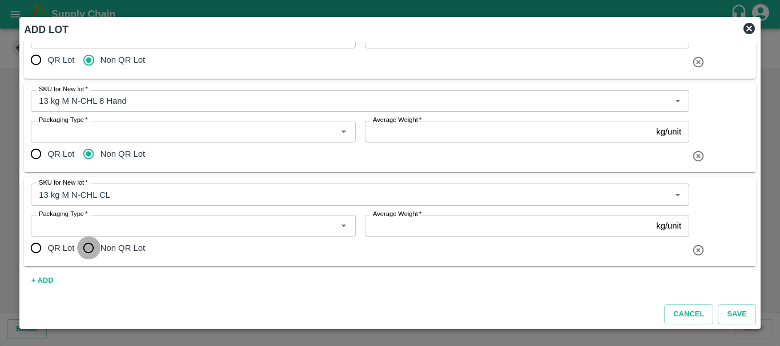
click at [87, 249] on input "Non QR Lot" at bounding box center [88, 248] width 23 height 23
radio input "true"
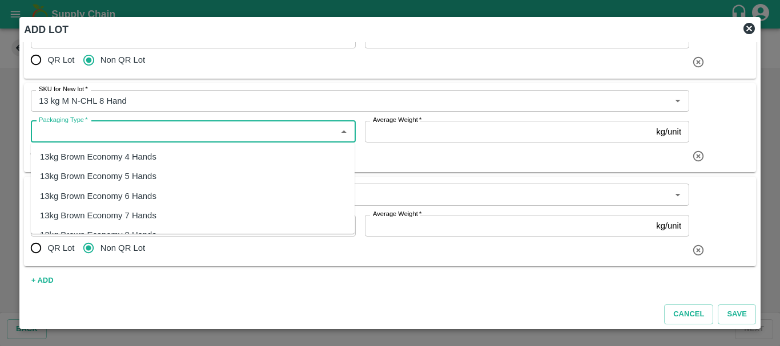
click at [100, 131] on input "Packaging Type   *" at bounding box center [183, 131] width 299 height 15
click at [96, 154] on div "13kg FRESH X" at bounding box center [69, 157] width 58 height 13
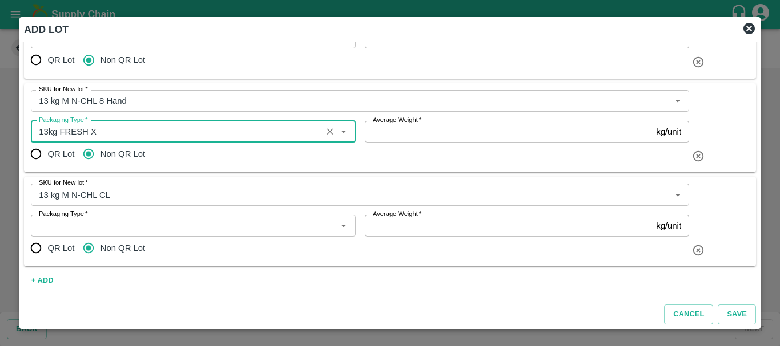
type input "13kg FRESH X"
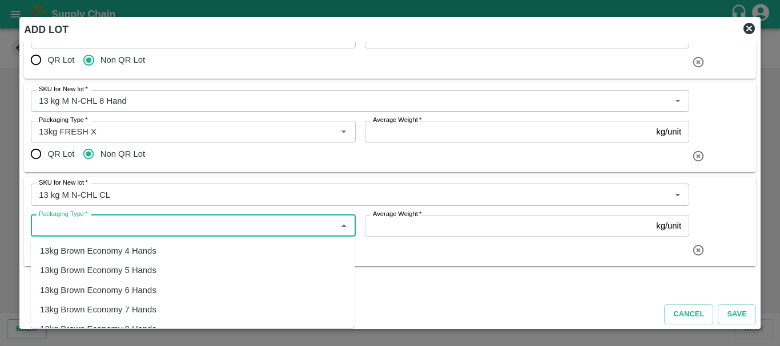
click at [99, 223] on input "Packaging Type   *" at bounding box center [183, 226] width 299 height 15
click at [94, 254] on div "13kg FRESH X" at bounding box center [69, 251] width 58 height 13
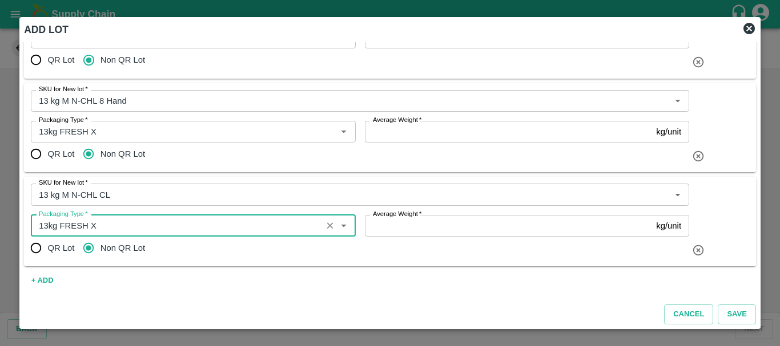
type input "13kg FRESH X"
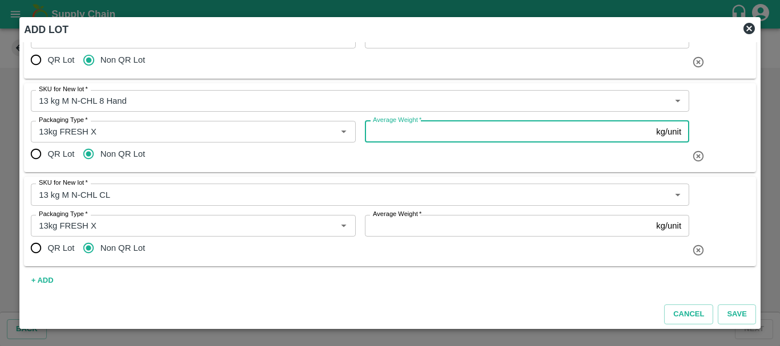
click at [391, 136] on input "Average Weight   *" at bounding box center [508, 132] width 287 height 22
type input "13"
click at [391, 226] on input "Average Weight   *" at bounding box center [508, 226] width 287 height 22
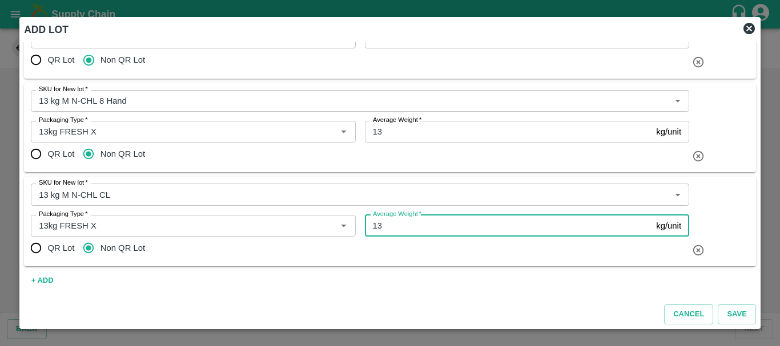
type input "13"
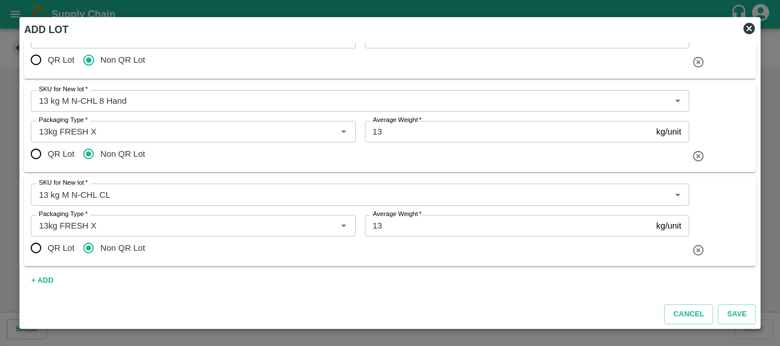
click at [461, 165] on div "QR Lot Non QR Lot" at bounding box center [360, 154] width 658 height 23
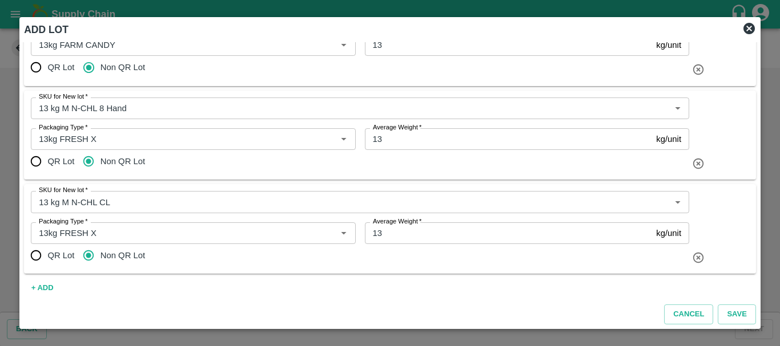
scroll to position [555, 0]
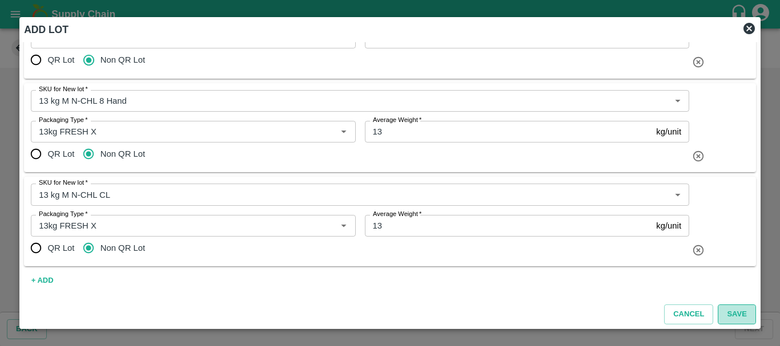
click at [736, 312] on button "Save" at bounding box center [736, 315] width 38 height 20
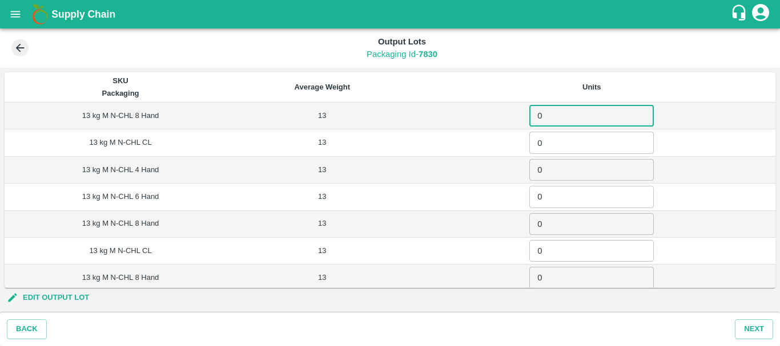
click at [554, 114] on input "0" at bounding box center [591, 116] width 124 height 22
type input "1204"
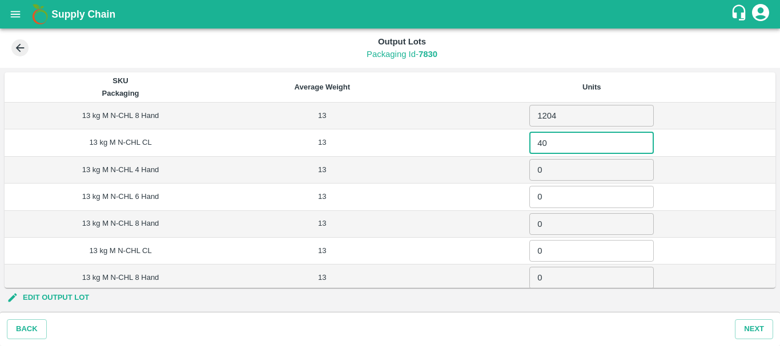
type input "40"
type input "28"
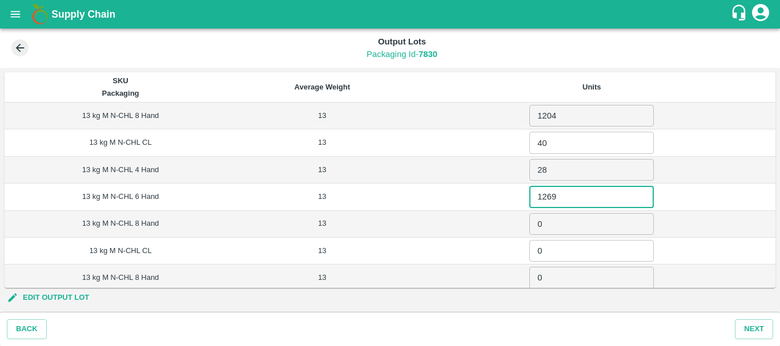
type input "1269"
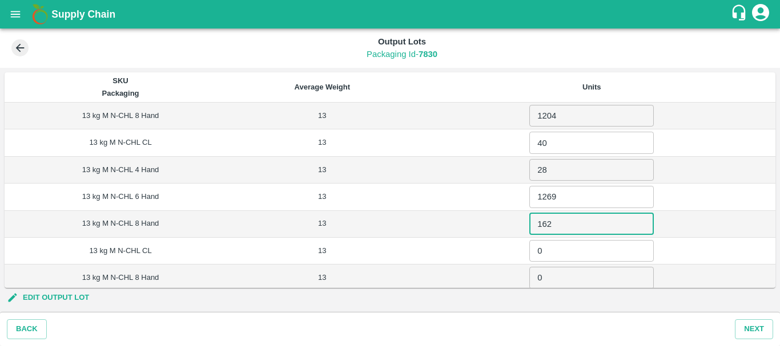
type input "162"
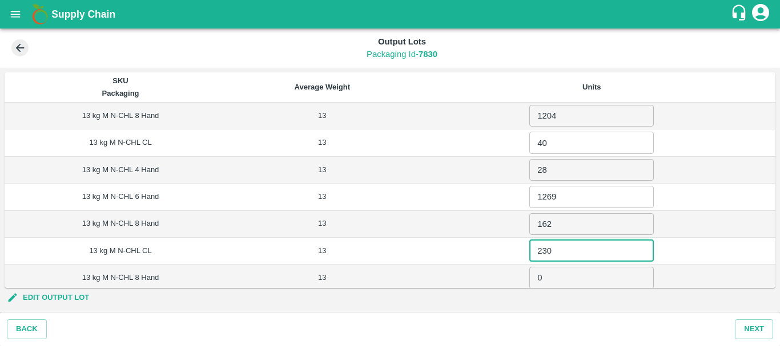
type input "230"
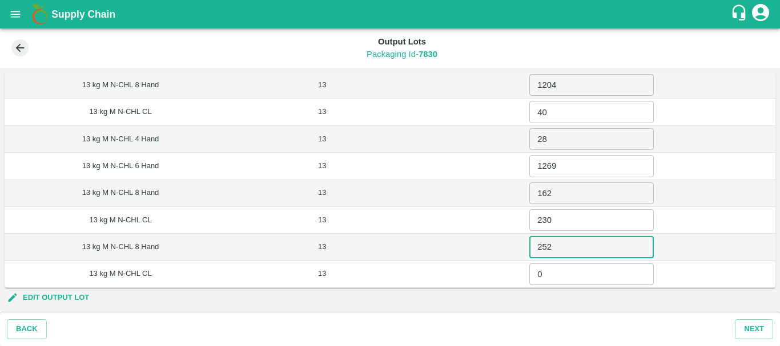
type input "252"
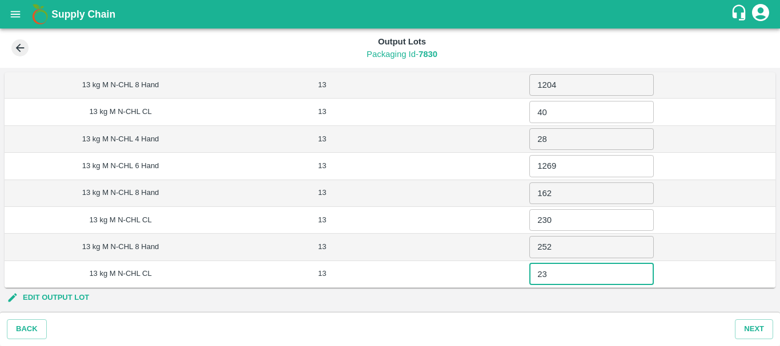
type input "23"
click at [744, 209] on td "230 ​" at bounding box center [591, 220] width 367 height 27
click at [751, 329] on button "Next" at bounding box center [754, 330] width 38 height 20
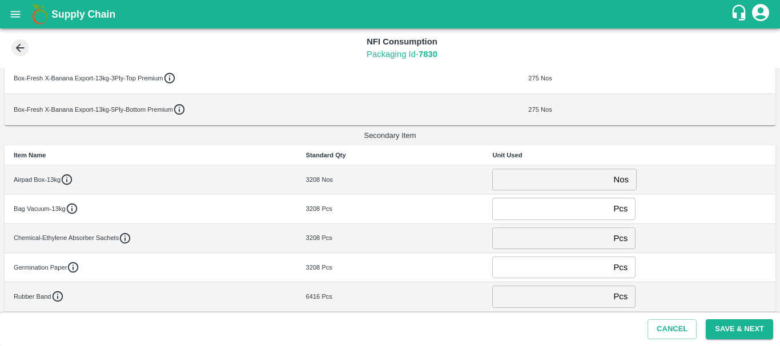
scroll to position [302, 0]
click at [509, 177] on input "number" at bounding box center [550, 178] width 116 height 22
type input "0"
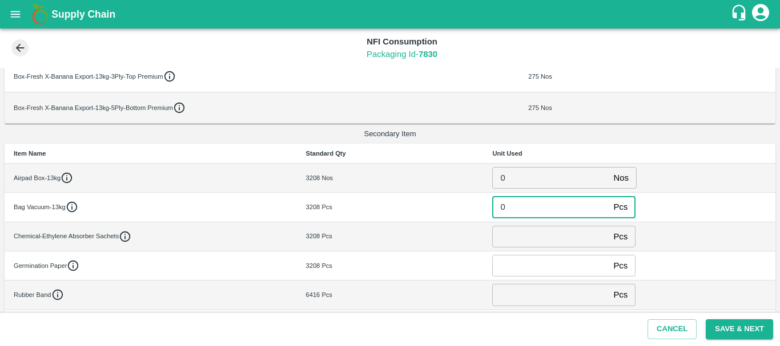
type input "0"
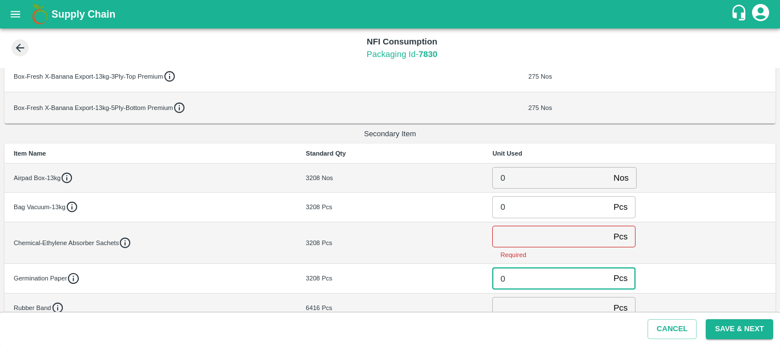
type input "0"
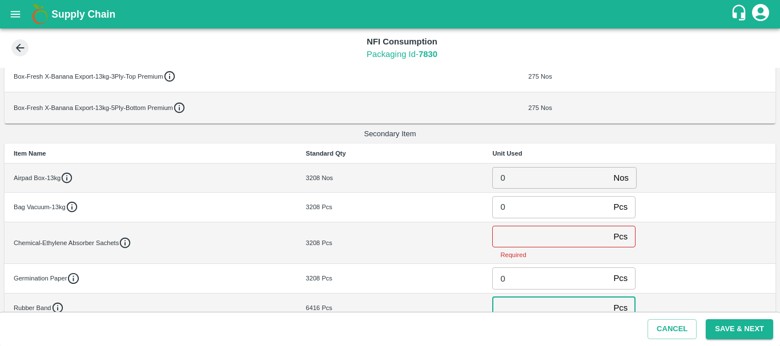
scroll to position [309, 0]
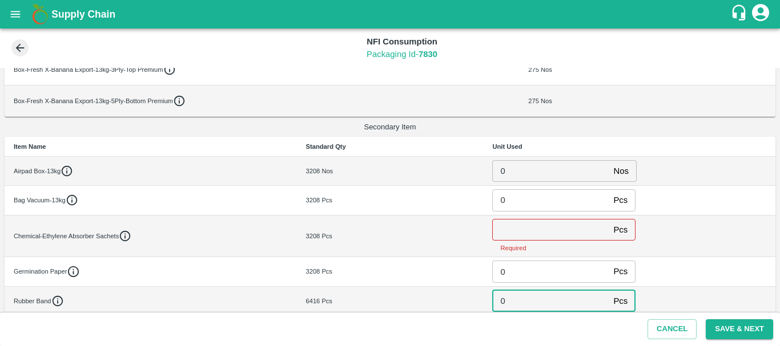
type input "0"
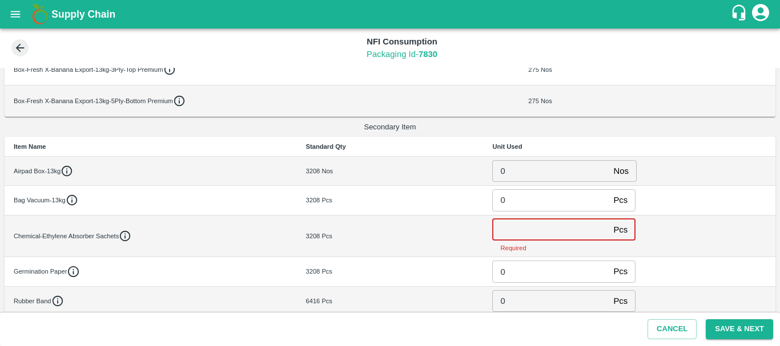
click at [501, 232] on input "number" at bounding box center [550, 230] width 116 height 22
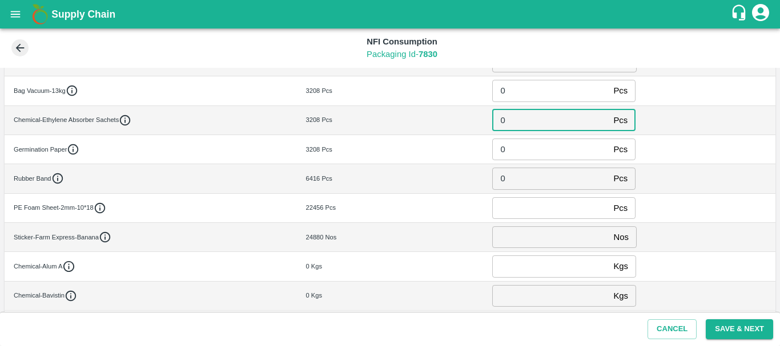
scroll to position [420, 0]
type input "0"
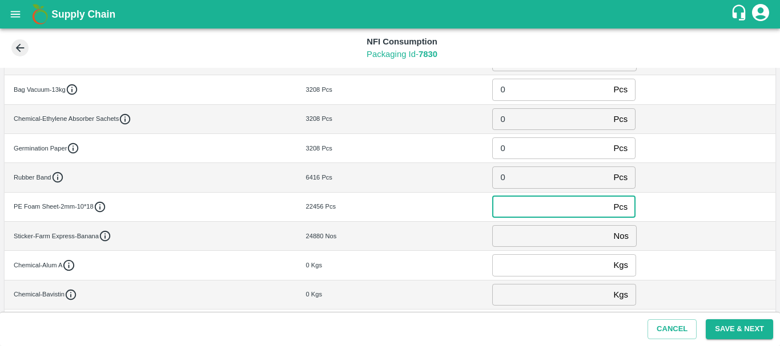
click at [511, 213] on input "number" at bounding box center [550, 207] width 116 height 22
type input "0"
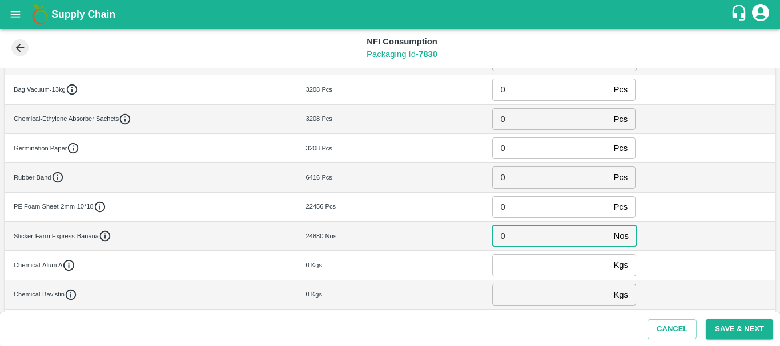
type input "0"
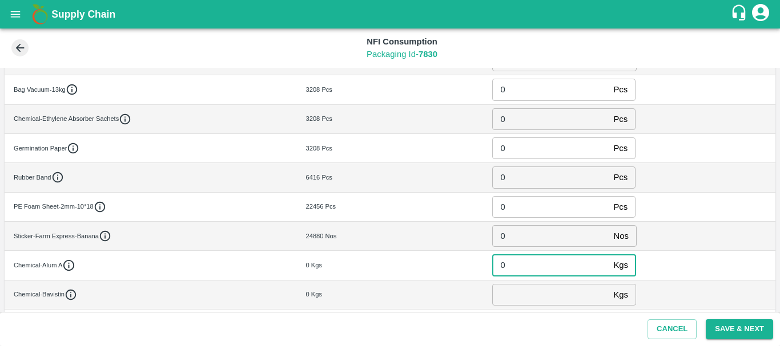
type input "0"
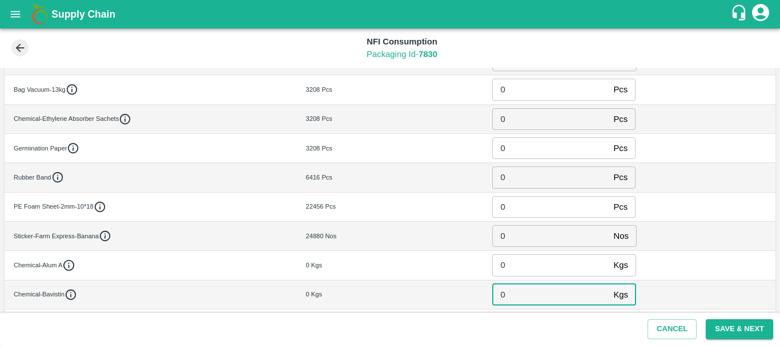
type input "0"
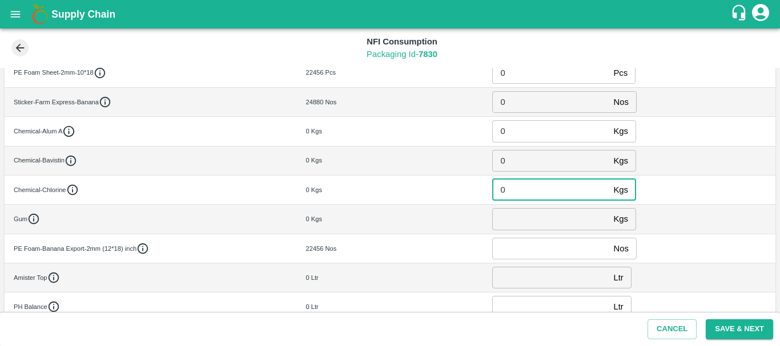
type input "0"
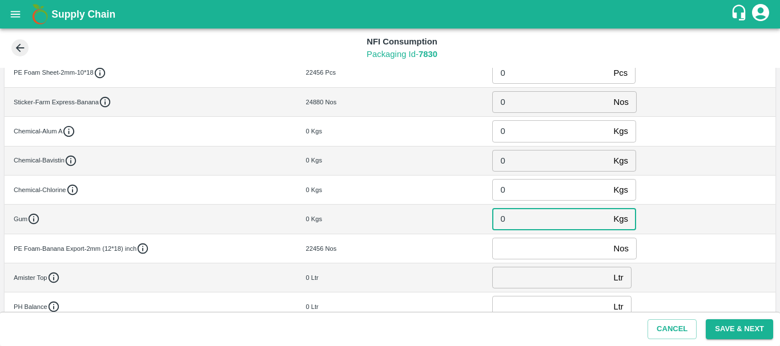
type input "0"
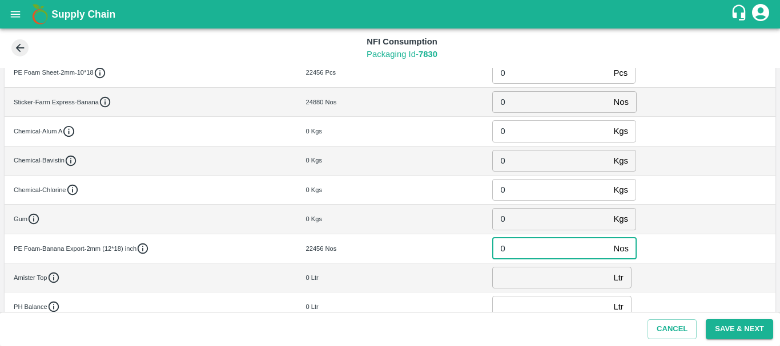
type input "0"
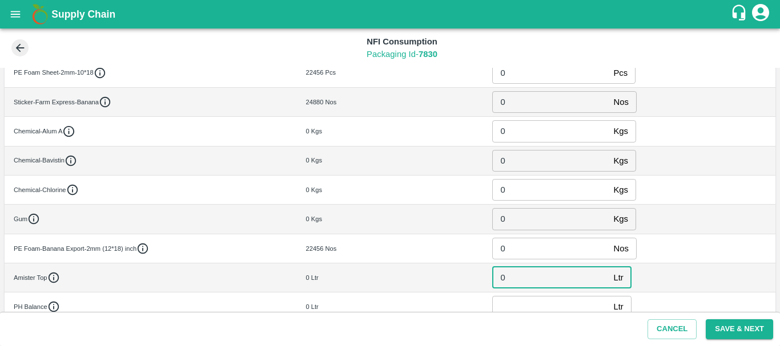
type input "0"
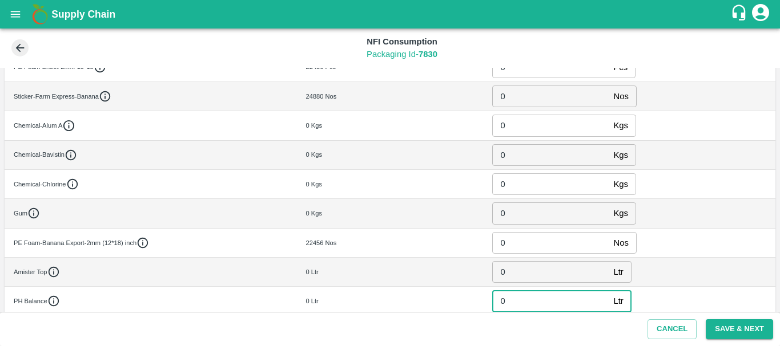
scroll to position [627, 0]
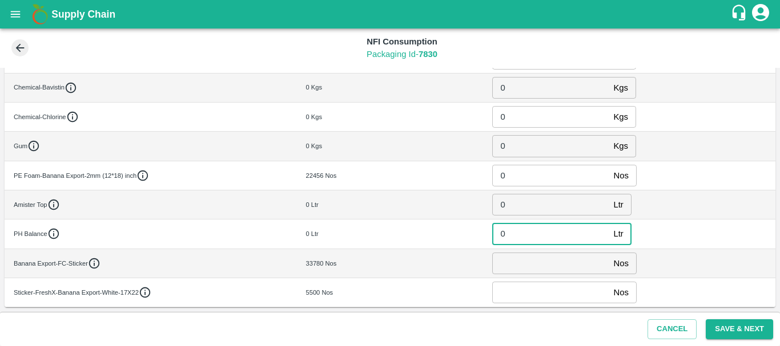
type input "0"
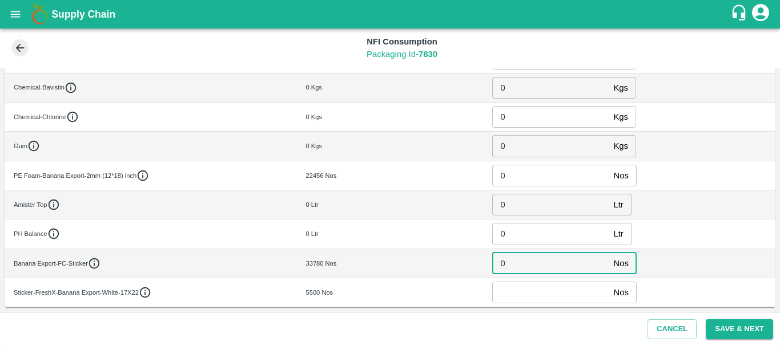
type input "0"
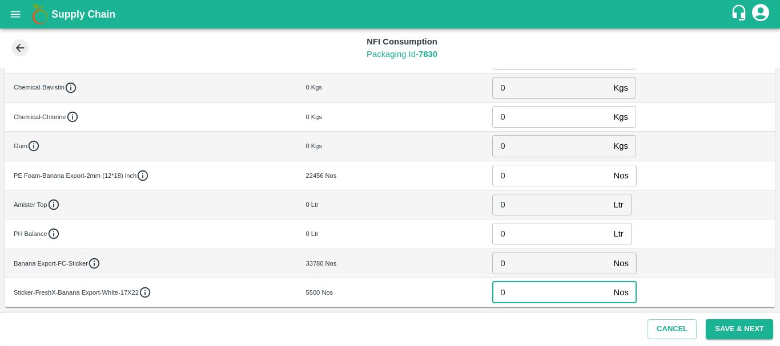
type input "0"
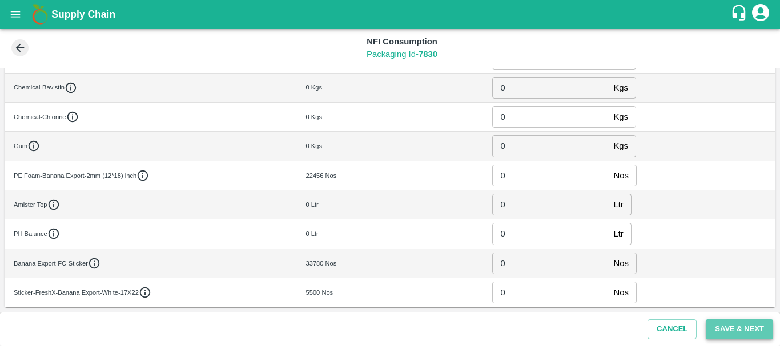
click at [735, 332] on button "Save & Next" at bounding box center [738, 330] width 67 height 20
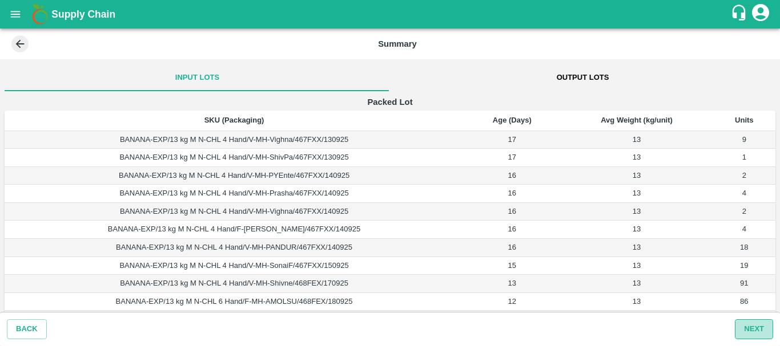
click at [747, 326] on button "Next" at bounding box center [754, 330] width 38 height 20
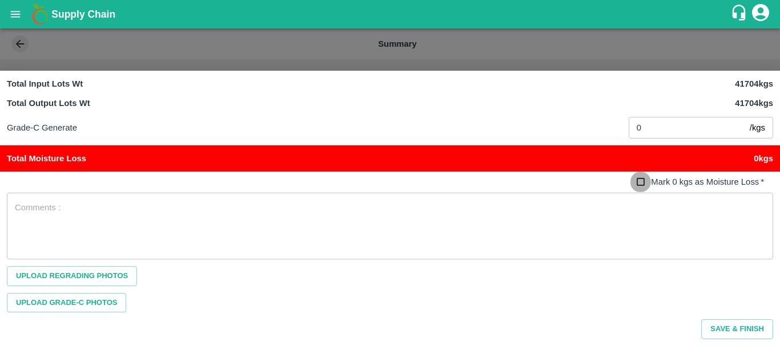
click at [637, 184] on input "Mark 0 kgs as Moisture Loss   *" at bounding box center [640, 182] width 21 height 21
checkbox input "true"
click at [735, 325] on button "Save & Finish" at bounding box center [737, 330] width 72 height 20
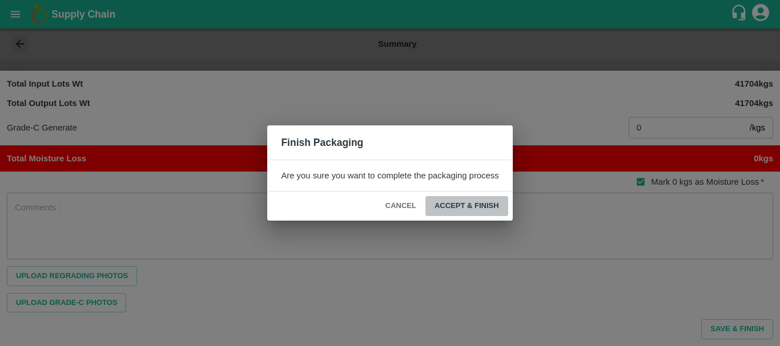
click at [454, 205] on button "ACCEPT & FINISH" at bounding box center [466, 206] width 83 height 20
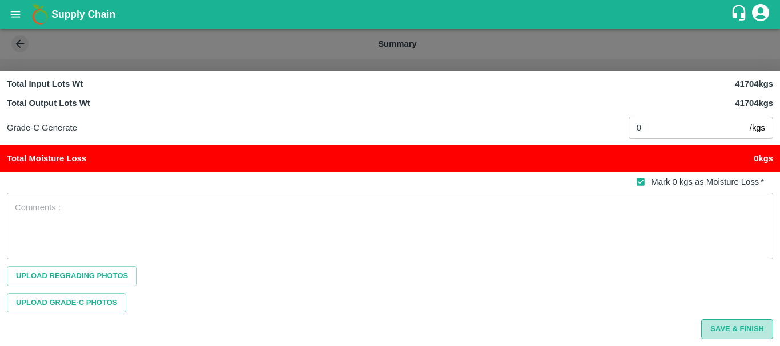
click at [740, 333] on button "Save & Finish" at bounding box center [737, 330] width 72 height 20
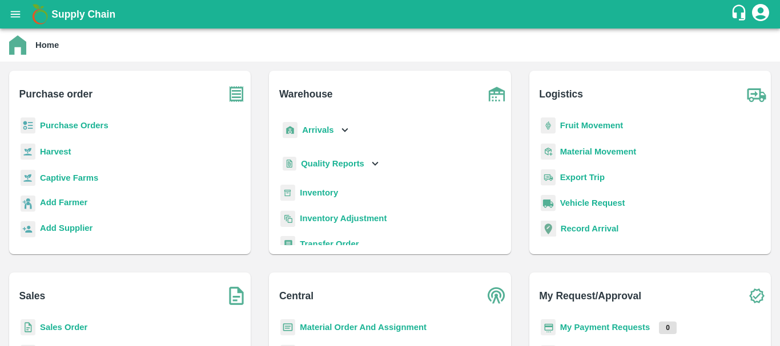
click at [321, 188] on p "Inventory" at bounding box center [319, 193] width 38 height 13
click at [330, 195] on b "Inventory" at bounding box center [319, 192] width 38 height 9
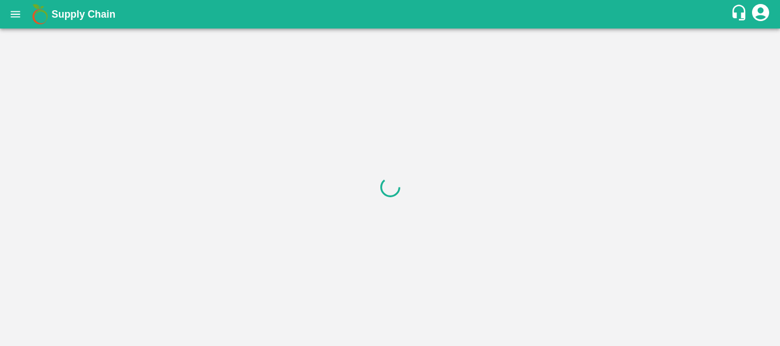
click at [130, 127] on div at bounding box center [390, 188] width 780 height 318
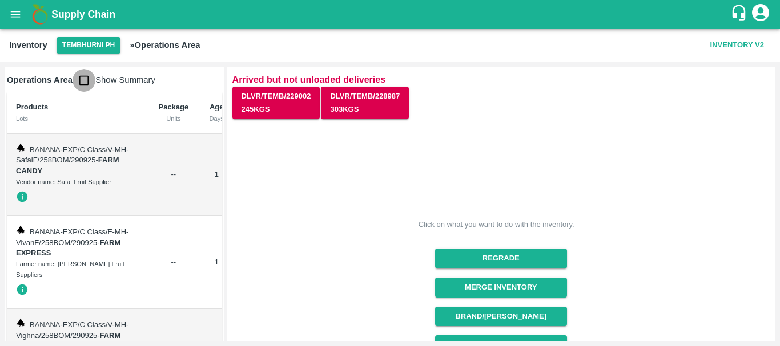
click at [86, 84] on input "checkbox" at bounding box center [83, 80] width 23 height 23
checkbox input "true"
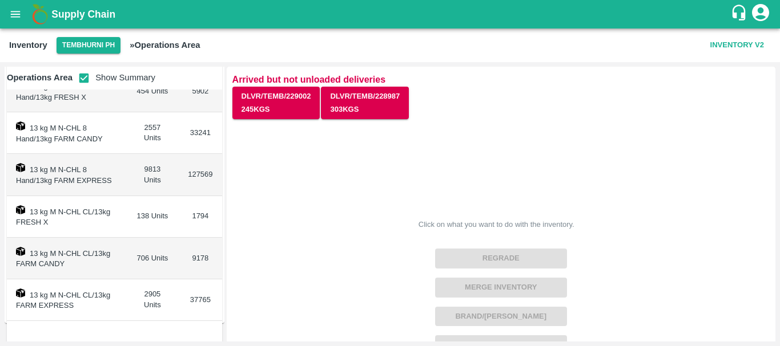
scroll to position [535, 0]
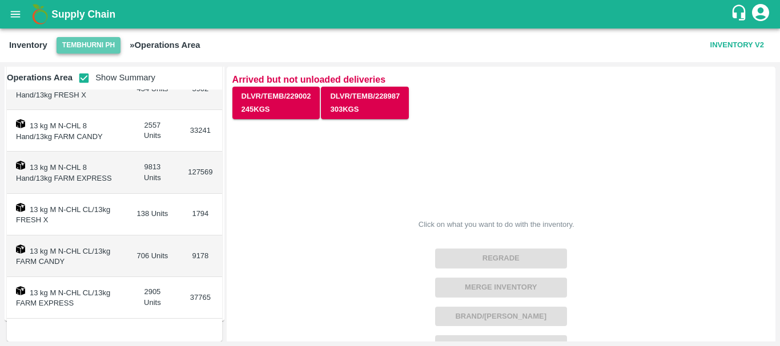
click at [74, 43] on button "Tembhurni PH" at bounding box center [89, 45] width 64 height 17
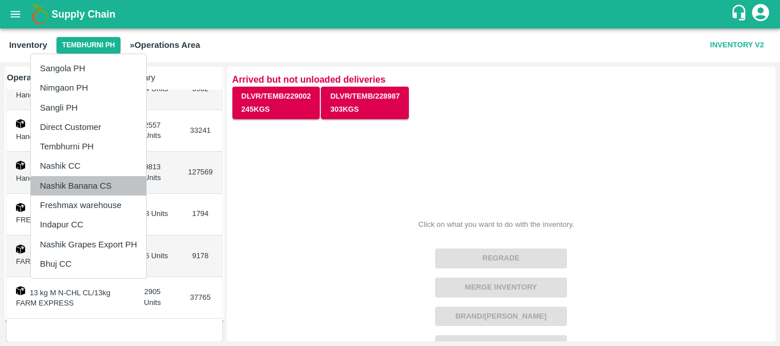
click at [77, 179] on li "Nashik Banana CS" at bounding box center [88, 185] width 115 height 19
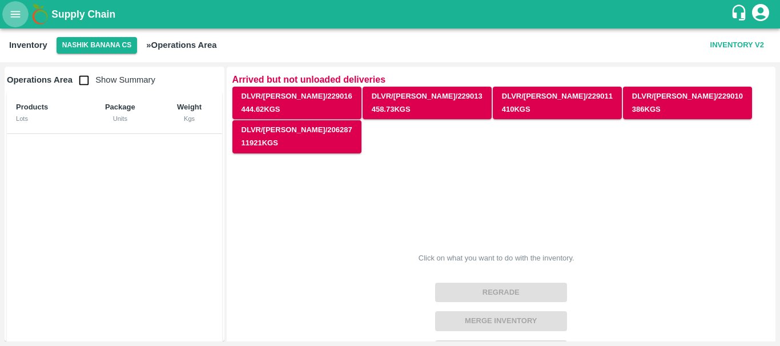
click at [17, 18] on icon "open drawer" at bounding box center [15, 14] width 13 height 13
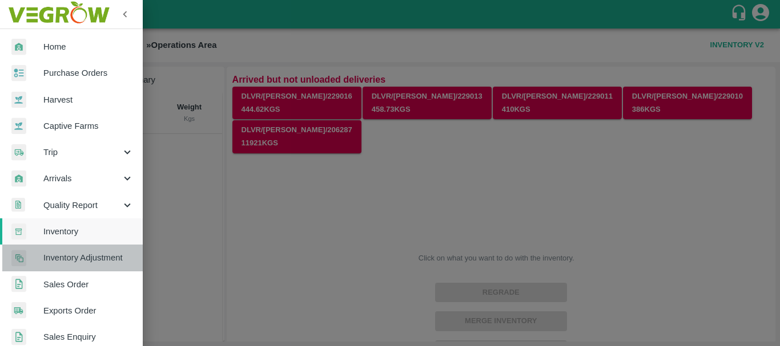
click at [80, 263] on span "Inventory Adjustment" at bounding box center [88, 258] width 90 height 13
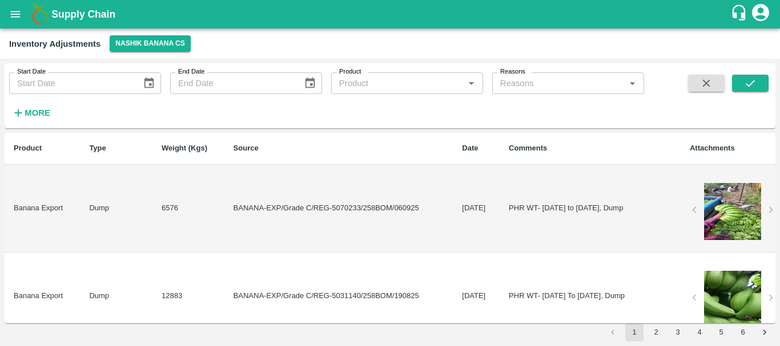
click at [499, 205] on td "PHR WT- 02nd Sep to 11th Sep 2025, Dump" at bounding box center [589, 209] width 181 height 88
copy td "PHR WT- 02nd Sep to 11th Sep 2025, Dump"
click at [6, 12] on button "open drawer" at bounding box center [15, 14] width 26 height 26
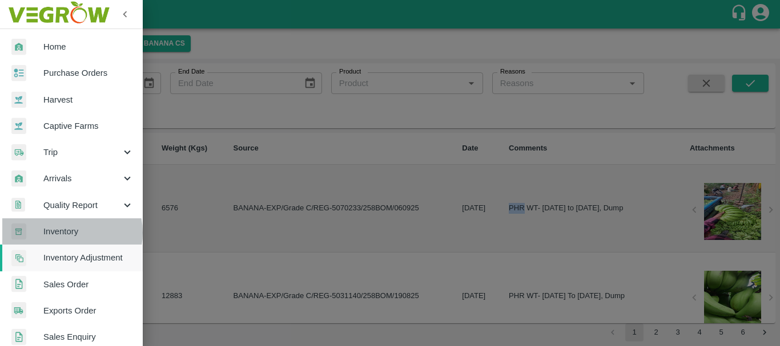
click at [69, 233] on span "Inventory" at bounding box center [88, 231] width 90 height 13
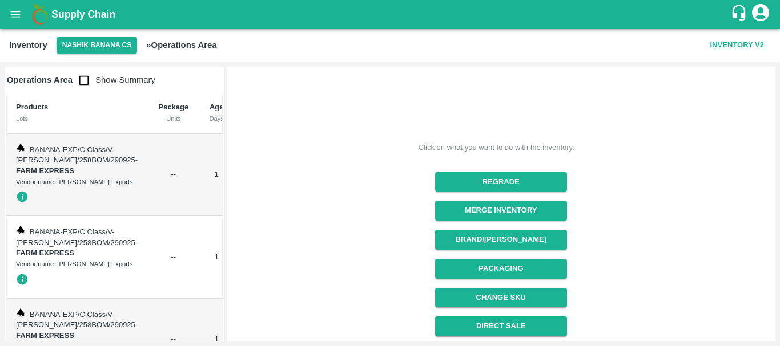
scroll to position [111, 0]
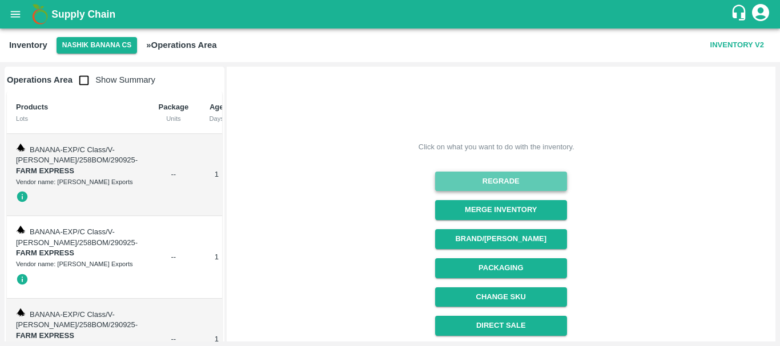
click at [508, 172] on button "Regrade" at bounding box center [501, 182] width 132 height 20
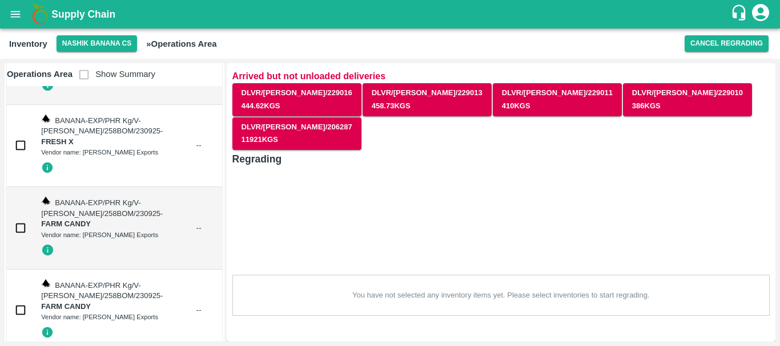
scroll to position [4533, 0]
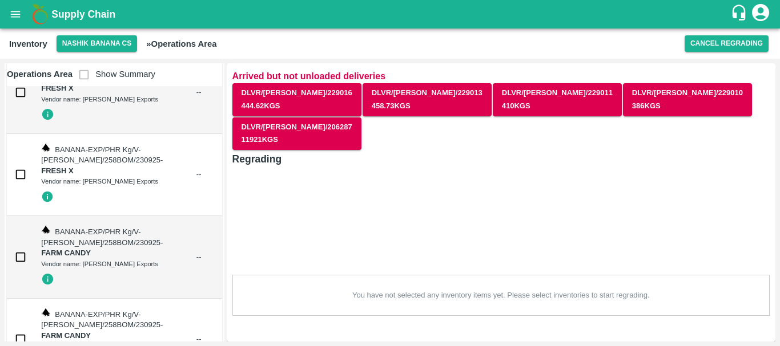
checkbox input "true"
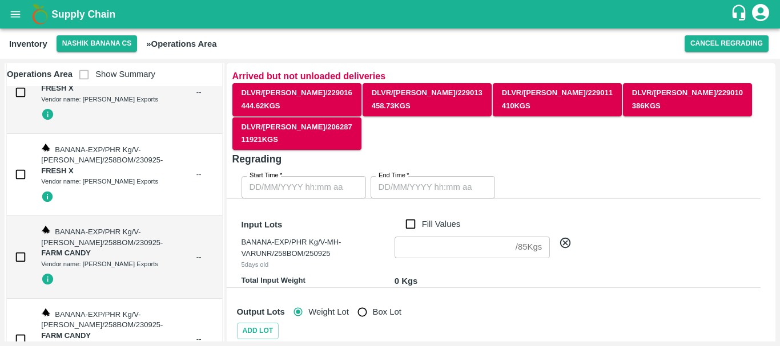
click at [82, 74] on span "Show Summary" at bounding box center [113, 74] width 83 height 9
click at [718, 41] on button "Cancel Regrading" at bounding box center [726, 43] width 84 height 17
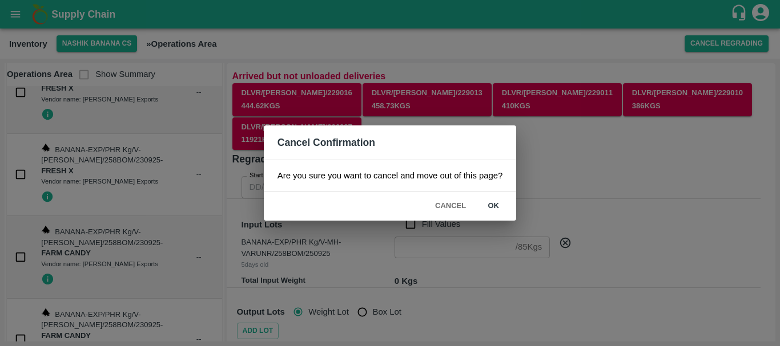
click at [498, 201] on button "ok" at bounding box center [493, 206] width 37 height 20
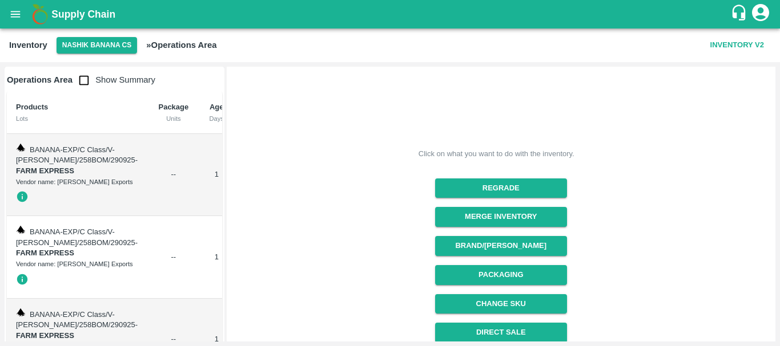
scroll to position [106, 0]
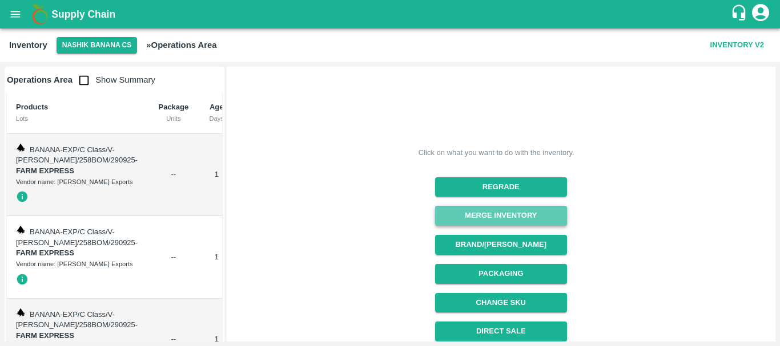
click at [496, 206] on button "Merge Inventory" at bounding box center [501, 216] width 132 height 20
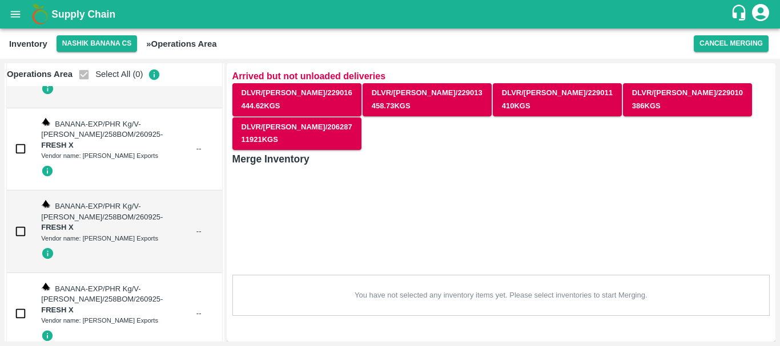
scroll to position [2565, 0]
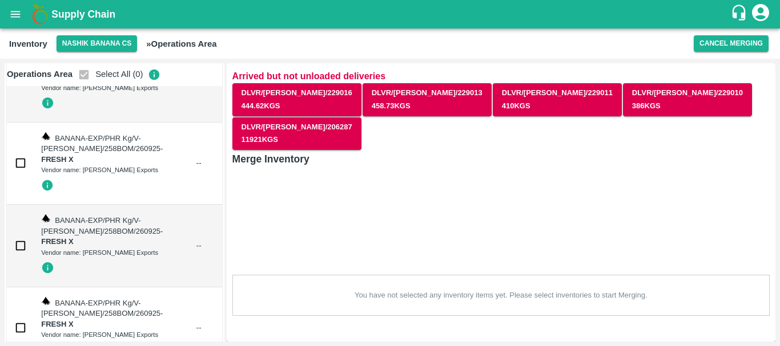
checkbox input "true"
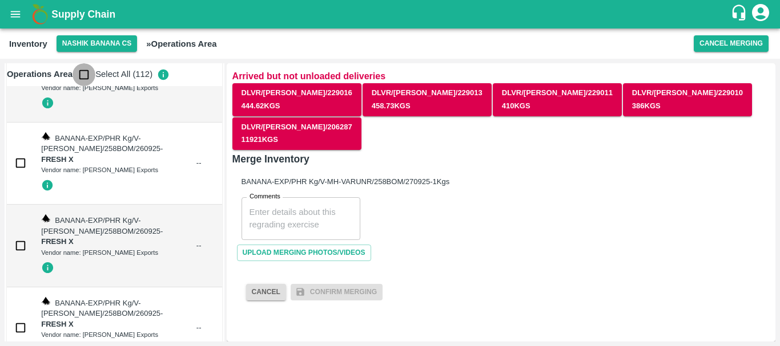
click at [84, 75] on input "checkbox" at bounding box center [83, 74] width 23 height 23
checkbox input "true"
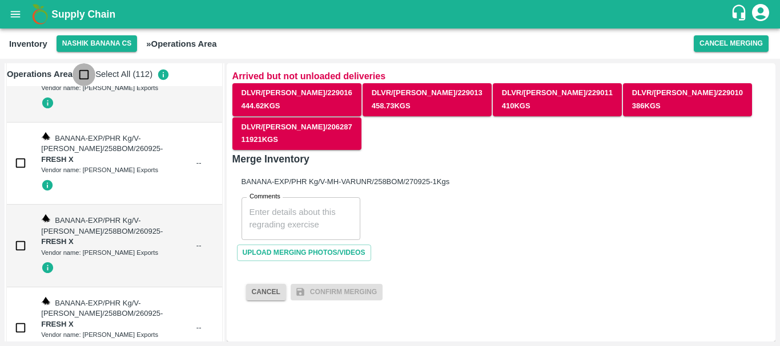
checkbox input "true"
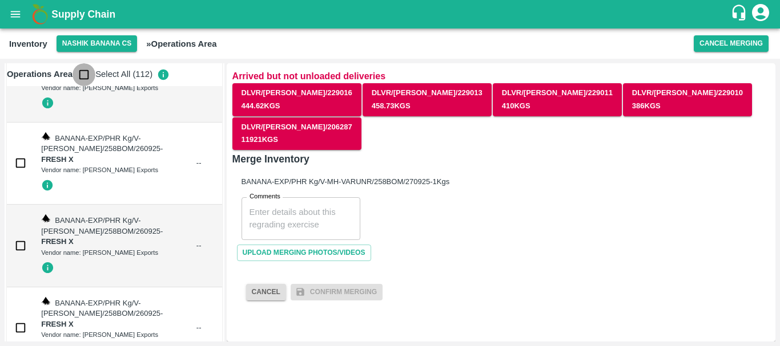
checkbox input "true"
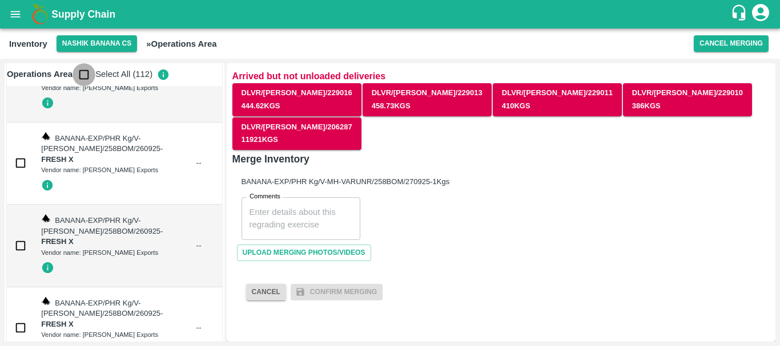
checkbox input "true"
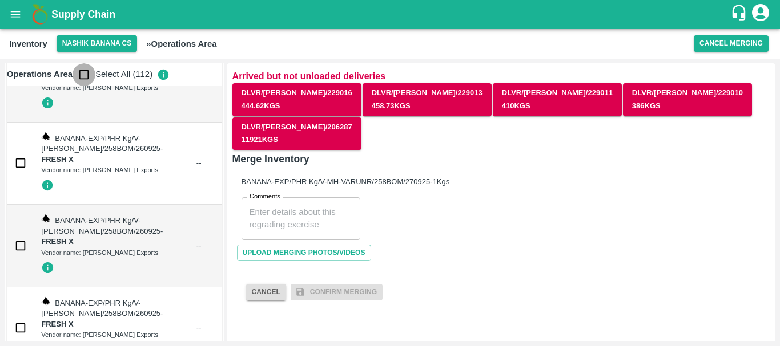
checkbox input "true"
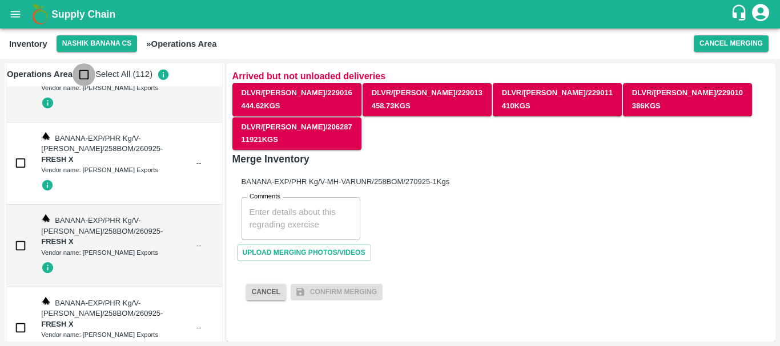
checkbox input "true"
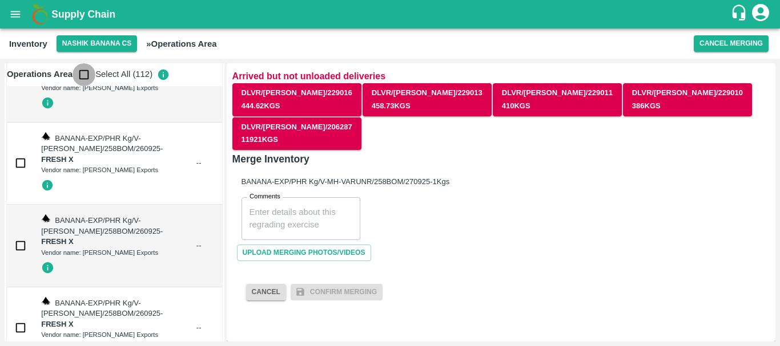
checkbox input "true"
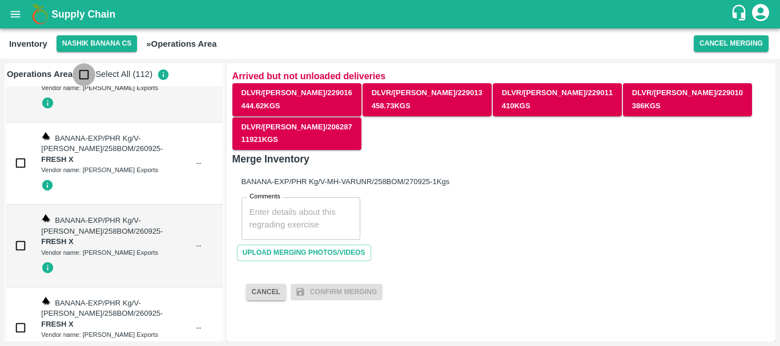
checkbox input "true"
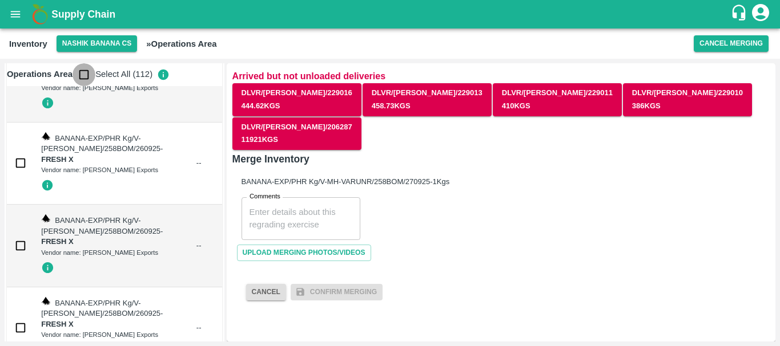
checkbox input "true"
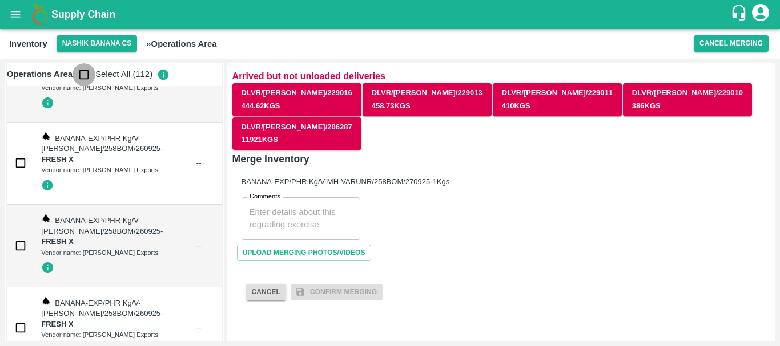
checkbox input "true"
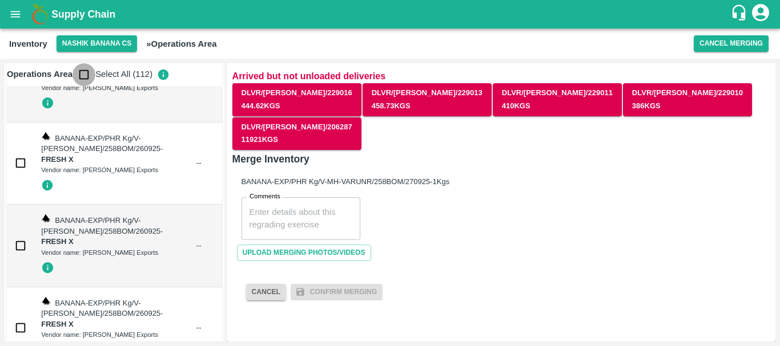
checkbox input "true"
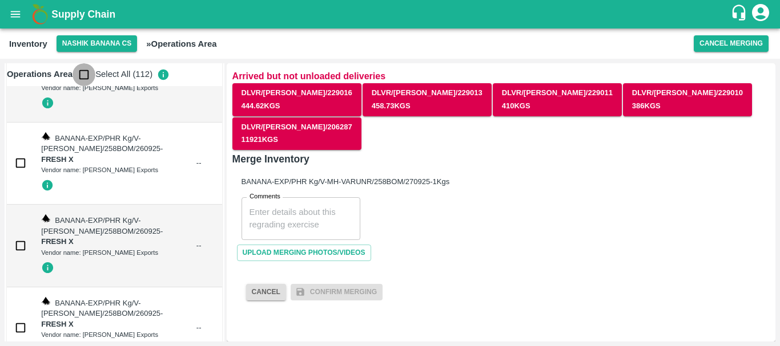
checkbox input "true"
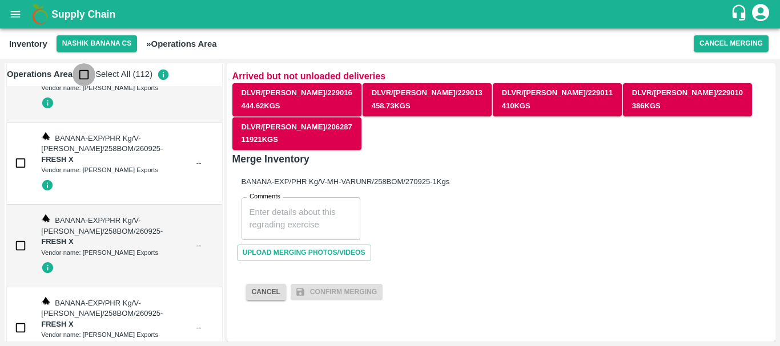
checkbox input "true"
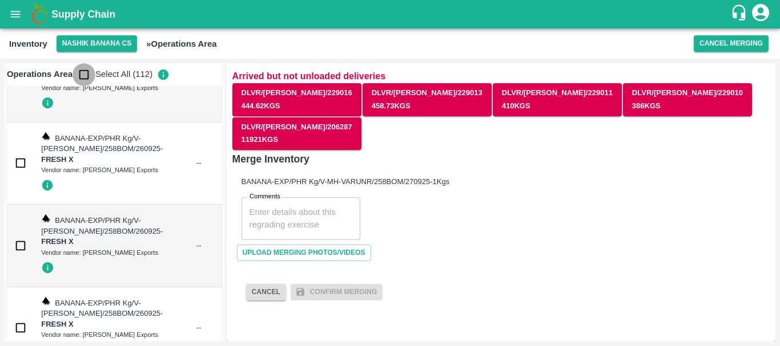
checkbox input "true"
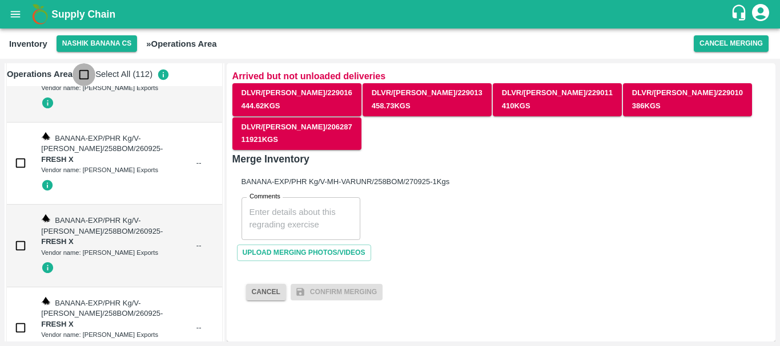
checkbox input "true"
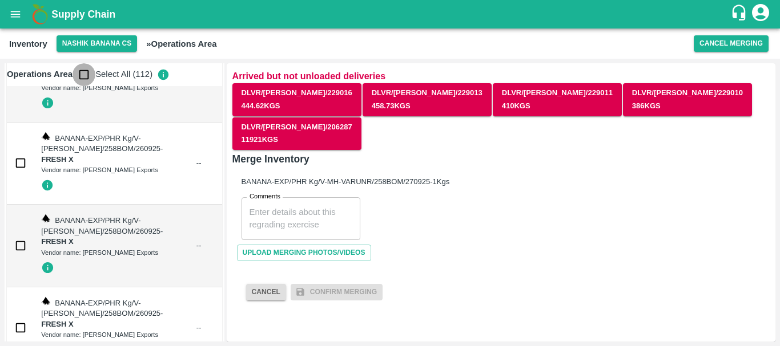
checkbox input "true"
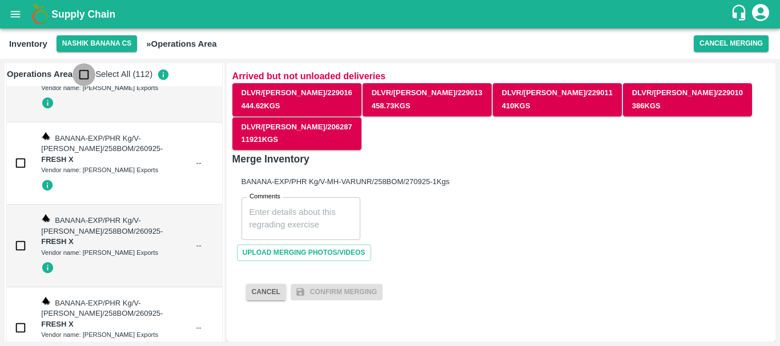
checkbox input "true"
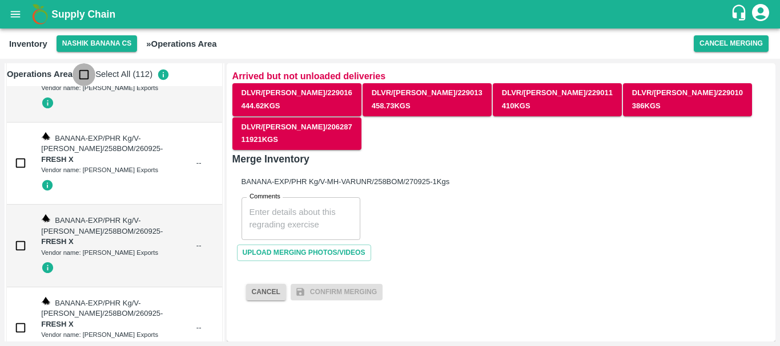
checkbox input "true"
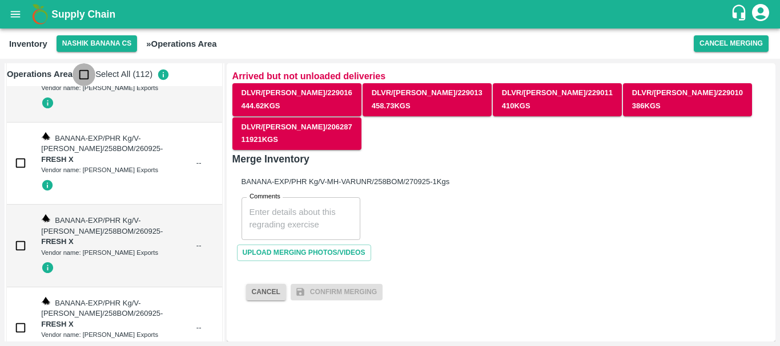
checkbox input "true"
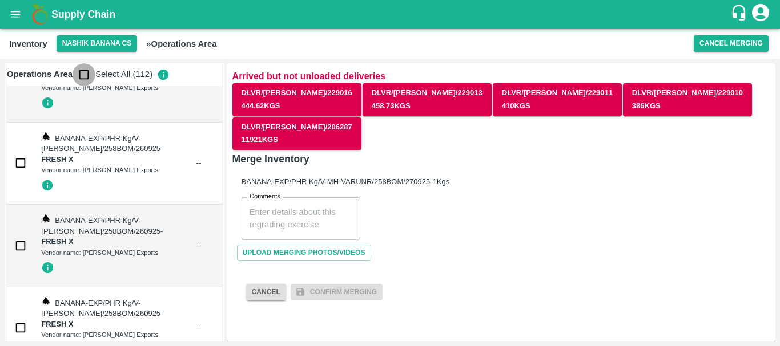
checkbox input "true"
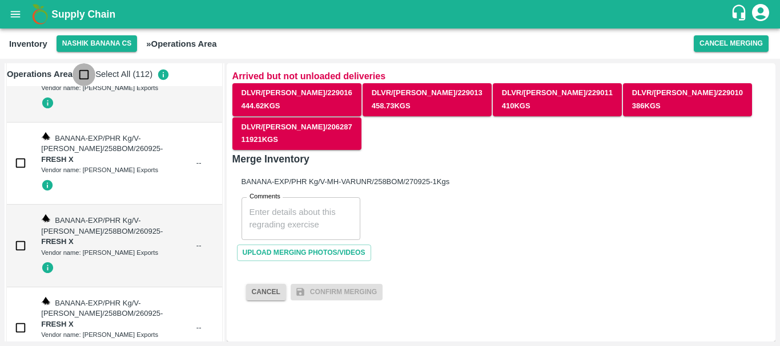
checkbox input "true"
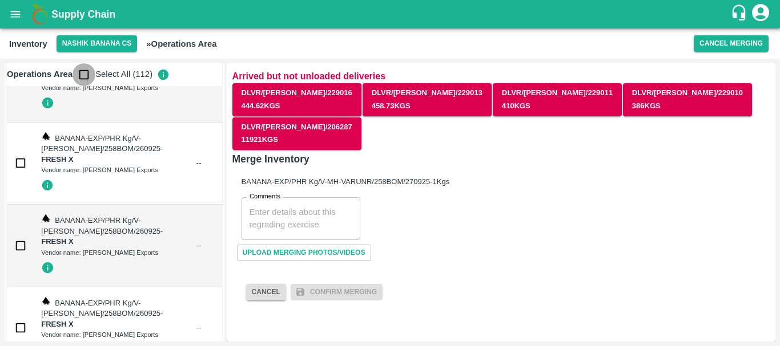
checkbox input "true"
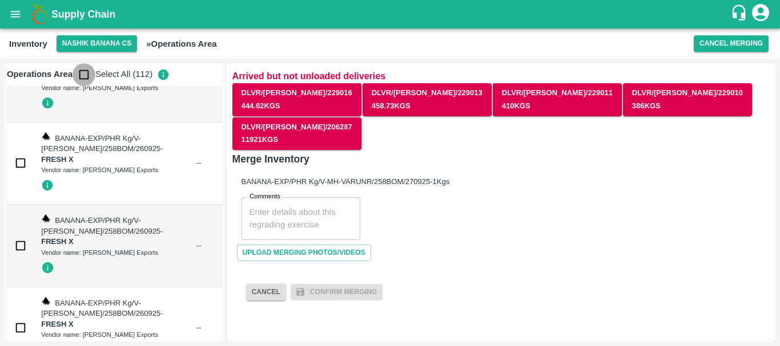
checkbox input "true"
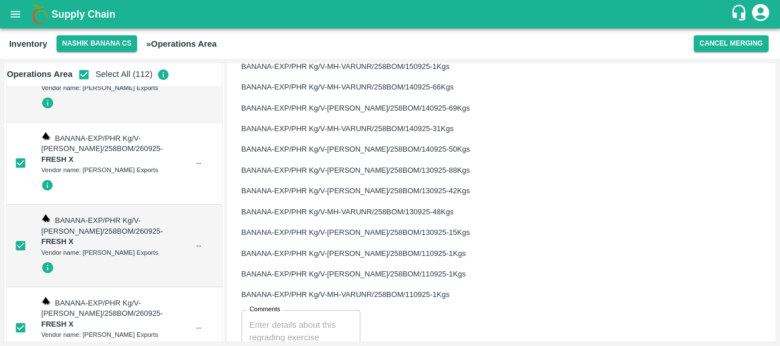
scroll to position [2246, 0]
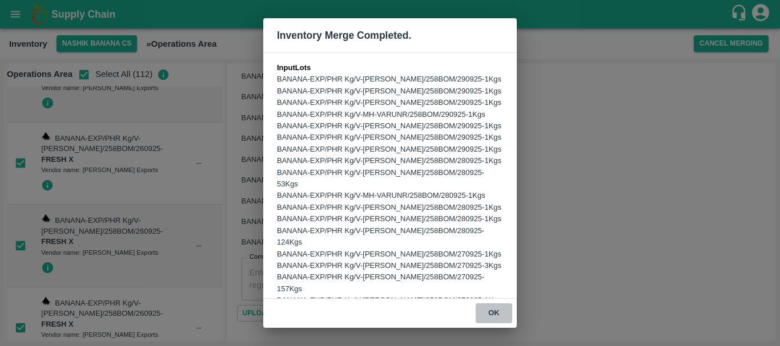
click at [493, 306] on button "ok" at bounding box center [493, 314] width 37 height 20
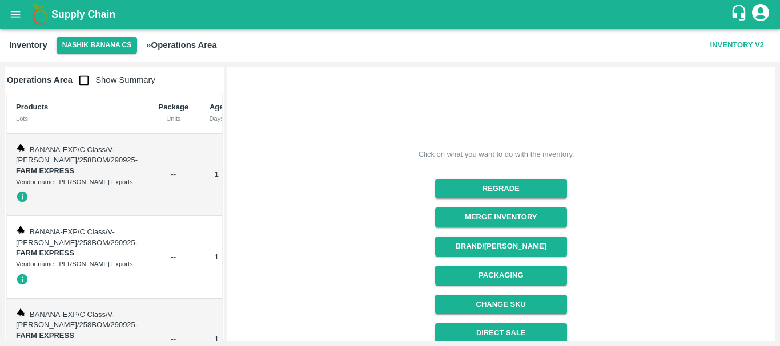
scroll to position [103, 0]
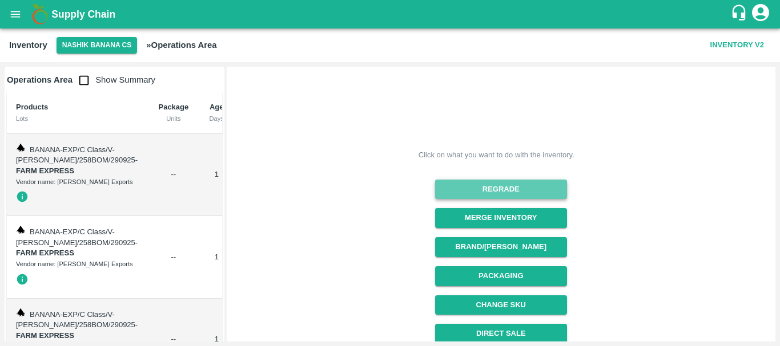
click at [493, 180] on button "Regrade" at bounding box center [501, 190] width 132 height 20
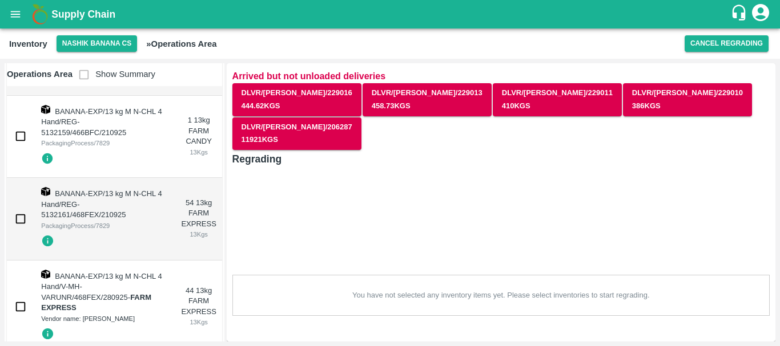
scroll to position [756, 0]
click at [17, 76] on input "checkbox" at bounding box center [20, 65] width 23 height 23
checkbox input "true"
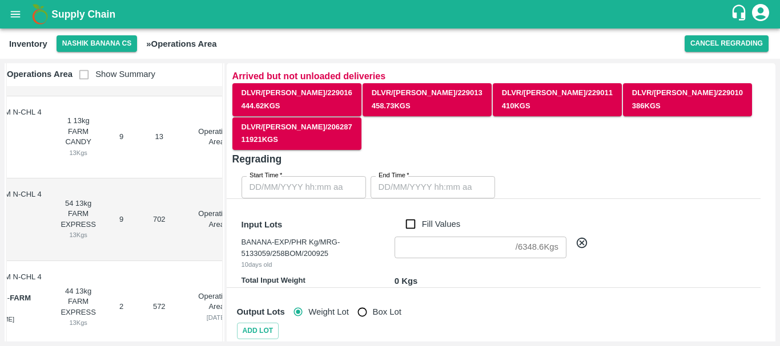
scroll to position [0, 121]
type input "DD/MM/YYYY hh:mm aa"
click at [306, 176] on input "DD/MM/YYYY hh:mm aa" at bounding box center [299, 187] width 116 height 22
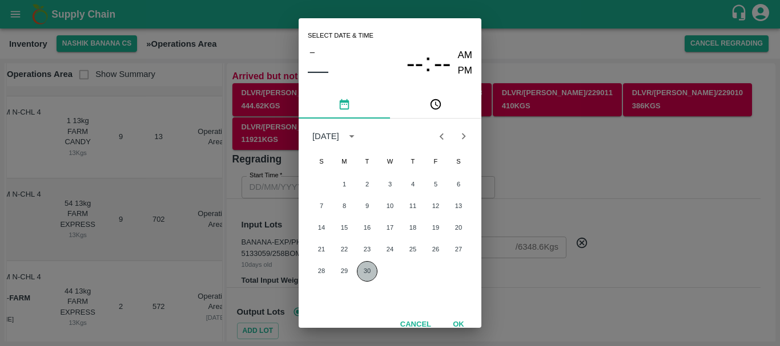
click at [362, 272] on button "30" at bounding box center [367, 271] width 21 height 21
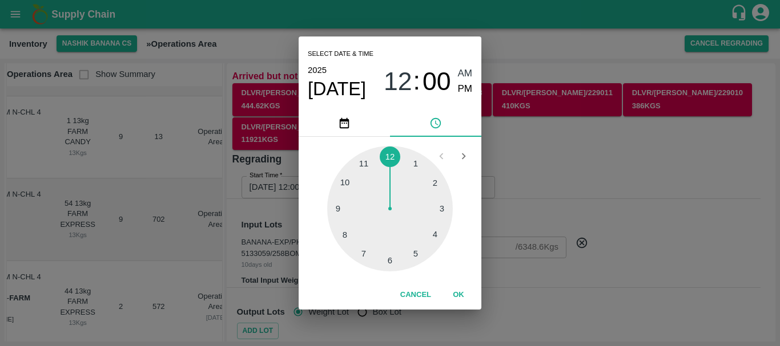
click at [388, 261] on div at bounding box center [390, 209] width 126 height 126
type input "30/09/2025 06:00 AM"
click at [567, 250] on div "Select date & time 2025 Sep 30 06 : 00 AM PM 05 10 15 20 25 30 35 40 45 50 55 0…" at bounding box center [390, 173] width 780 height 346
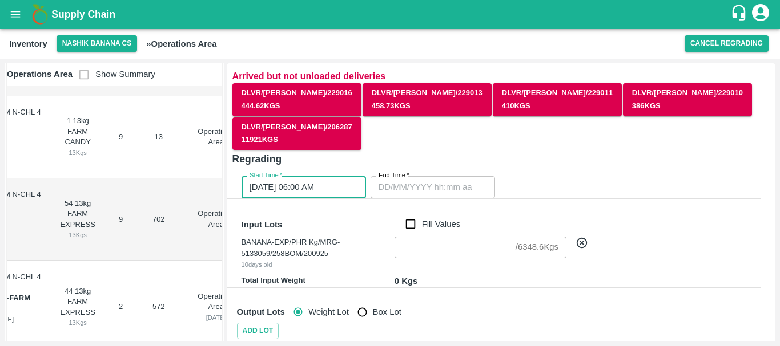
type input "DD/MM/YYYY hh:mm aa"
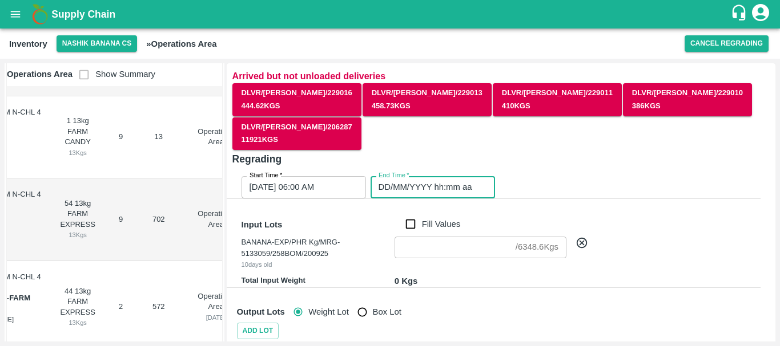
click at [434, 176] on input "DD/MM/YYYY hh:mm aa" at bounding box center [428, 187] width 116 height 22
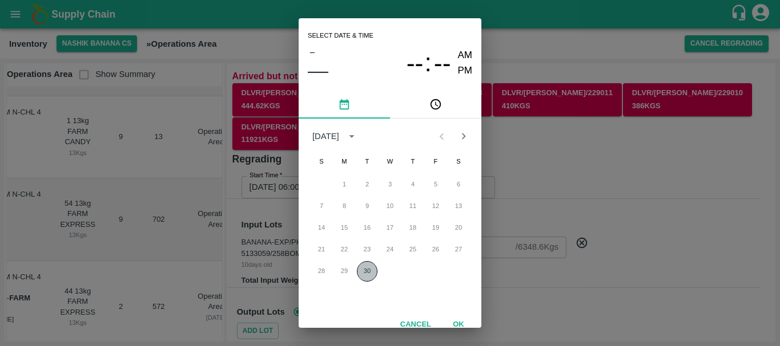
click at [367, 272] on button "30" at bounding box center [367, 271] width 21 height 21
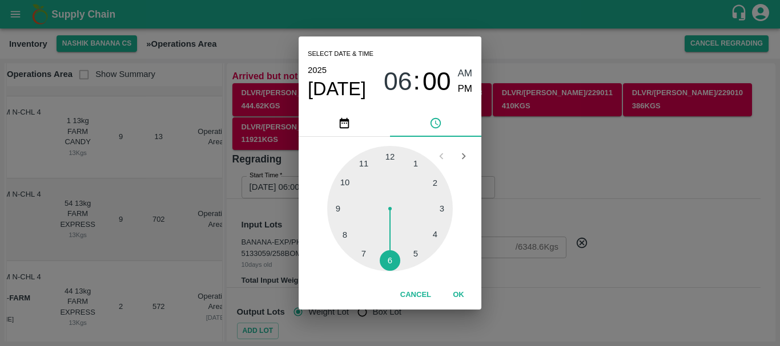
click at [362, 259] on div at bounding box center [390, 209] width 126 height 126
type input "30/09/2025 07:00 AM"
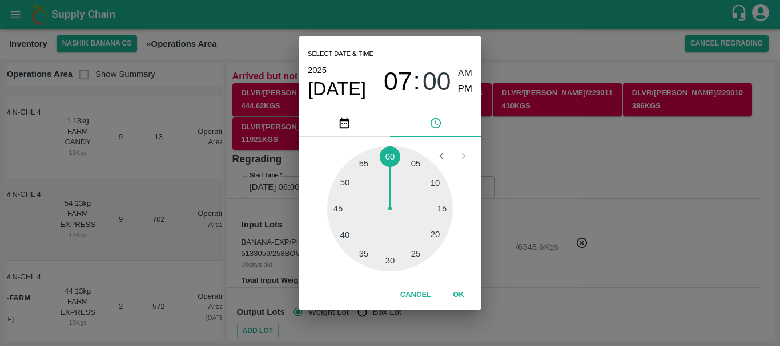
click at [580, 268] on div "Select date & time 2025 Sep 30 07 : 00 AM PM 05 10 15 20 25 30 35 40 45 50 55 0…" at bounding box center [390, 173] width 780 height 346
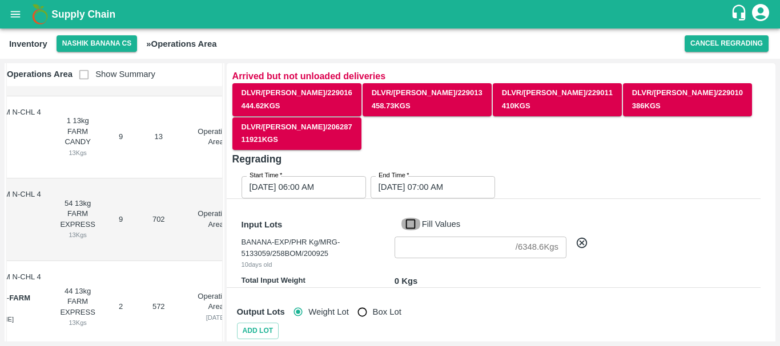
click at [410, 218] on input "Fill Values" at bounding box center [411, 224] width 22 height 13
checkbox input "true"
type input "6348.6"
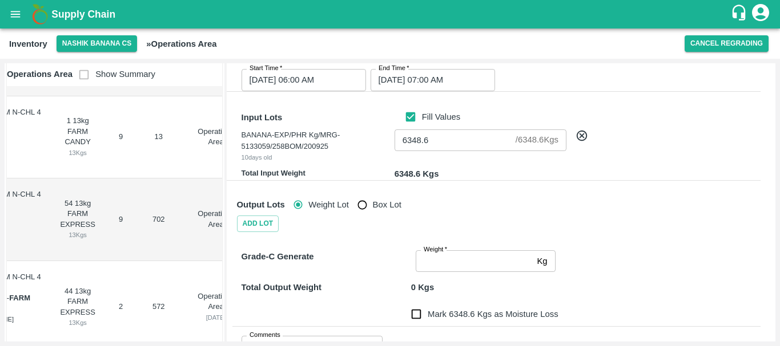
scroll to position [108, 0]
click at [450, 250] on input "Weight   *" at bounding box center [474, 261] width 116 height 22
type input "6348.6"
click at [634, 289] on div "Mark 0 Kgs as Moisture Loss" at bounding box center [494, 307] width 533 height 37
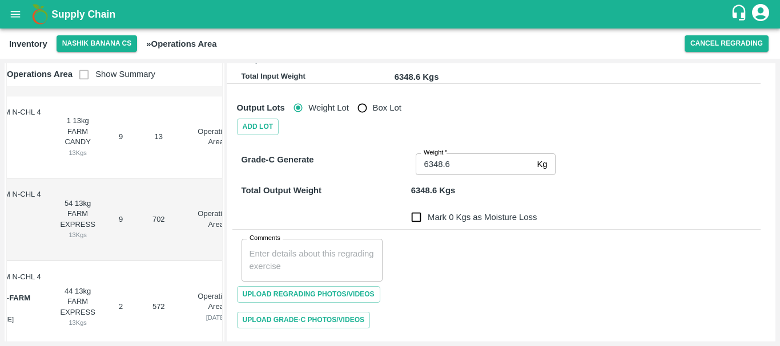
scroll to position [205, 0]
click at [418, 205] on input "Mark 0 Kgs as Moisture Loss" at bounding box center [416, 216] width 23 height 23
checkbox input "true"
click at [316, 239] on div "x Comments" at bounding box center [312, 260] width 142 height 43
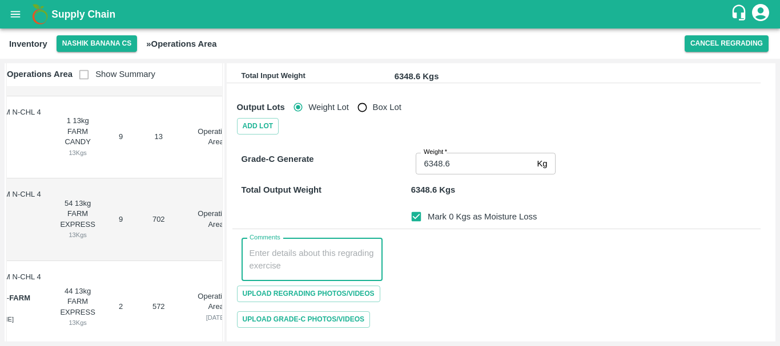
paste textarea "PHR WT- 02nd Sep to 11th Sep 2025, Dump"
click at [306, 248] on textarea "PHR WT- 02nd Sep to 11th Sep 2025, Dump" at bounding box center [312, 260] width 126 height 24
click at [252, 248] on textarea "PHR WT- 11th Sep to 29th Sep 2025, Dump" at bounding box center [312, 260] width 126 height 24
type textarea "PHR WT- 11th Sep to 29th Sep 2025, Dump"
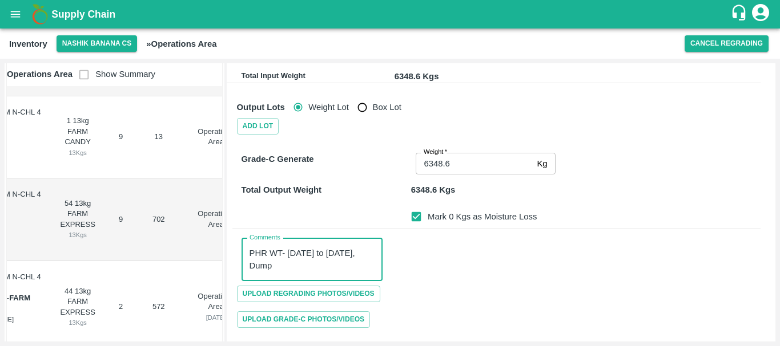
click at [420, 281] on div "Upload Regrading Photos/Videos" at bounding box center [496, 294] width 528 height 26
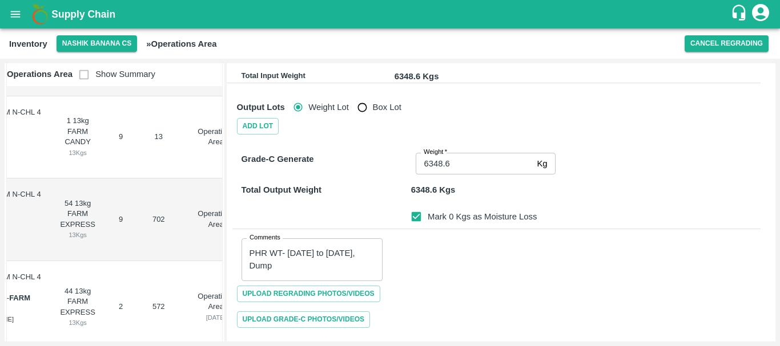
scroll to position [212, 0]
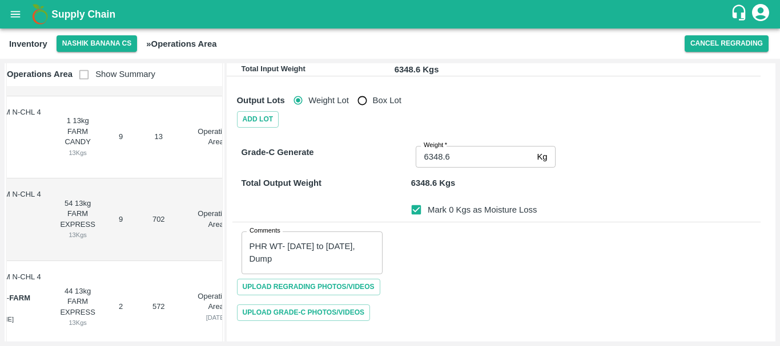
click at [313, 344] on button "Save" at bounding box center [312, 352] width 43 height 17
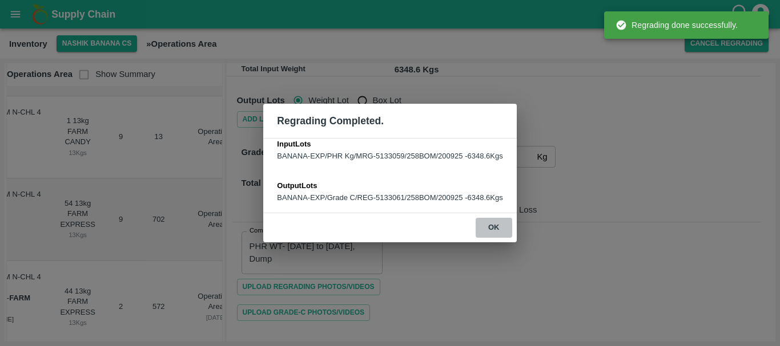
click at [493, 233] on button "ok" at bounding box center [493, 228] width 37 height 20
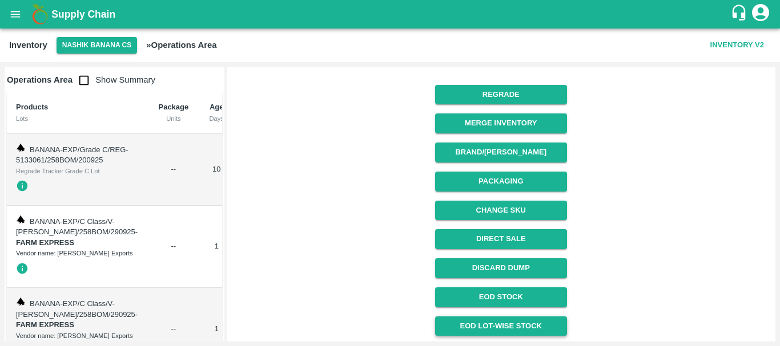
scroll to position [222, 0]
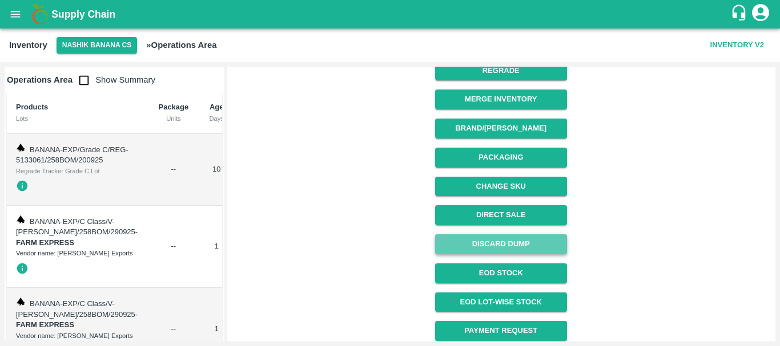
click at [505, 235] on button "Discard Dump" at bounding box center [501, 245] width 132 height 20
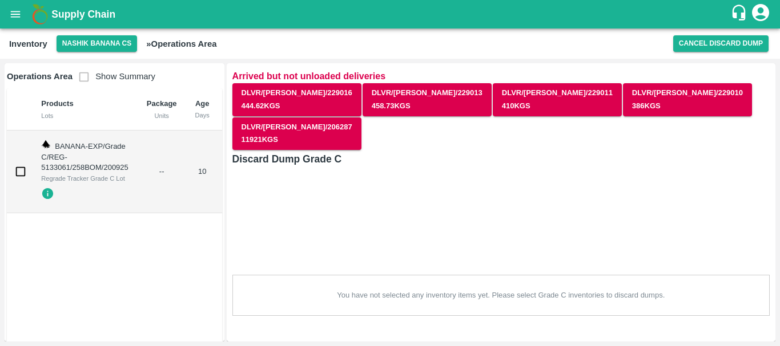
scroll to position [0, 0]
click at [17, 170] on input "checkbox" at bounding box center [20, 171] width 23 height 23
checkbox input "true"
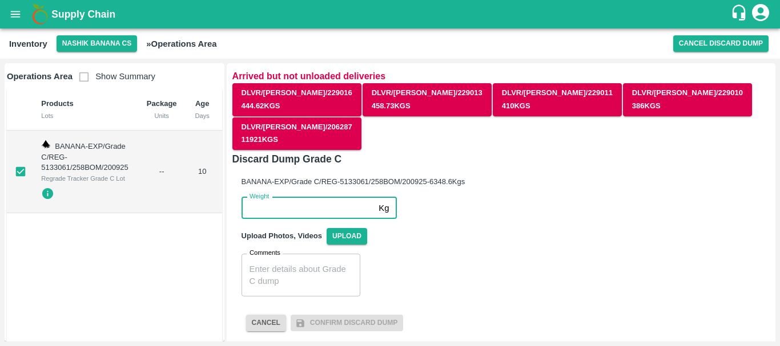
click at [267, 197] on input "Weight" at bounding box center [307, 208] width 133 height 22
type input "6348.6"
paste input "number"
type input "6348.6"
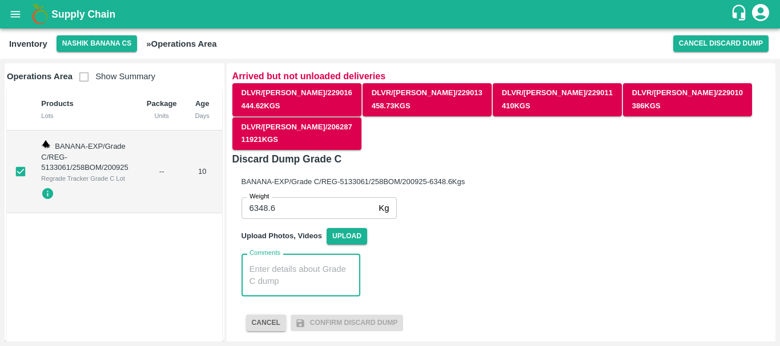
click at [285, 264] on textarea "Comments" at bounding box center [300, 276] width 103 height 24
paste textarea "PHR WT- 11th Sep to 29th Sep 2025, Dump"
type textarea "PHR WT- 11th Sep to 29th Sep 2025, Dump"
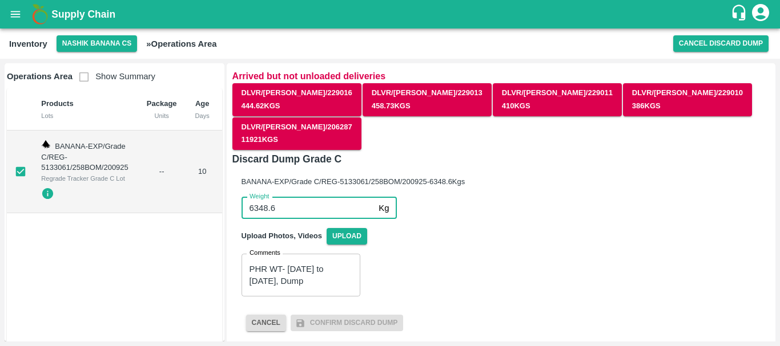
click at [285, 197] on input "6348.6" at bounding box center [307, 208] width 133 height 22
type input "6348.6"
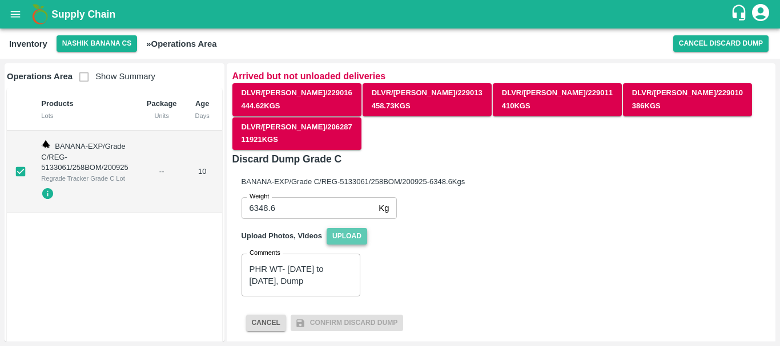
click at [351, 228] on span "Upload" at bounding box center [346, 236] width 41 height 17
click at [0, 0] on input "Upload" at bounding box center [0, 0] width 0 height 0
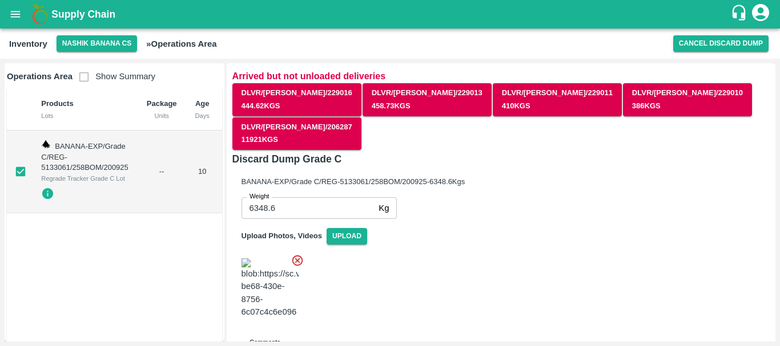
scroll to position [76, 0]
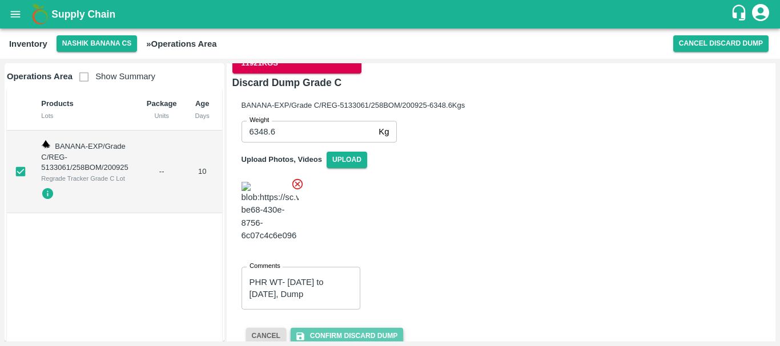
click at [344, 328] on button "Confirm Discard Dump" at bounding box center [347, 336] width 112 height 17
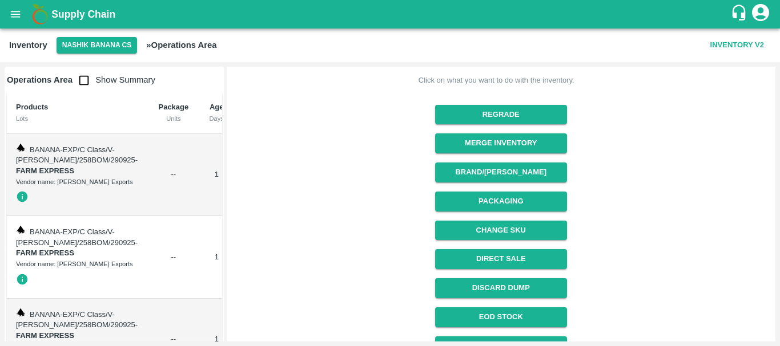
scroll to position [179, 0]
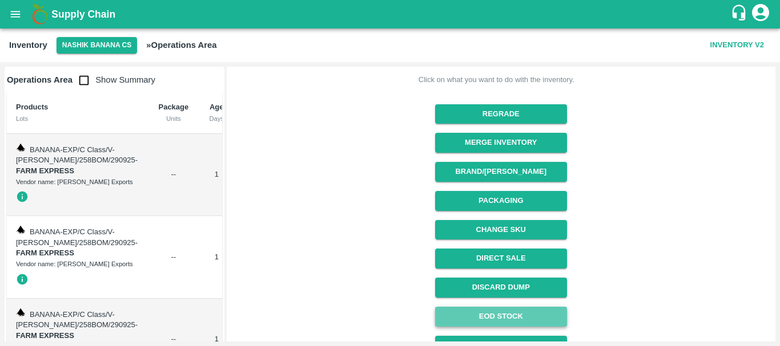
click at [481, 307] on link "EOD Stock" at bounding box center [501, 317] width 132 height 20
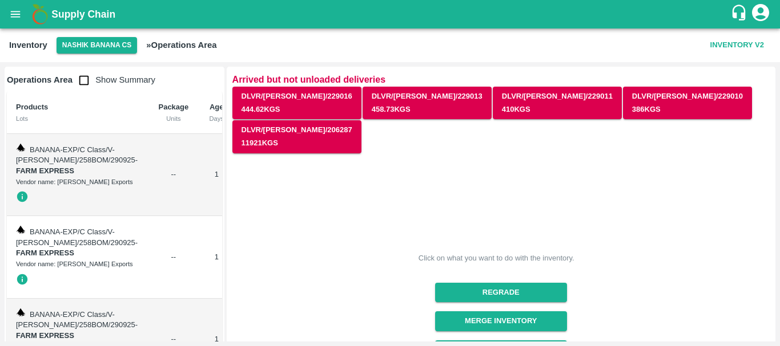
scroll to position [222, 0]
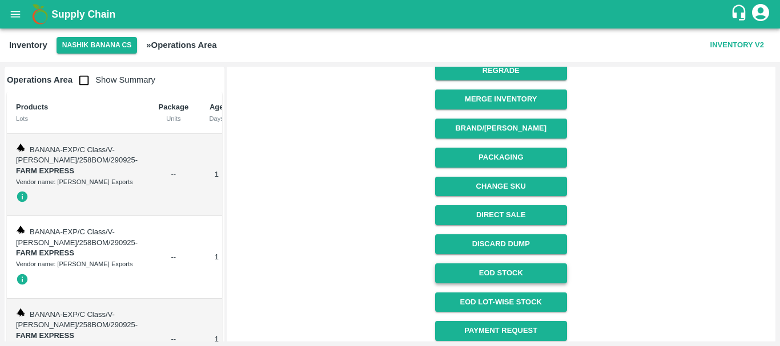
click at [487, 264] on link "EOD Stock" at bounding box center [501, 274] width 132 height 20
